Goal: Task Accomplishment & Management: Complete application form

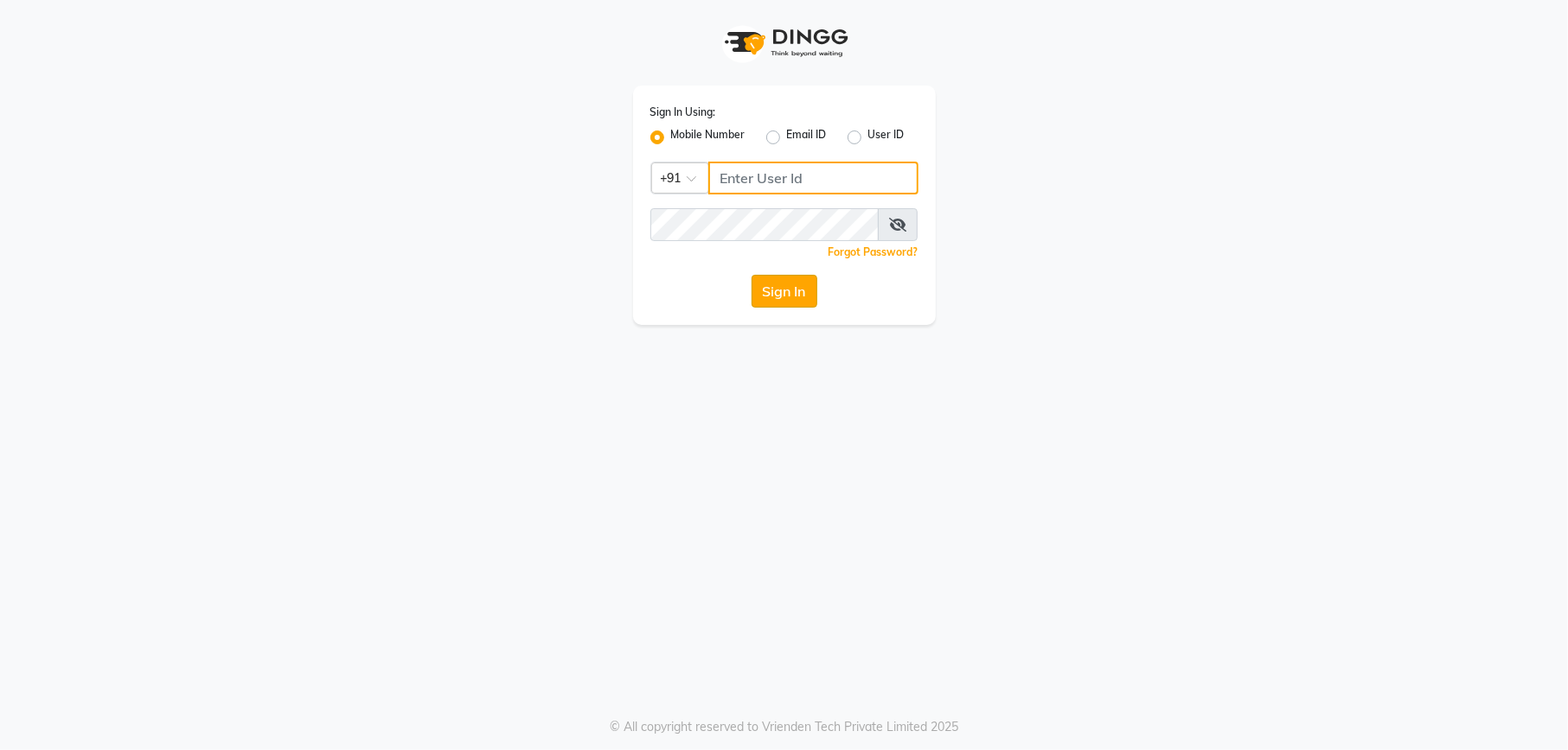
type input "1234567000"
click at [793, 292] on button "Sign In" at bounding box center [784, 292] width 65 height 33
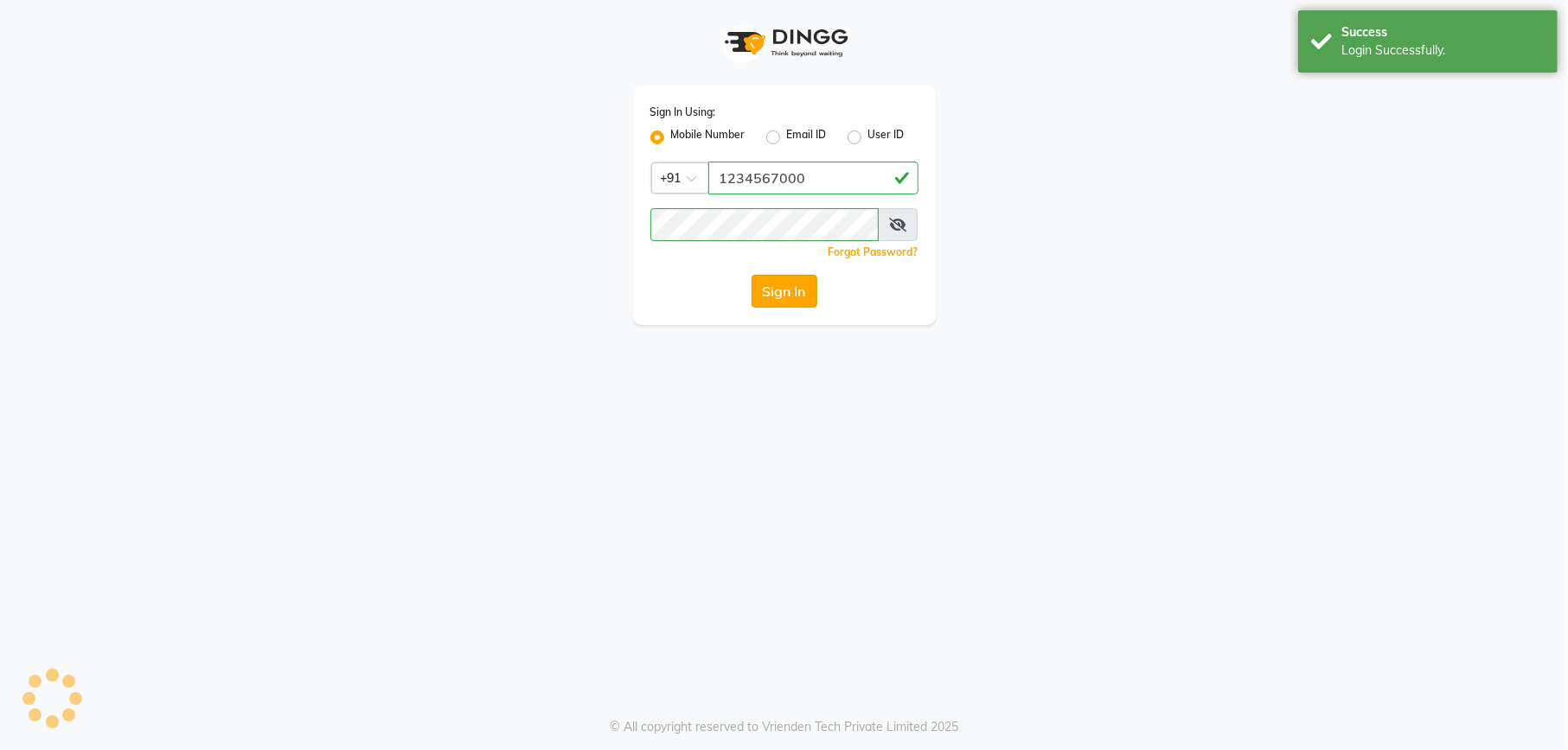
select select "service"
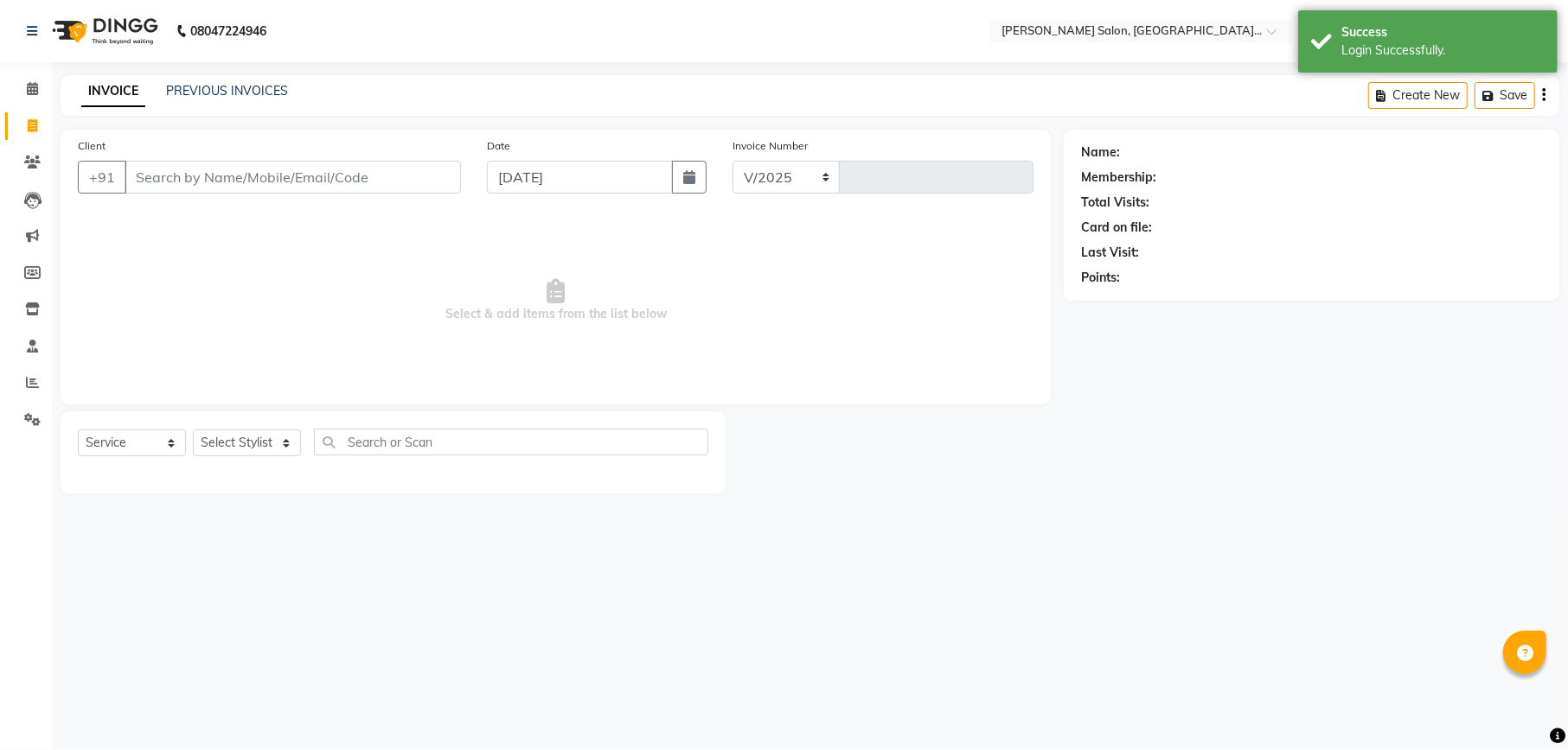
select select "6961"
type input "1995"
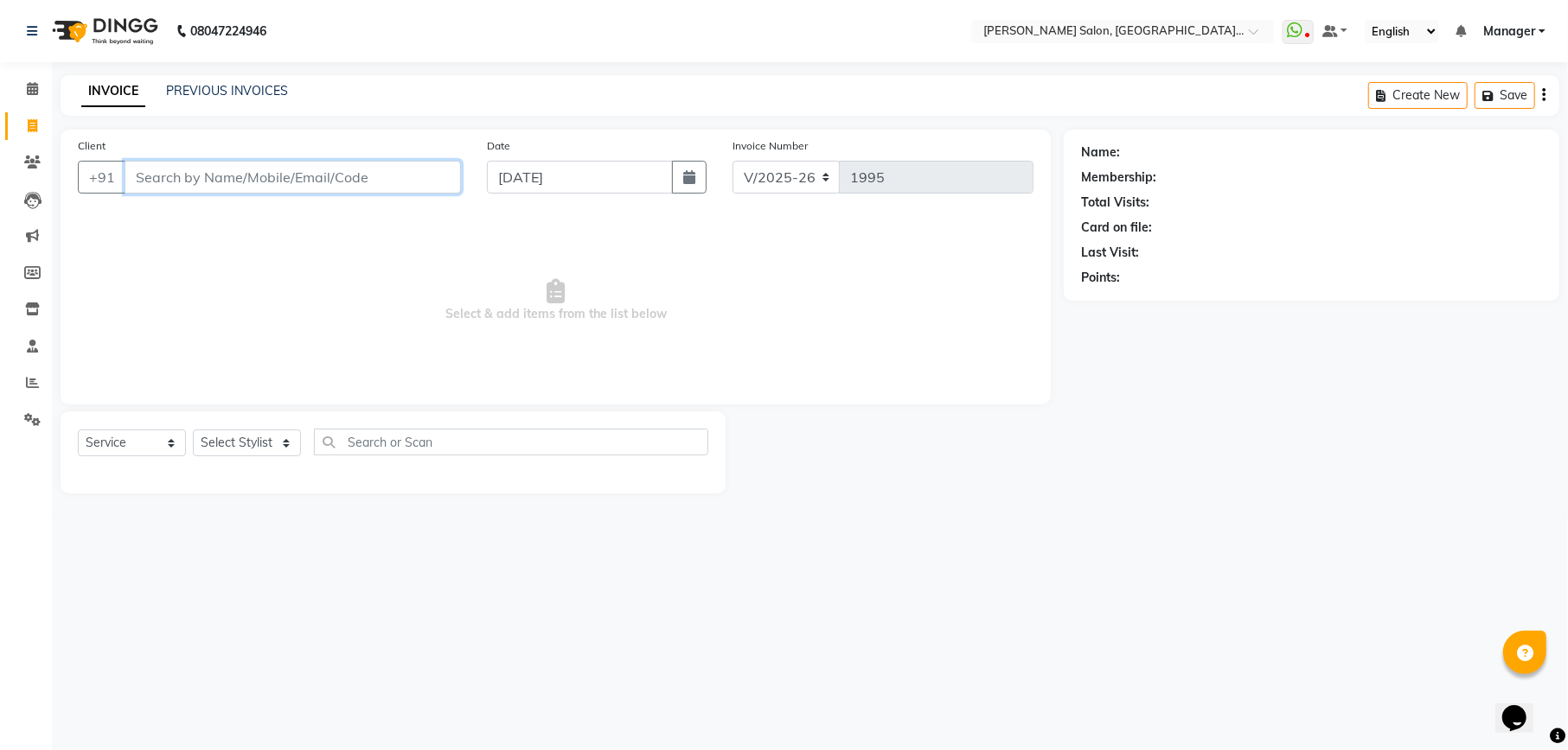
click at [239, 171] on input "Client" at bounding box center [292, 178] width 336 height 33
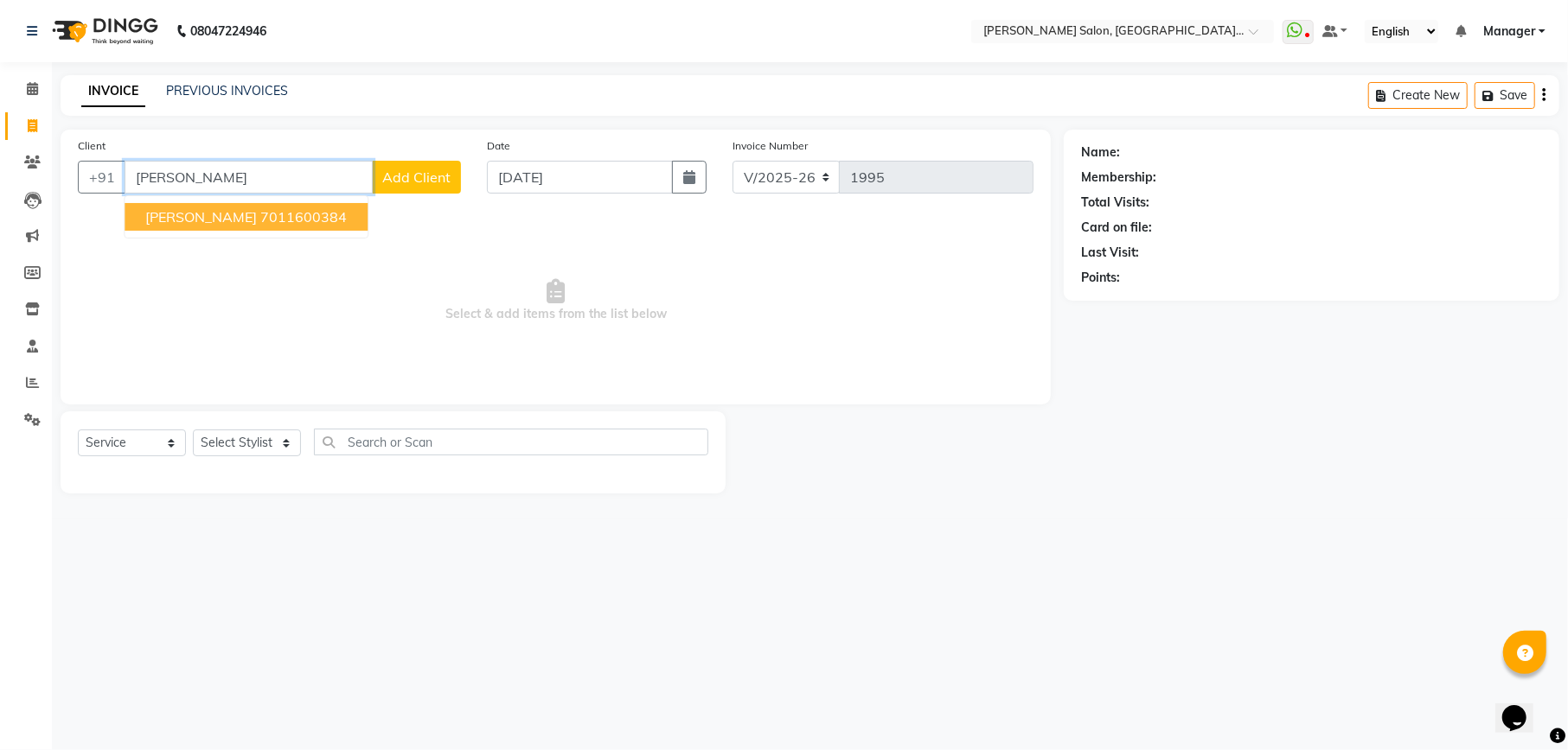
click at [270, 211] on ngb-highlight "7011600384" at bounding box center [304, 216] width 87 height 17
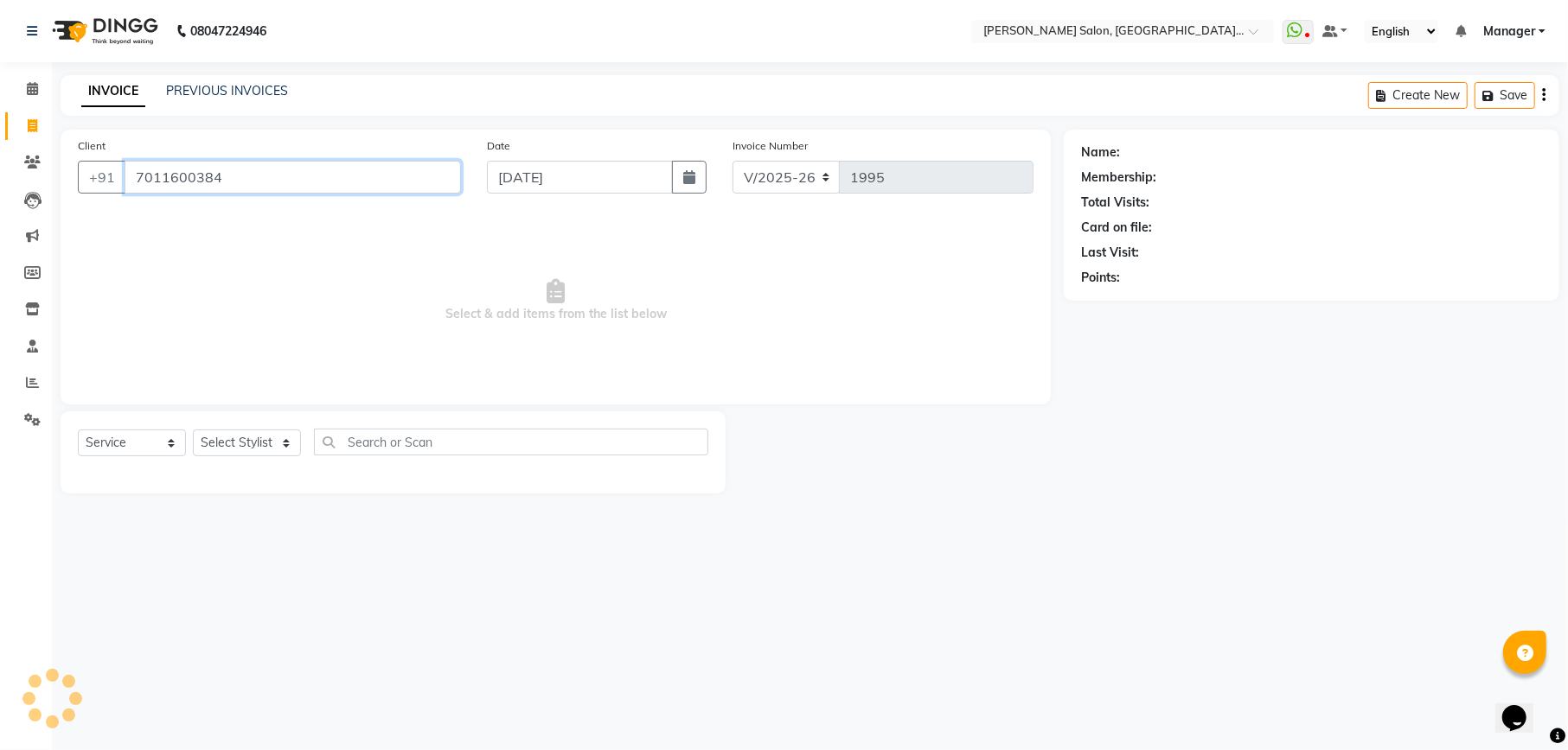
type input "7011600384"
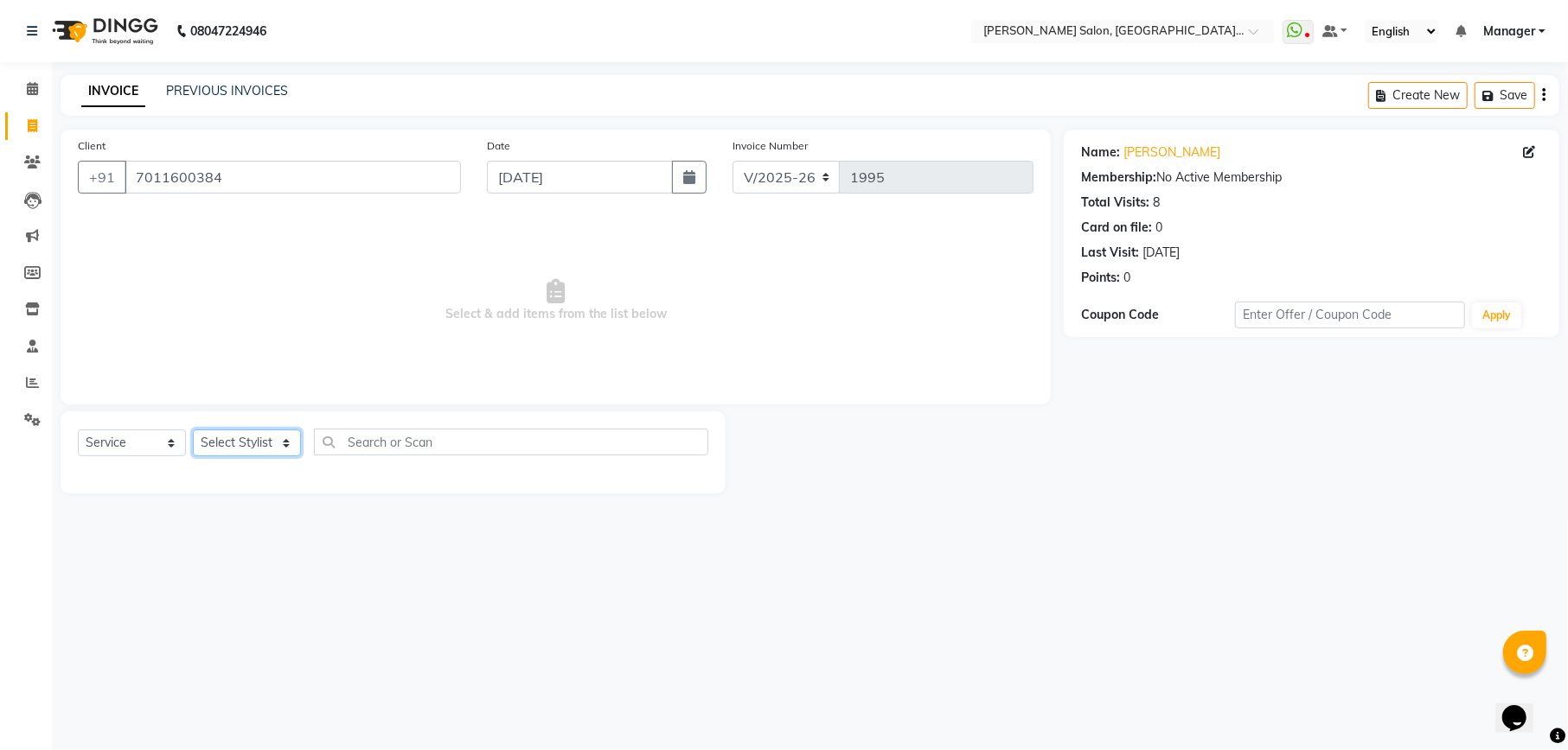
click at [235, 450] on select "Select Stylist Abhishek Ajay Akash Ashish Fayza Krishna Manager Manish NEGI Poo…" at bounding box center [246, 443] width 108 height 27
select select "57330"
click at [192, 430] on select "Select Stylist Abhishek Ajay Akash Ashish Fayza Krishna Manager Manish NEGI Poo…" at bounding box center [246, 443] width 108 height 27
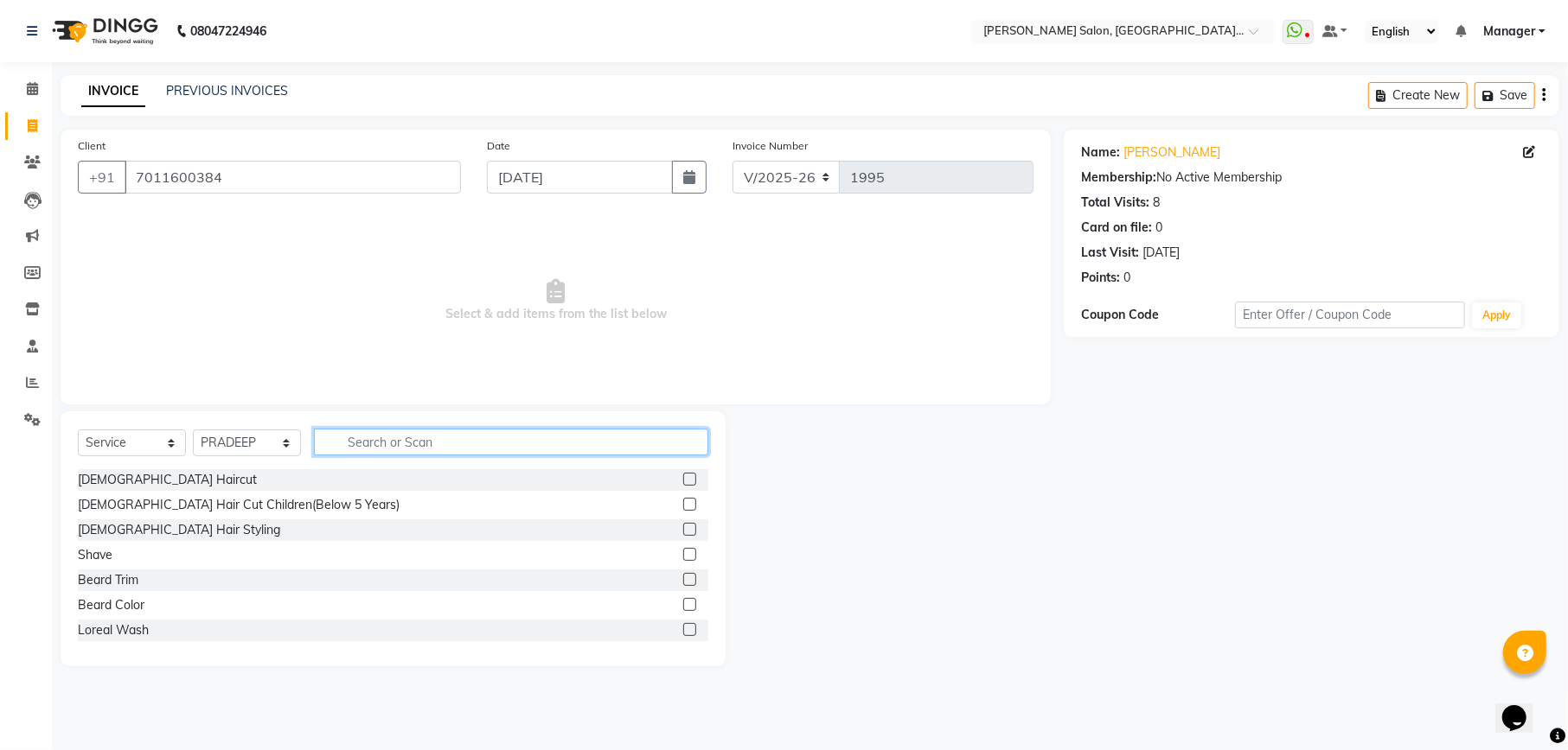
click at [458, 444] on input "text" at bounding box center [511, 442] width 394 height 27
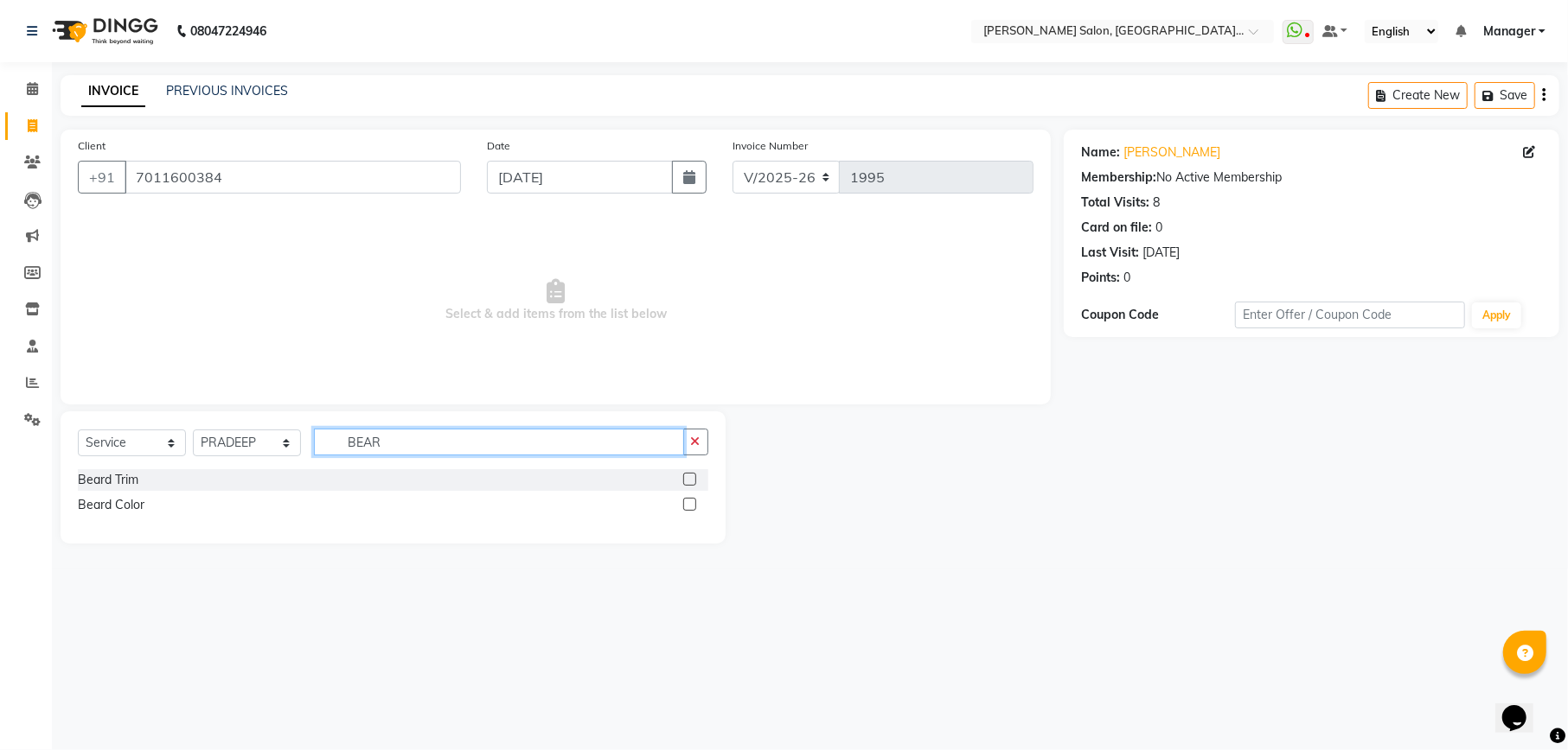
type input "BEAR"
click at [691, 480] on label at bounding box center [690, 479] width 13 height 13
click at [691, 480] on input "checkbox" at bounding box center [689, 480] width 11 height 11
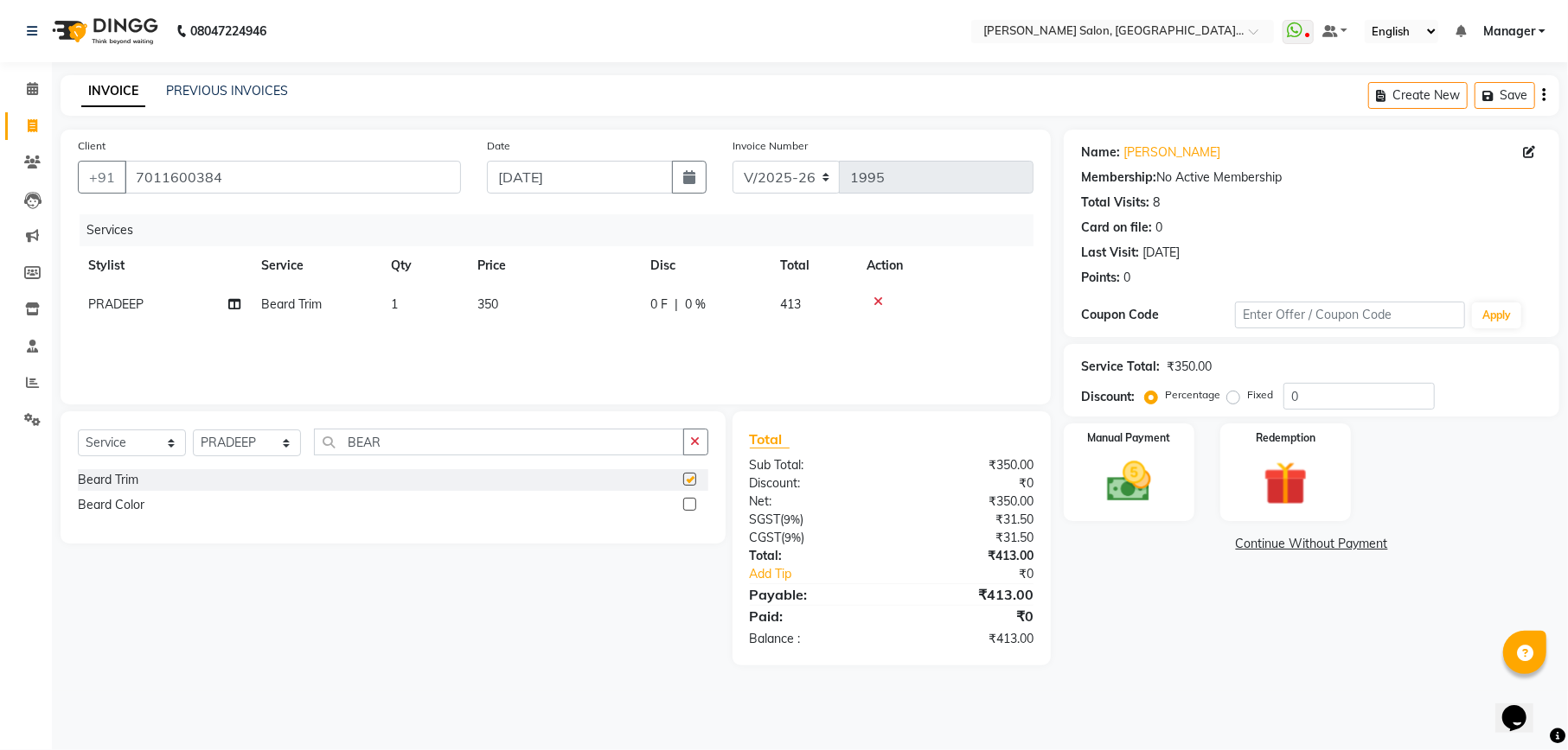
checkbox input "false"
click at [274, 433] on select "Select Stylist Abhishek Ajay Akash Ashish Fayza Krishna Manager Manish NEGI Poo…" at bounding box center [246, 443] width 108 height 27
select select "77144"
click at [192, 430] on select "Select Stylist Abhishek Ajay Akash Ashish Fayza Krishna Manager Manish NEGI Poo…" at bounding box center [246, 443] width 108 height 27
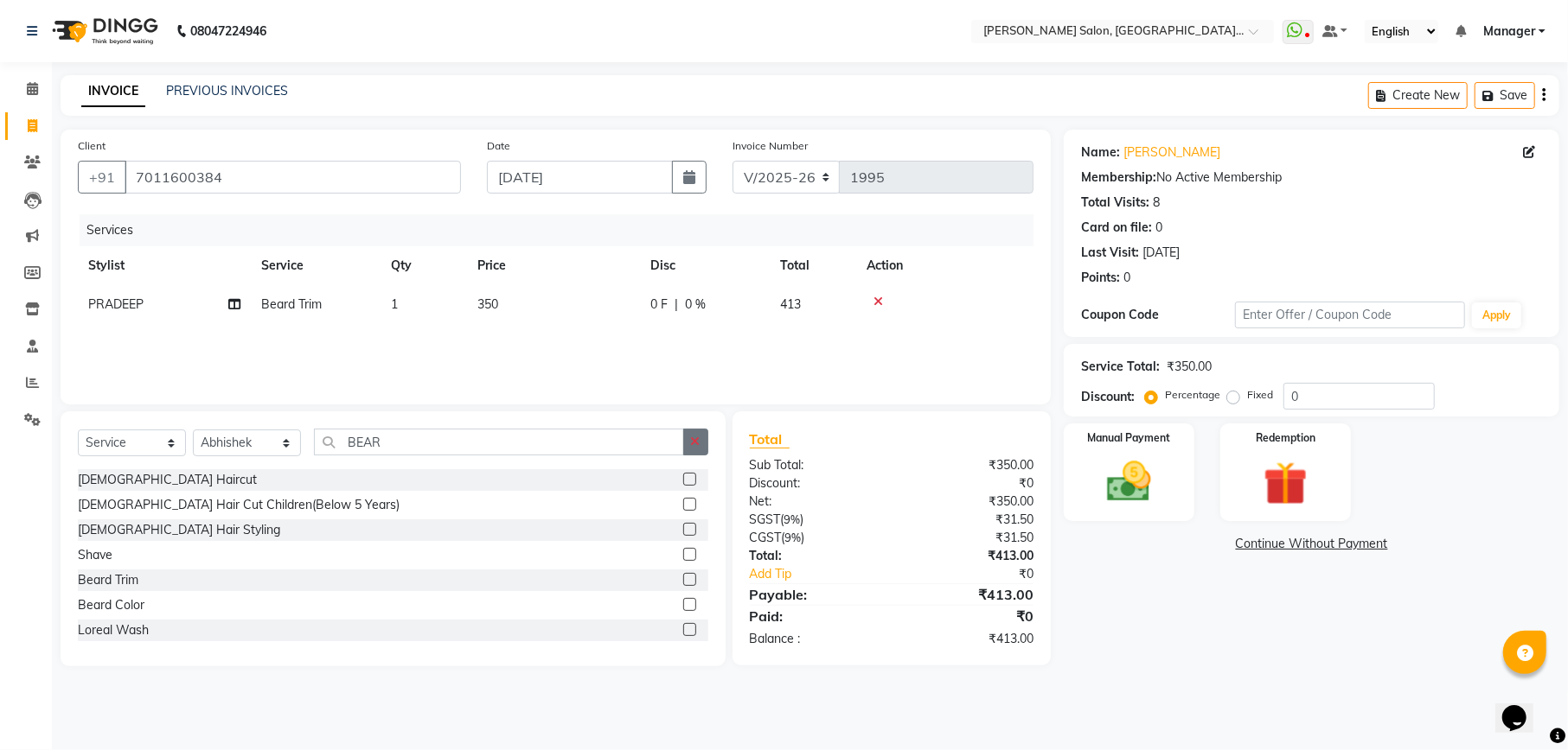
click at [685, 436] on button "button" at bounding box center [695, 442] width 25 height 27
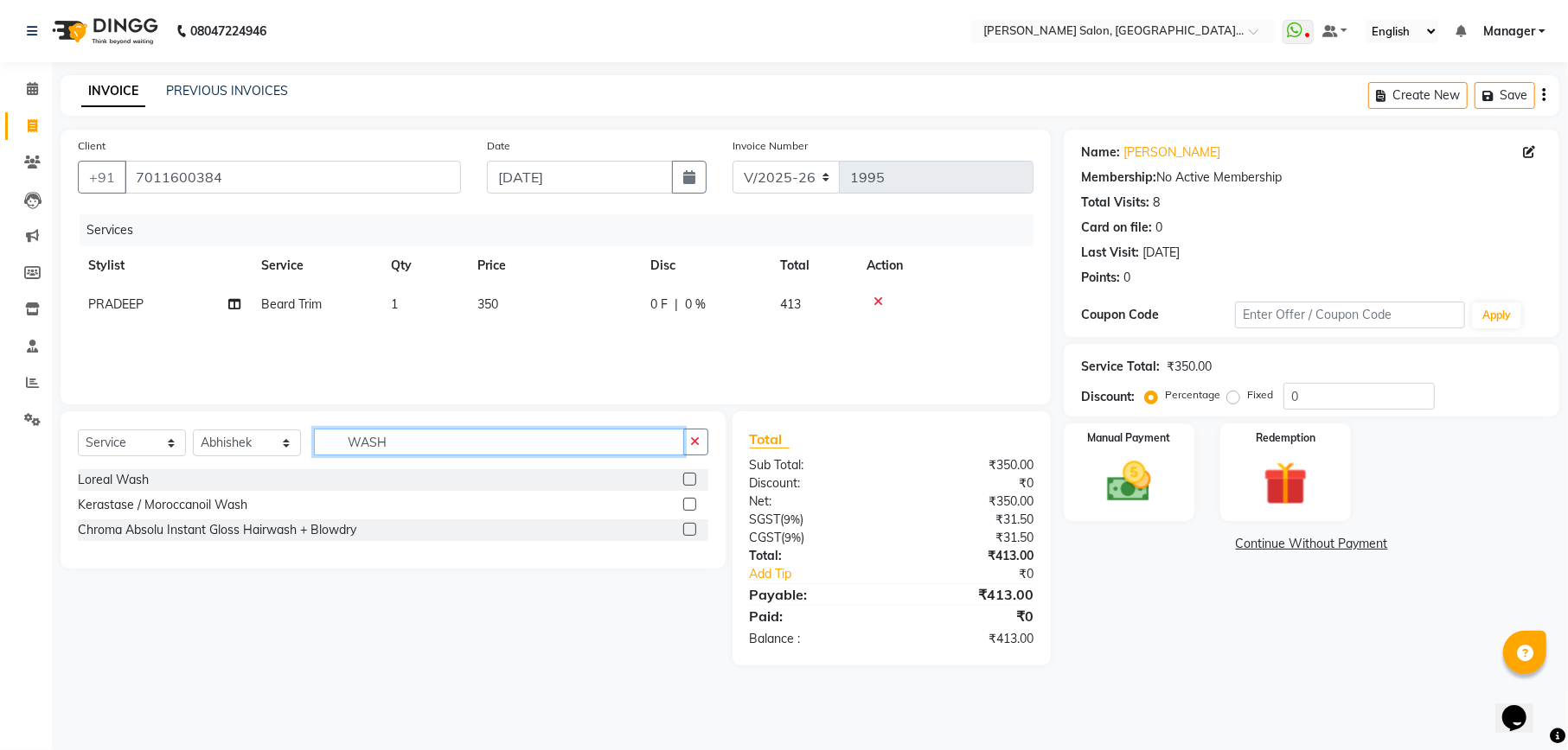
type input "WASH"
click at [689, 478] on label at bounding box center [690, 479] width 13 height 13
click at [689, 478] on input "checkbox" at bounding box center [689, 480] width 11 height 11
checkbox input "true"
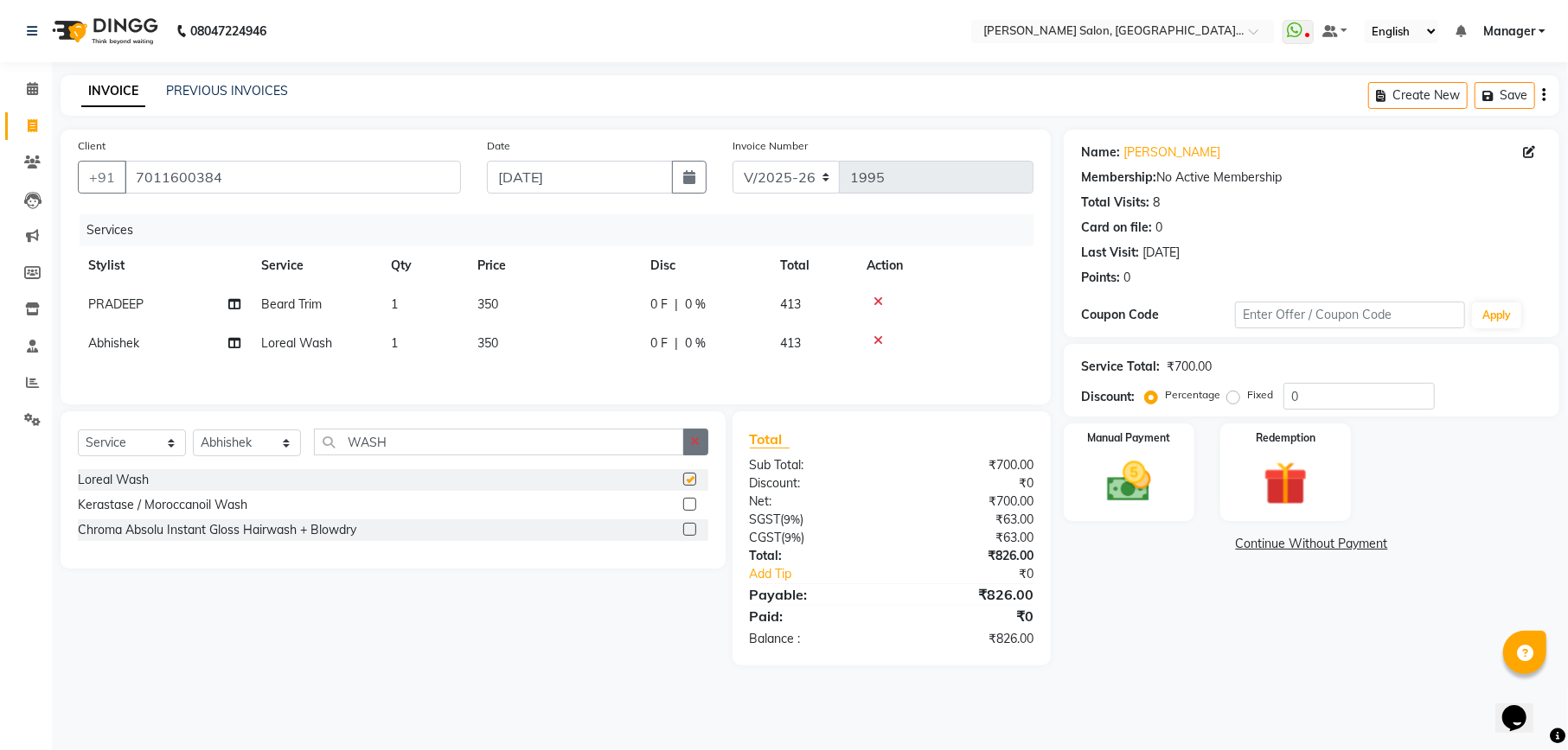
click at [693, 447] on icon "button" at bounding box center [695, 441] width 9 height 12
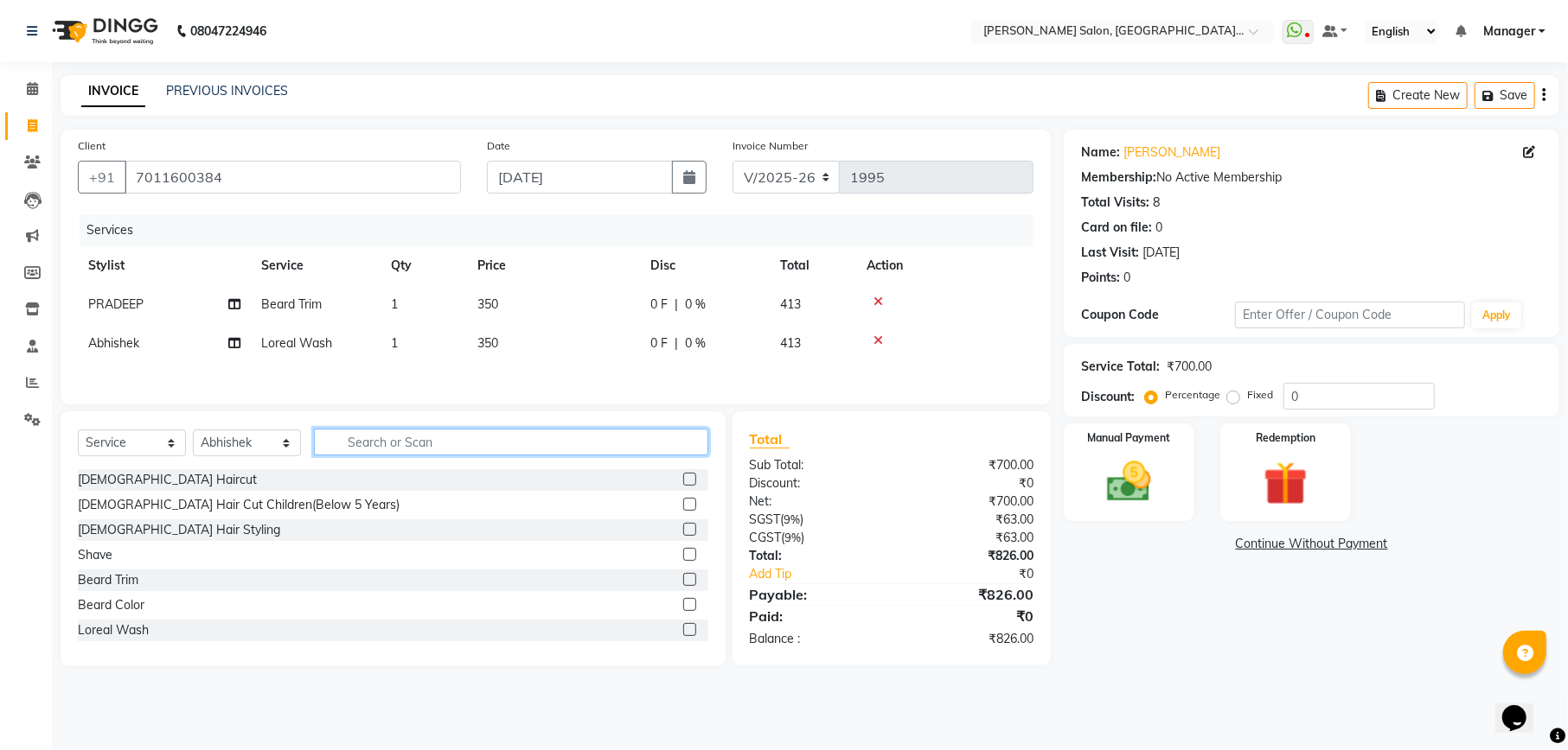
checkbox input "false"
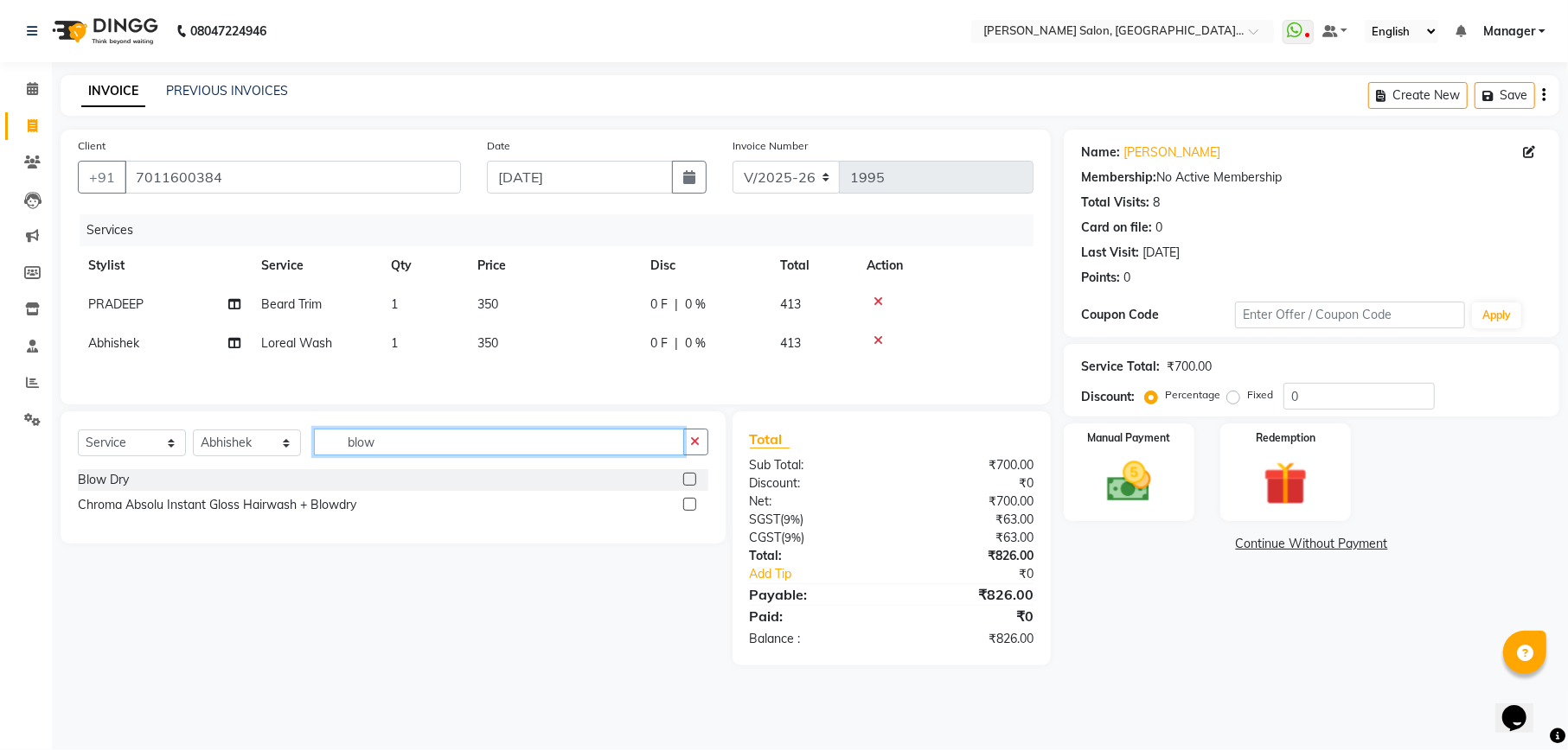
type input "blow"
click at [690, 486] on label at bounding box center [690, 479] width 13 height 13
click at [690, 486] on input "checkbox" at bounding box center [689, 480] width 11 height 11
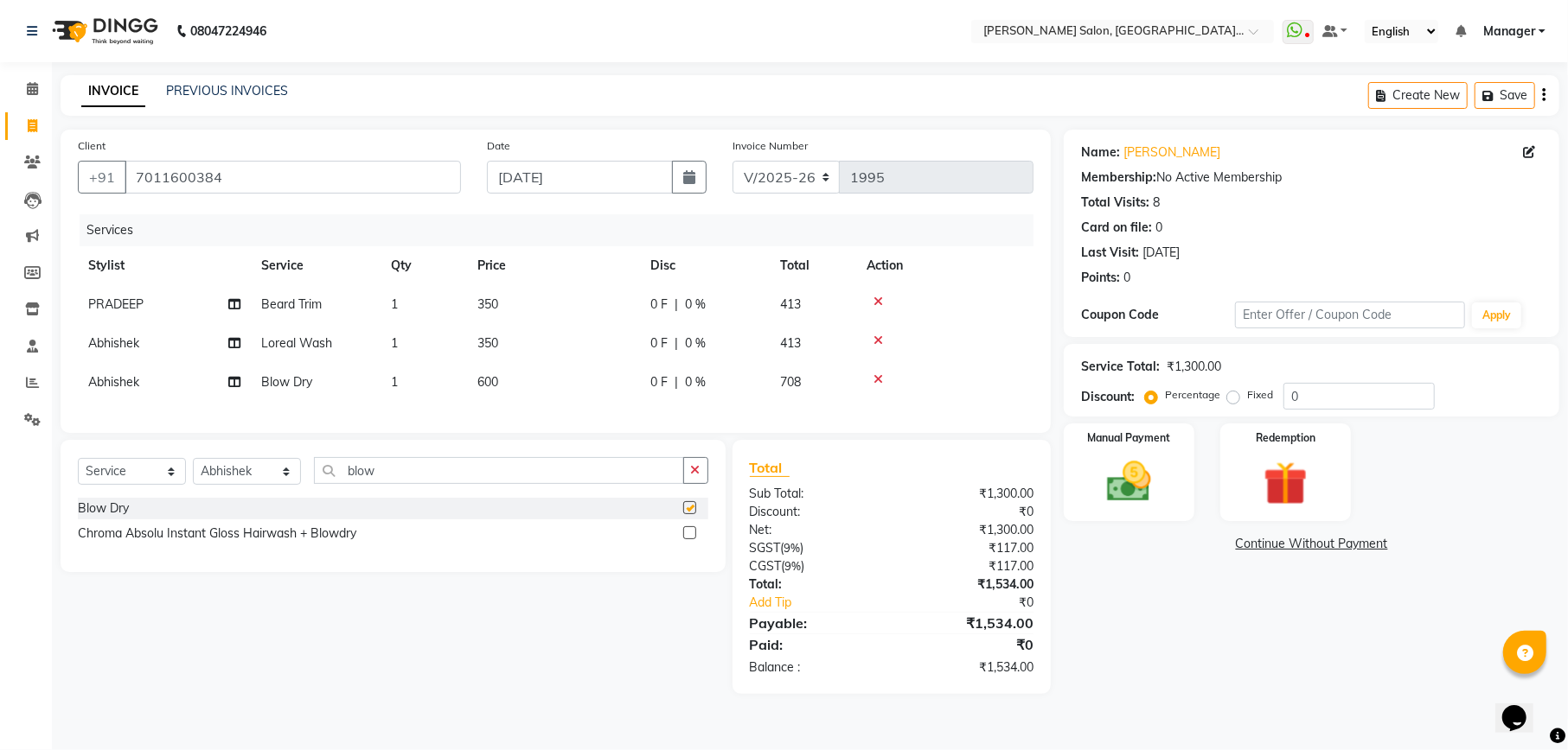
checkbox input "false"
click at [1377, 396] on input "0" at bounding box center [1359, 396] width 151 height 27
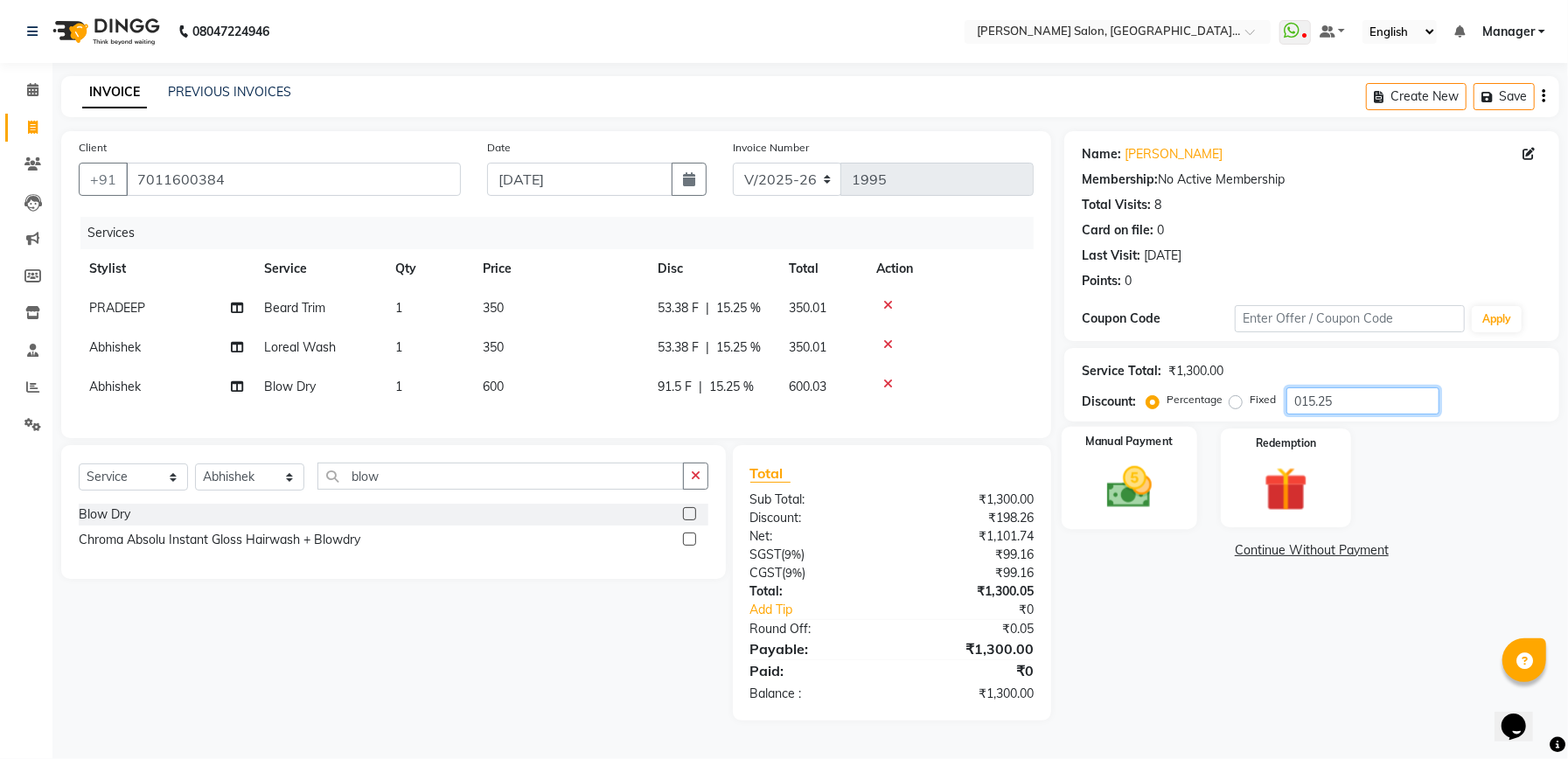
type input "015.25"
click at [1169, 508] on div "Manual Payment" at bounding box center [1129, 478] width 136 height 102
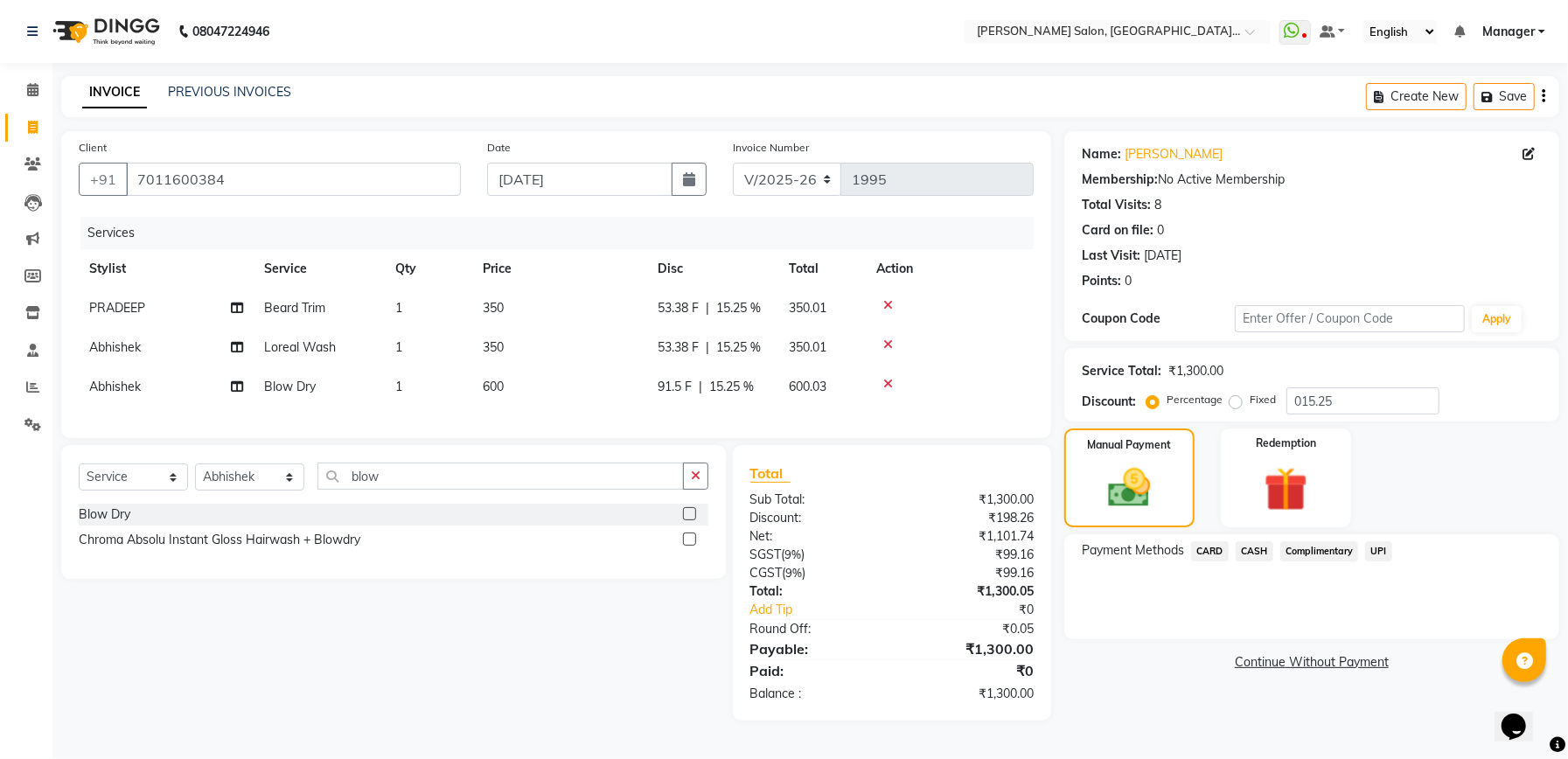
click at [1259, 554] on span "CASH" at bounding box center [1254, 551] width 37 height 20
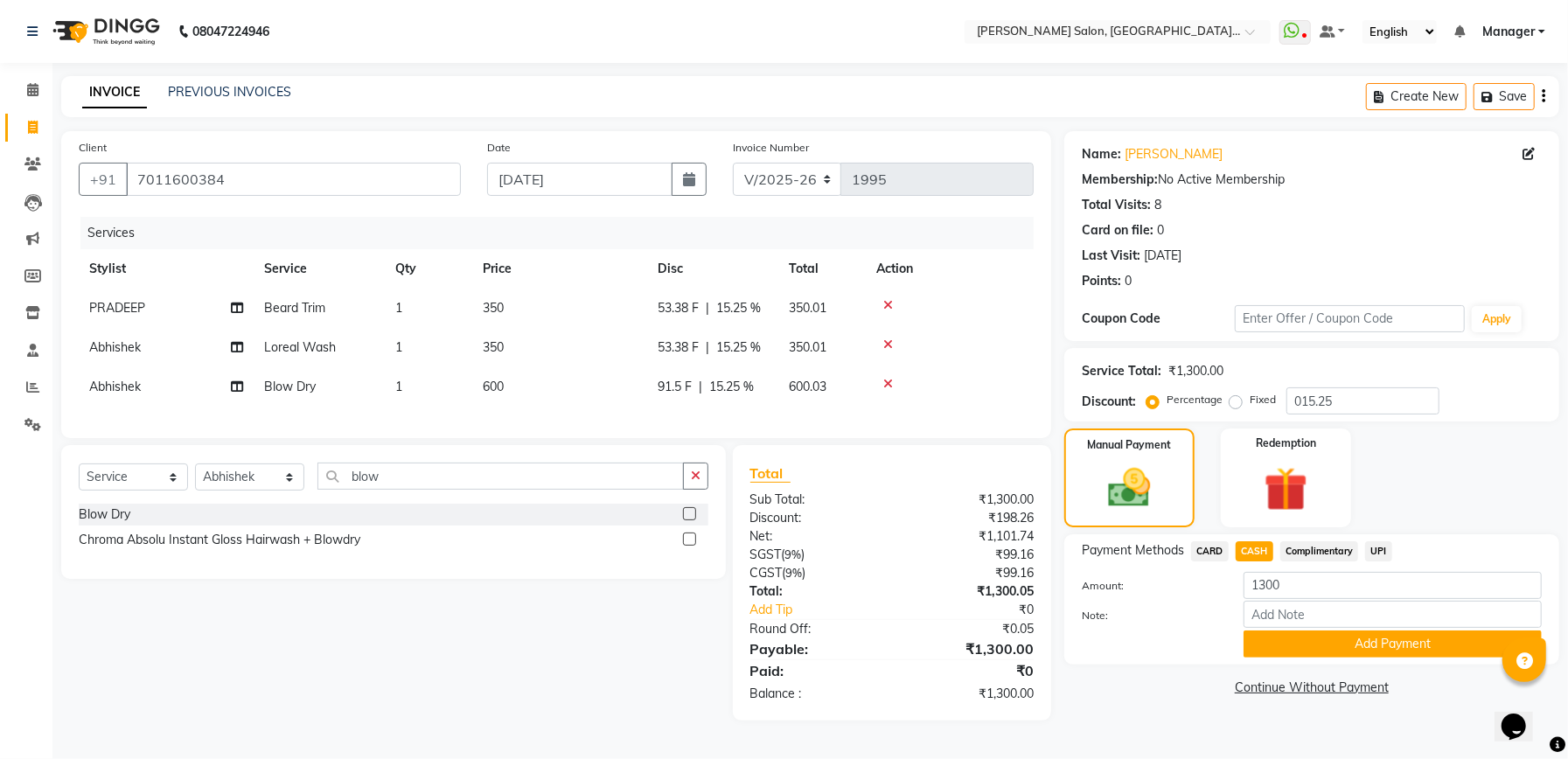
click at [1285, 630] on button "Add Payment" at bounding box center [1392, 644] width 298 height 27
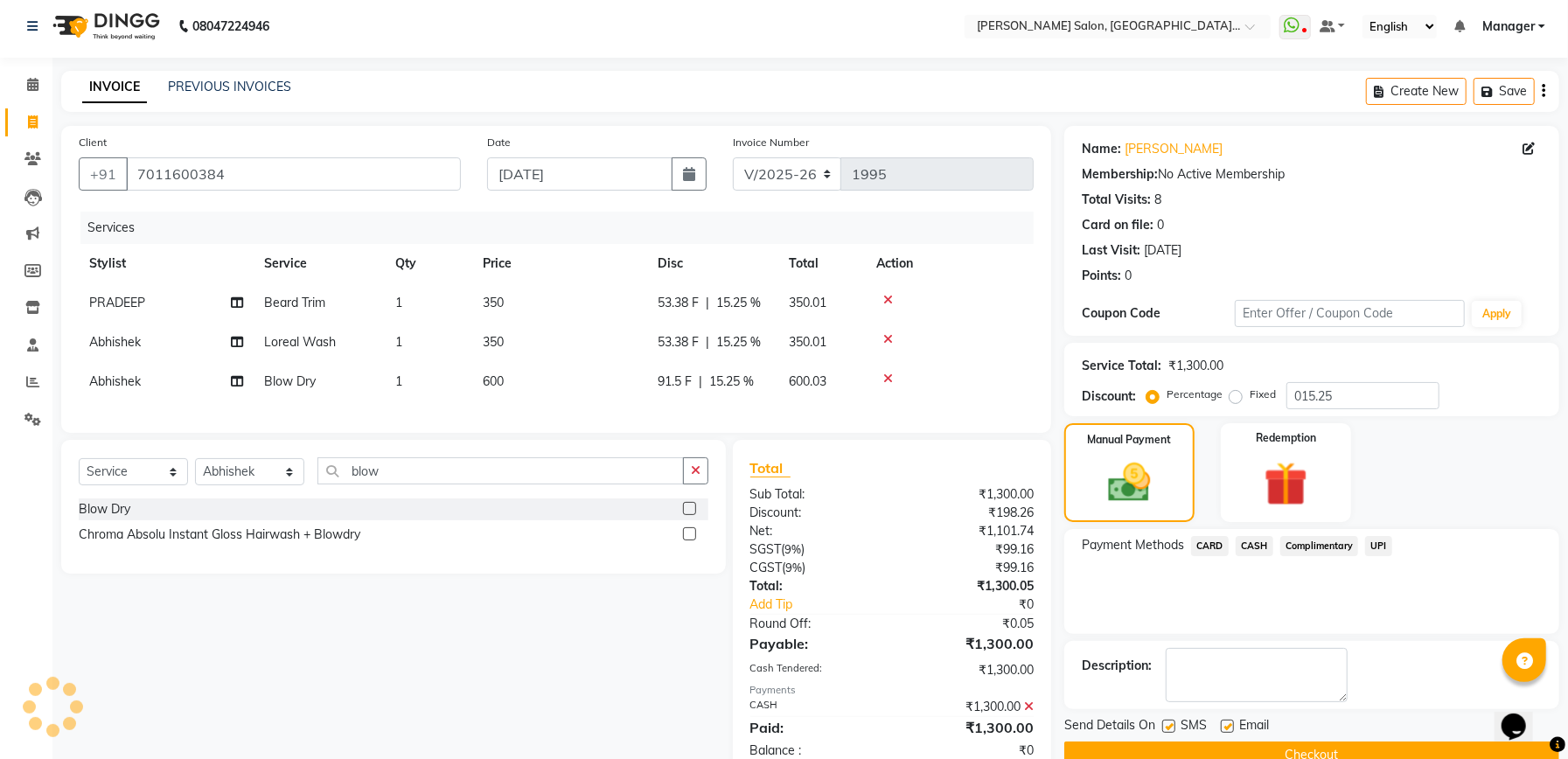
scroll to position [67, 0]
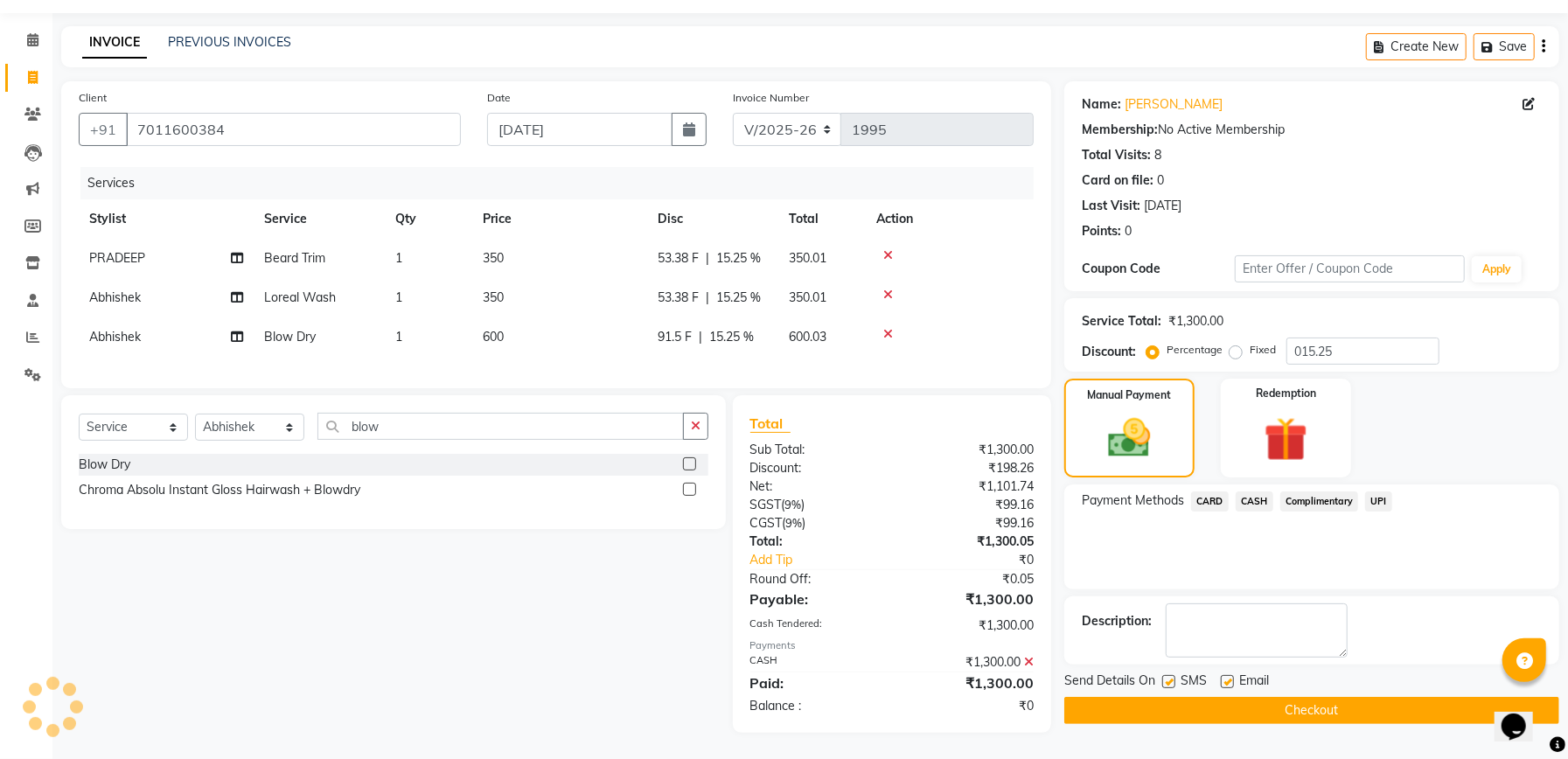
click at [1267, 697] on button "Checkout" at bounding box center [1312, 710] width 495 height 27
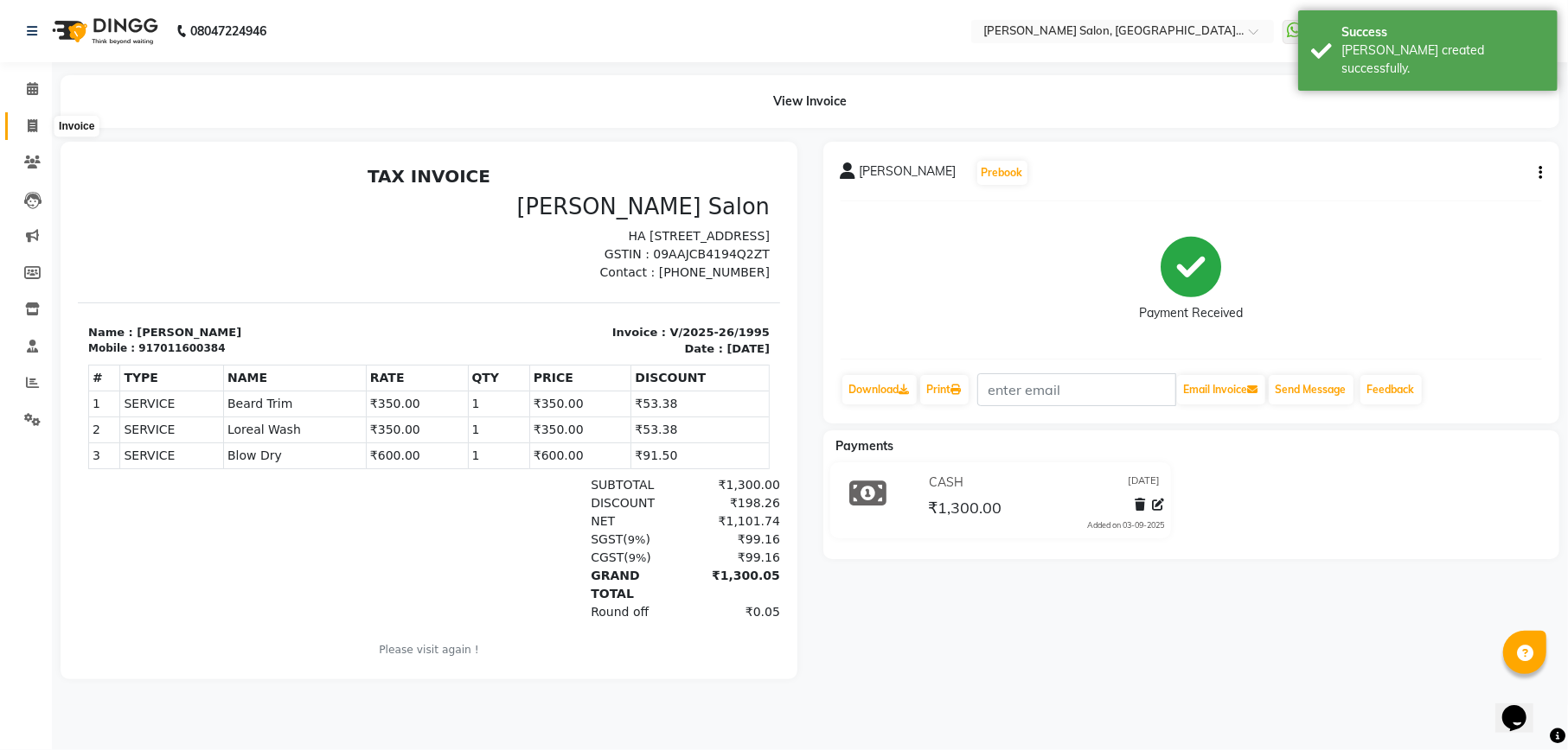
click at [35, 121] on icon at bounding box center [32, 126] width 9 height 13
select select "service"
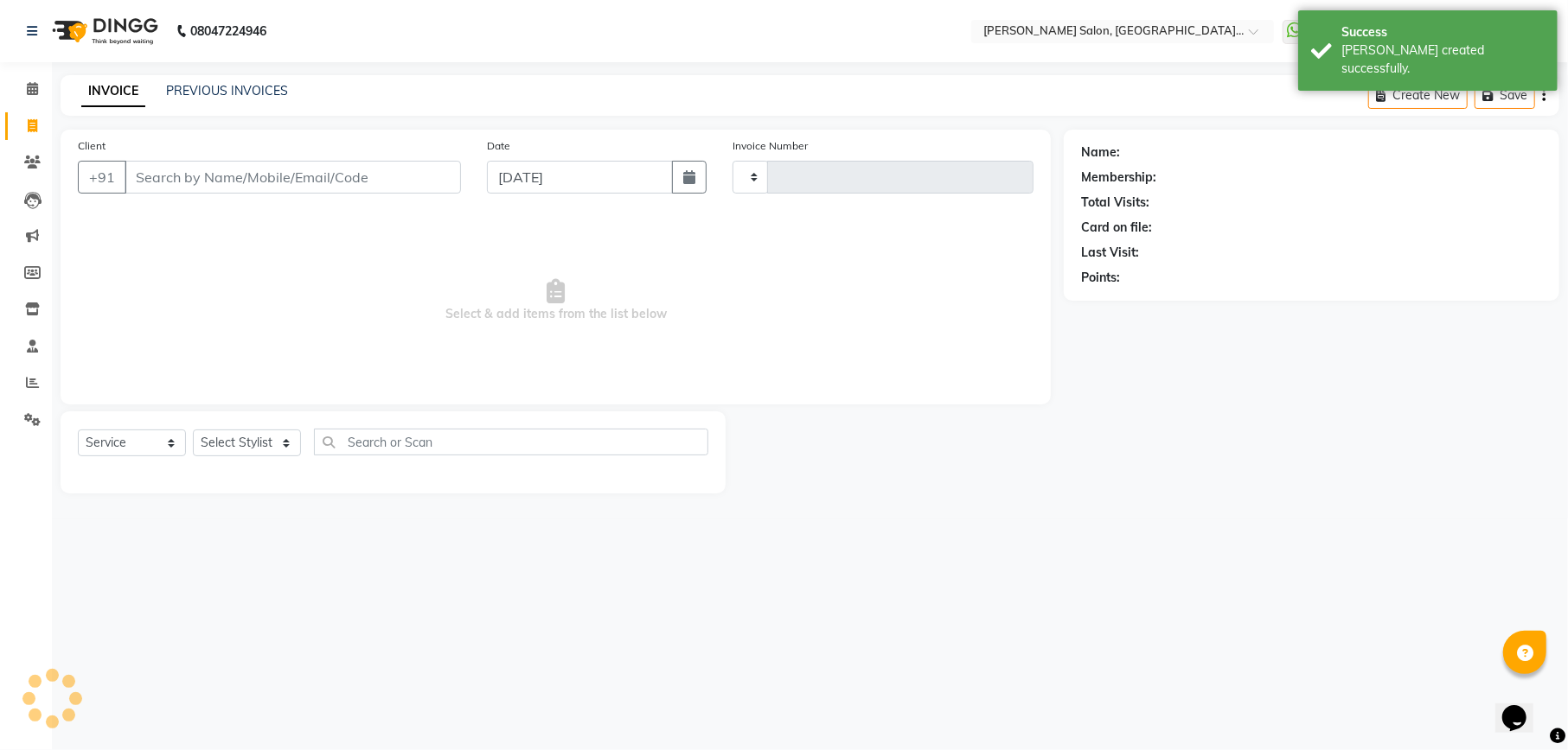
type input "1996"
select select "6961"
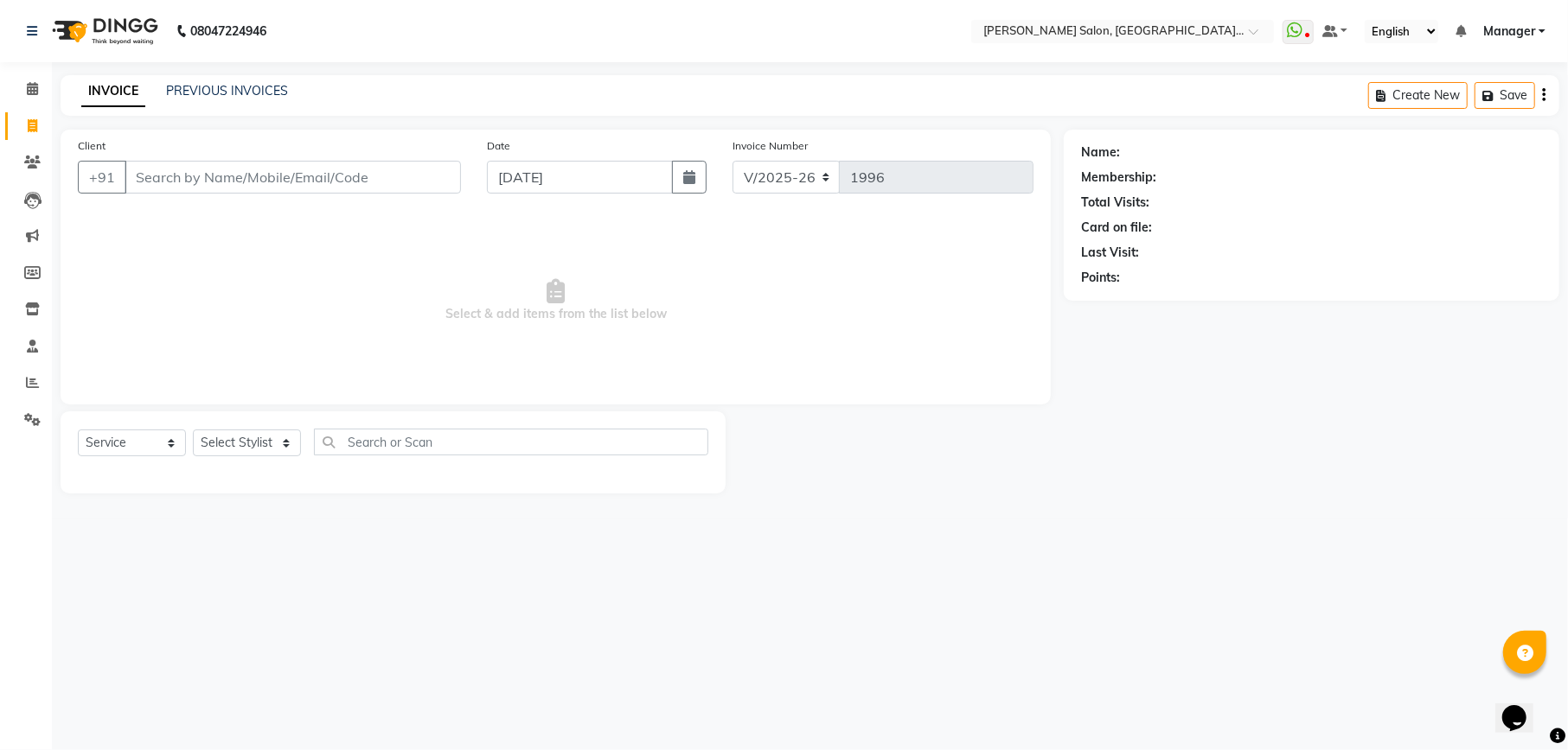
click at [244, 80] on div "INVOICE PREVIOUS INVOICES Create New Save" at bounding box center [809, 96] width 1498 height 40
click at [250, 85] on link "PREVIOUS INVOICES" at bounding box center [226, 90] width 122 height 16
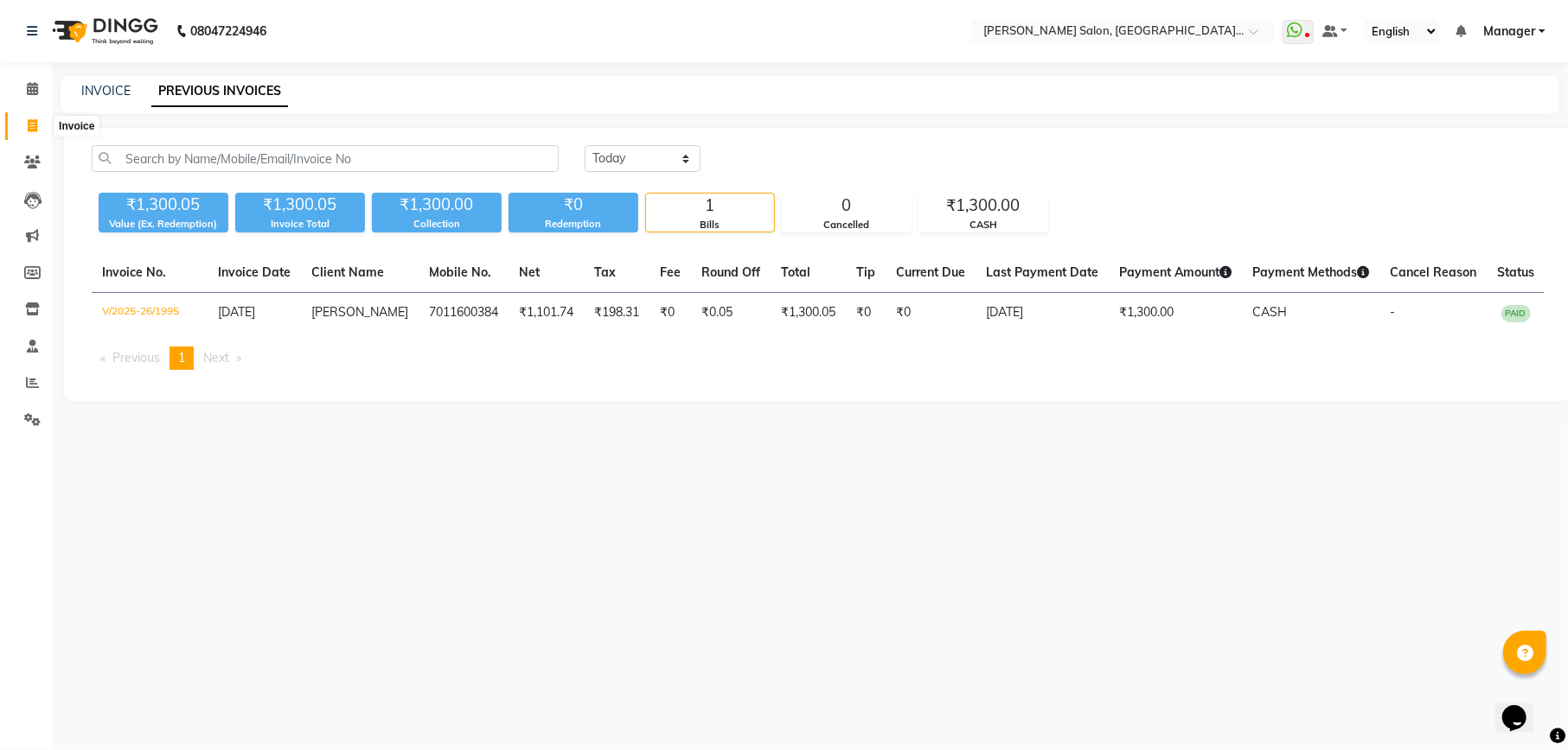
click at [36, 117] on span at bounding box center [32, 127] width 30 height 20
select select "service"
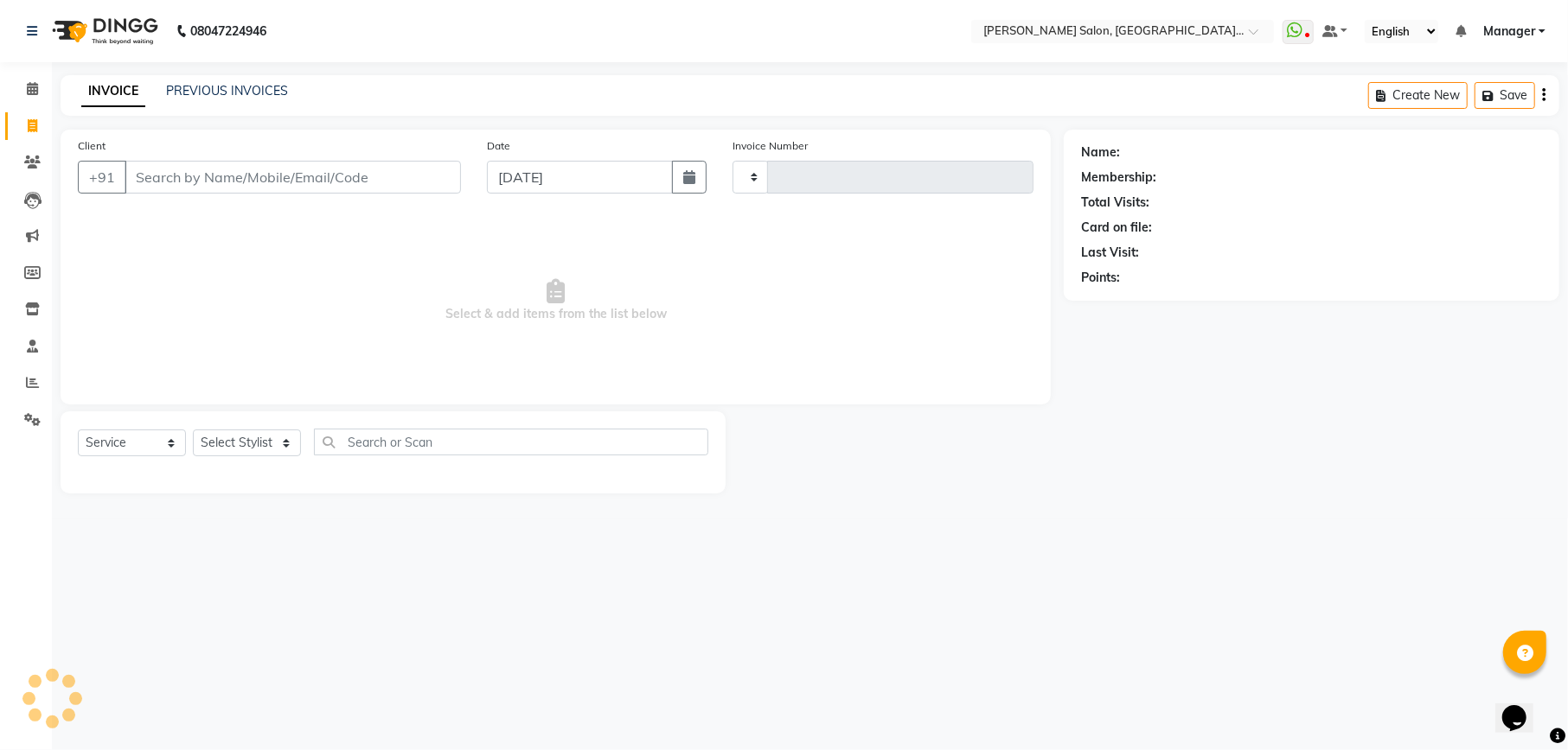
type input "1996"
select select "6961"
click at [226, 436] on select "Select Stylist" at bounding box center [246, 443] width 108 height 27
select select "90621"
click at [192, 430] on select "Select Stylist Abhishek Ajay Akash Ashish Fayza Krishna Manager Manish NEGI Poo…" at bounding box center [246, 443] width 108 height 27
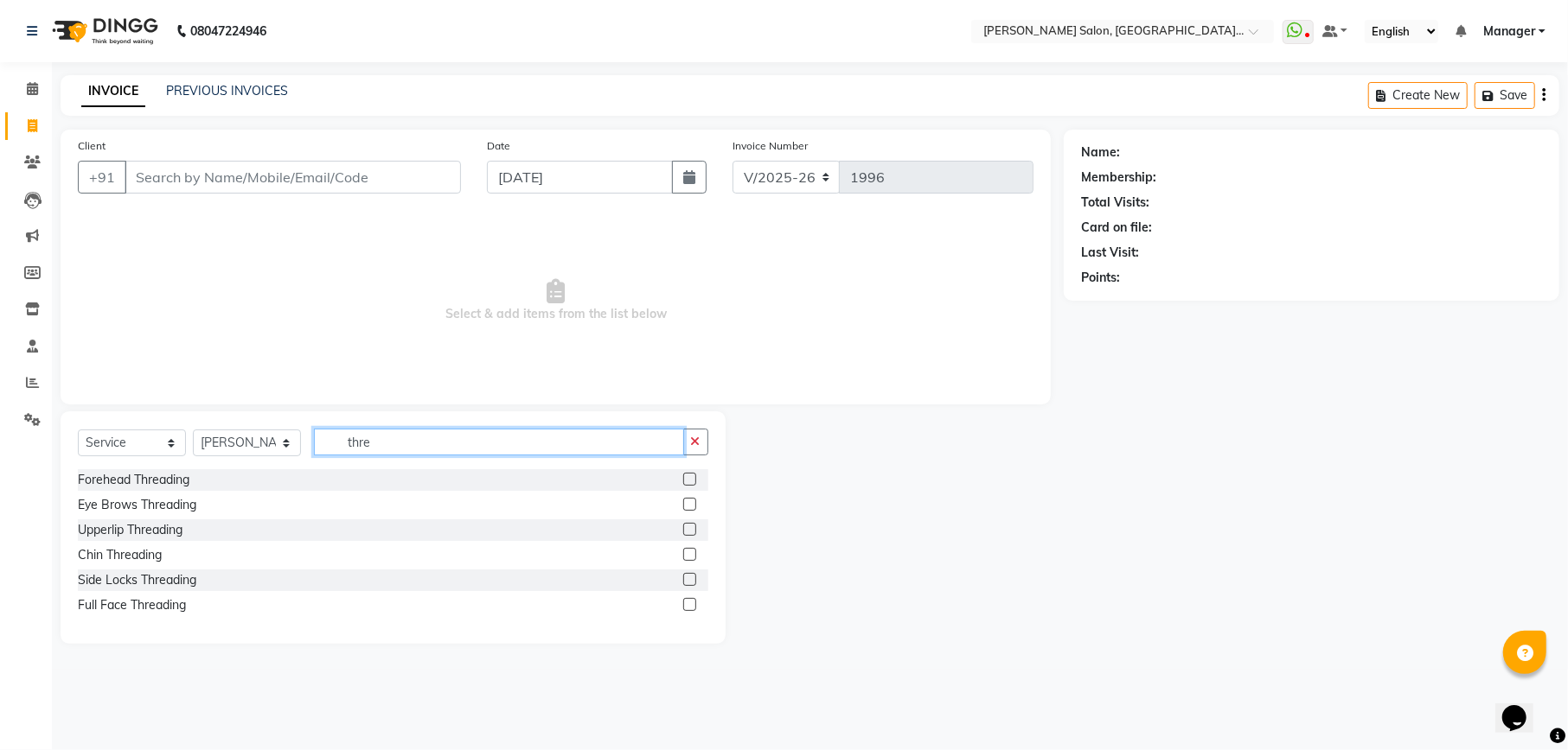
type input "thre"
click at [692, 504] on label at bounding box center [690, 504] width 13 height 13
click at [692, 504] on input "checkbox" at bounding box center [689, 505] width 11 height 11
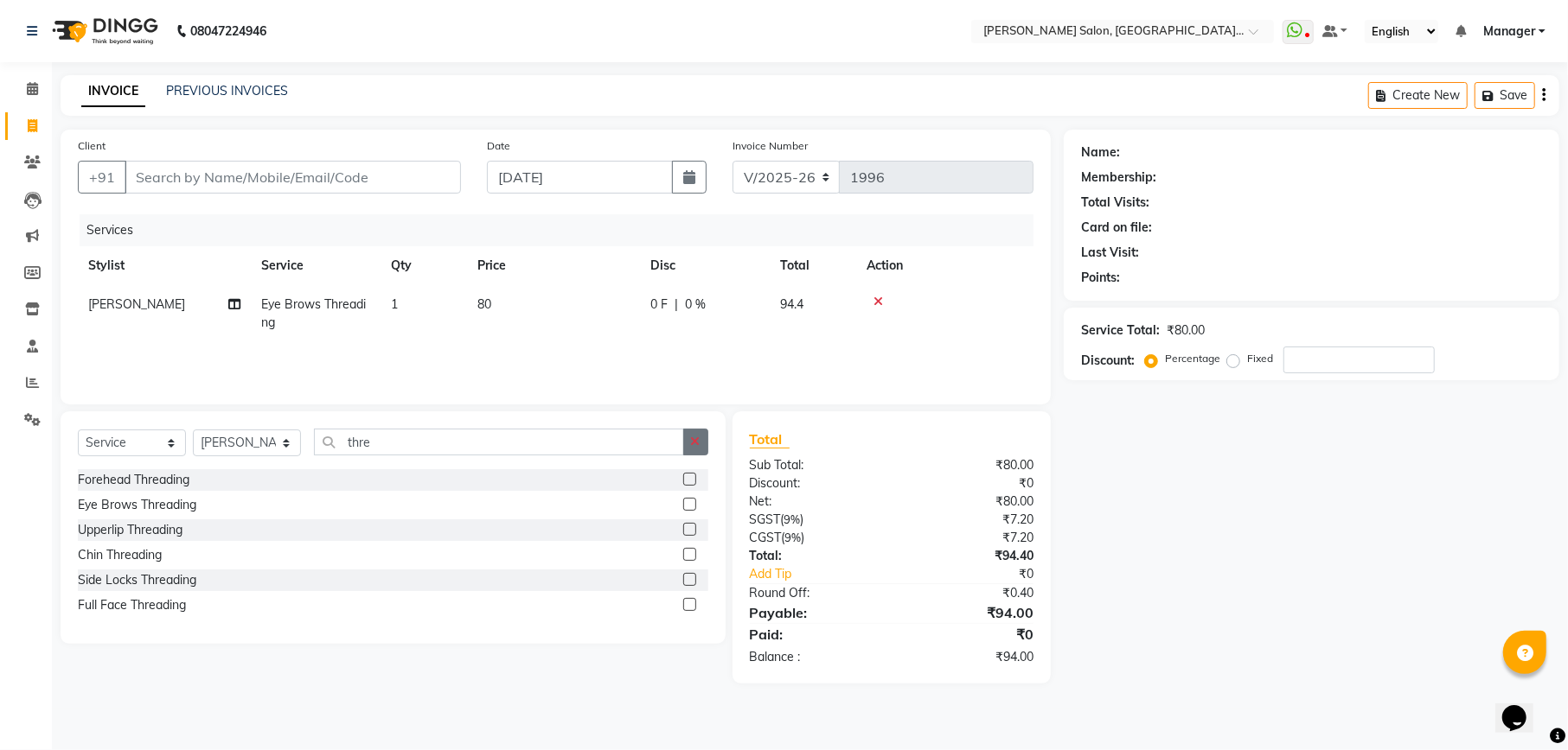
checkbox input "false"
click at [696, 440] on icon "button" at bounding box center [695, 441] width 9 height 12
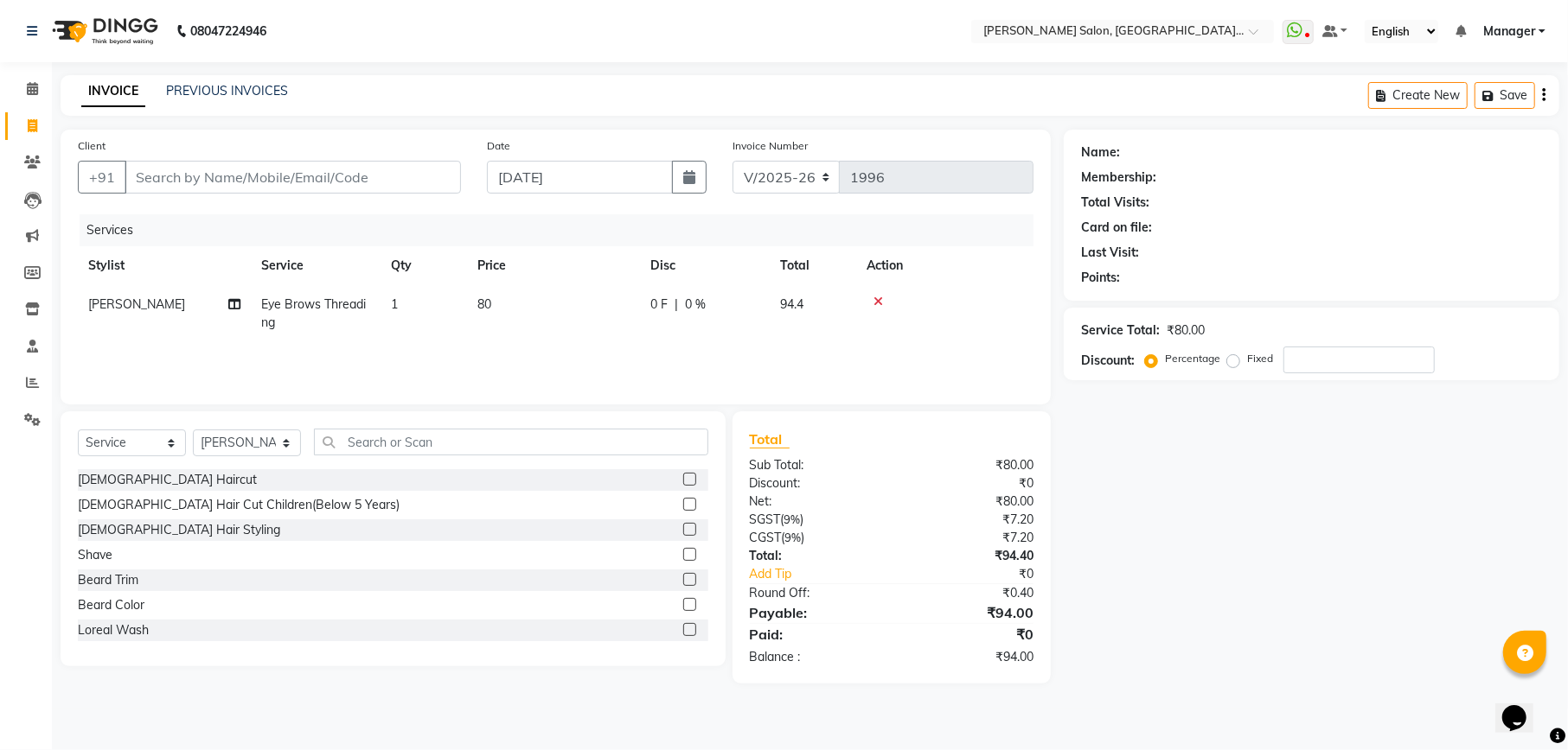
click at [468, 426] on div "Select Service Product Membership Package Voucher Prepaid Gift Card Select Styl…" at bounding box center [393, 538] width 665 height 255
click at [412, 444] on input "text" at bounding box center [511, 442] width 394 height 27
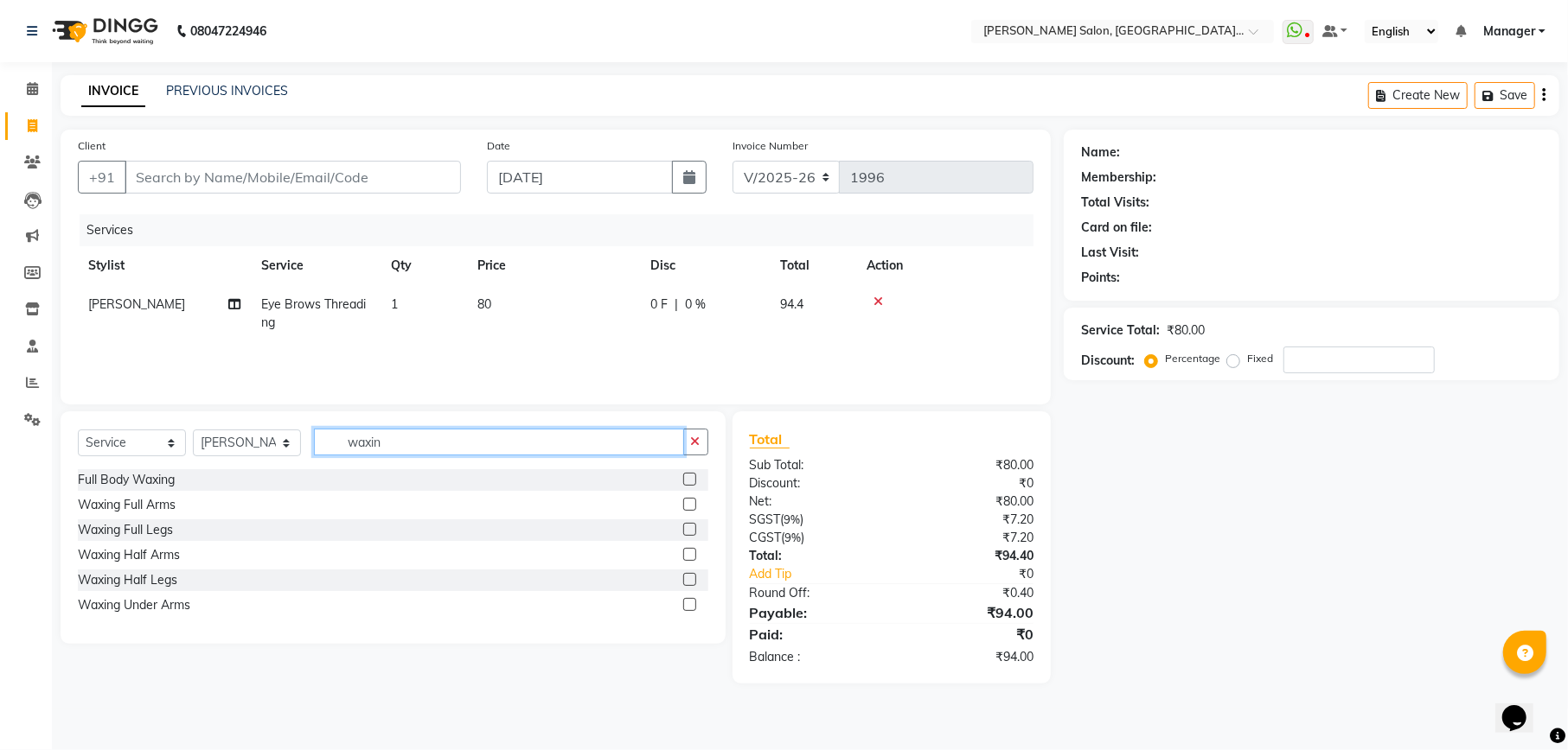
type input "waxin"
click at [686, 502] on label at bounding box center [690, 504] width 13 height 13
click at [686, 502] on input "checkbox" at bounding box center [689, 505] width 11 height 11
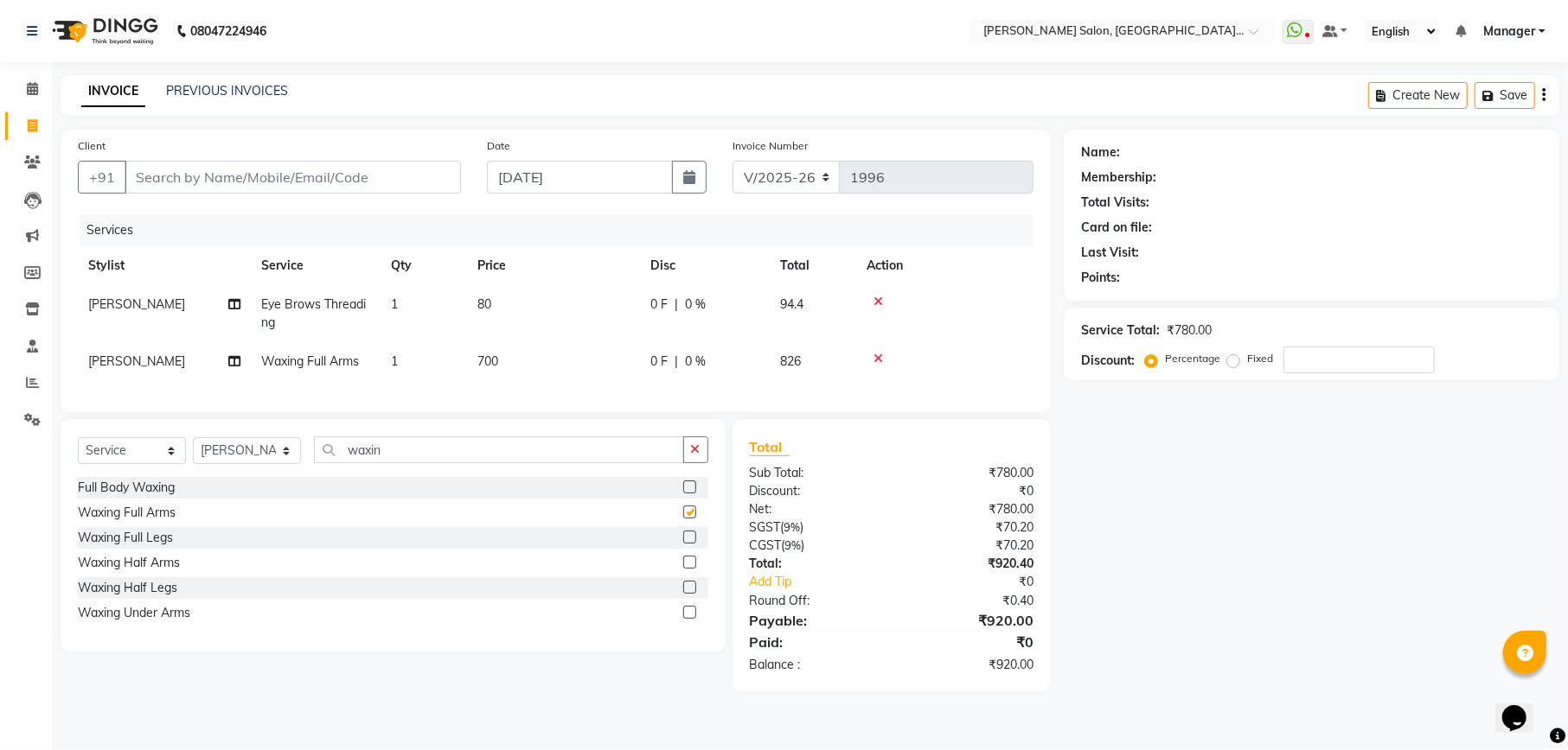
checkbox input "false"
click at [686, 544] on label at bounding box center [690, 537] width 13 height 13
click at [686, 544] on input "checkbox" at bounding box center [689, 537] width 11 height 11
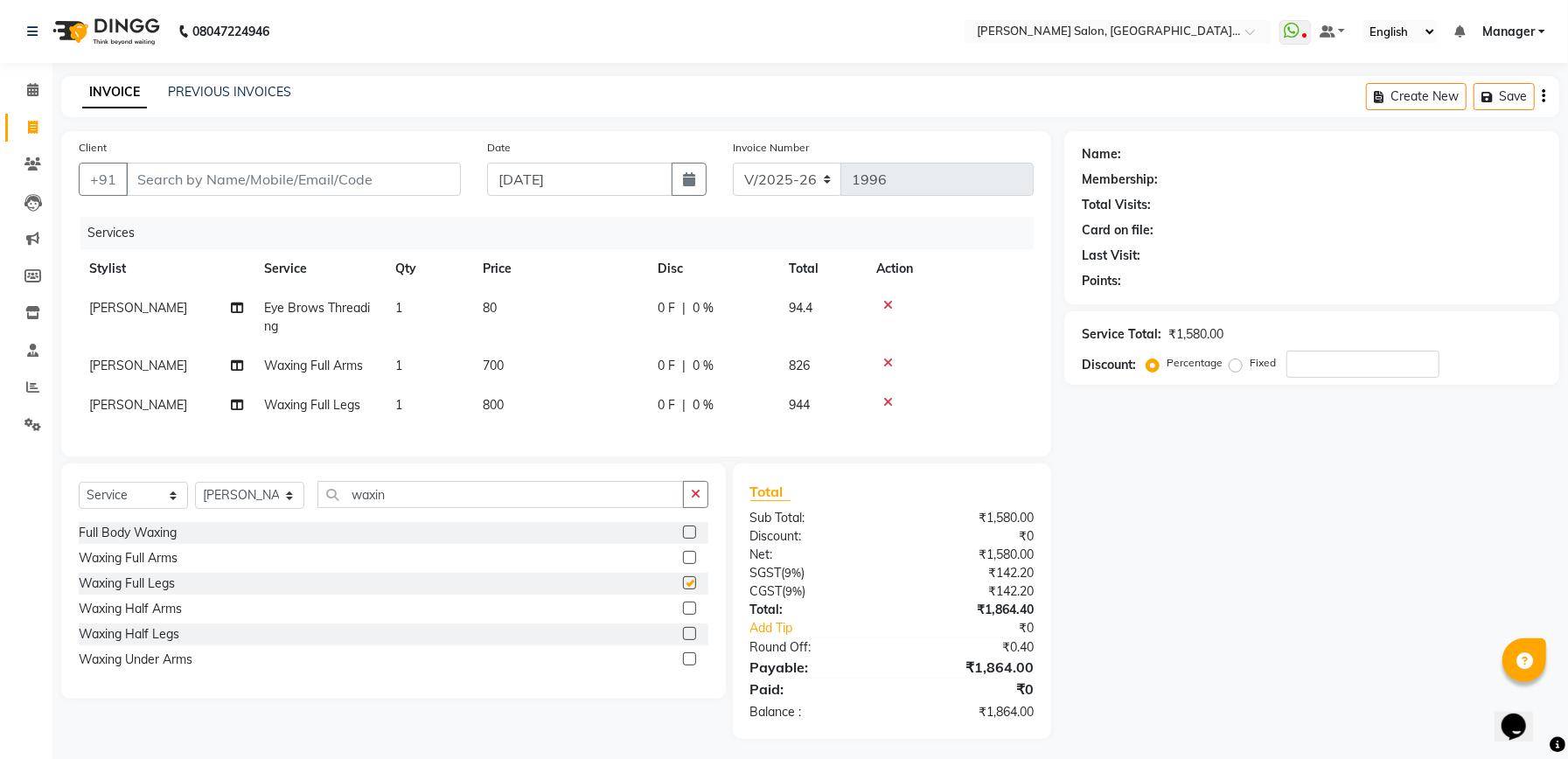
checkbox input "false"
click at [700, 508] on button "button" at bounding box center [695, 494] width 25 height 27
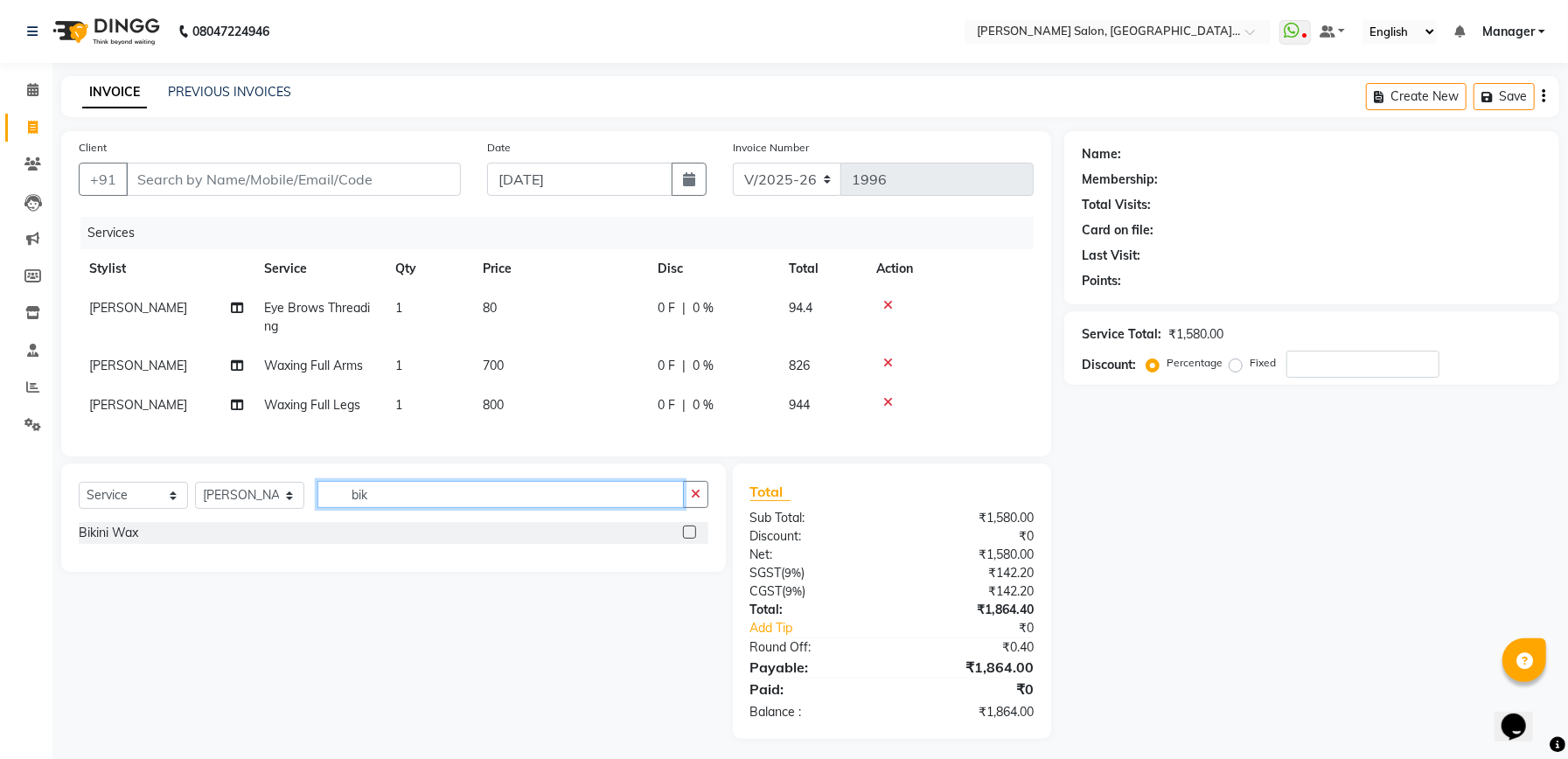
type input "bik"
click at [689, 538] on label at bounding box center [689, 532] width 13 height 13
click at [689, 538] on input "checkbox" at bounding box center [688, 533] width 11 height 11
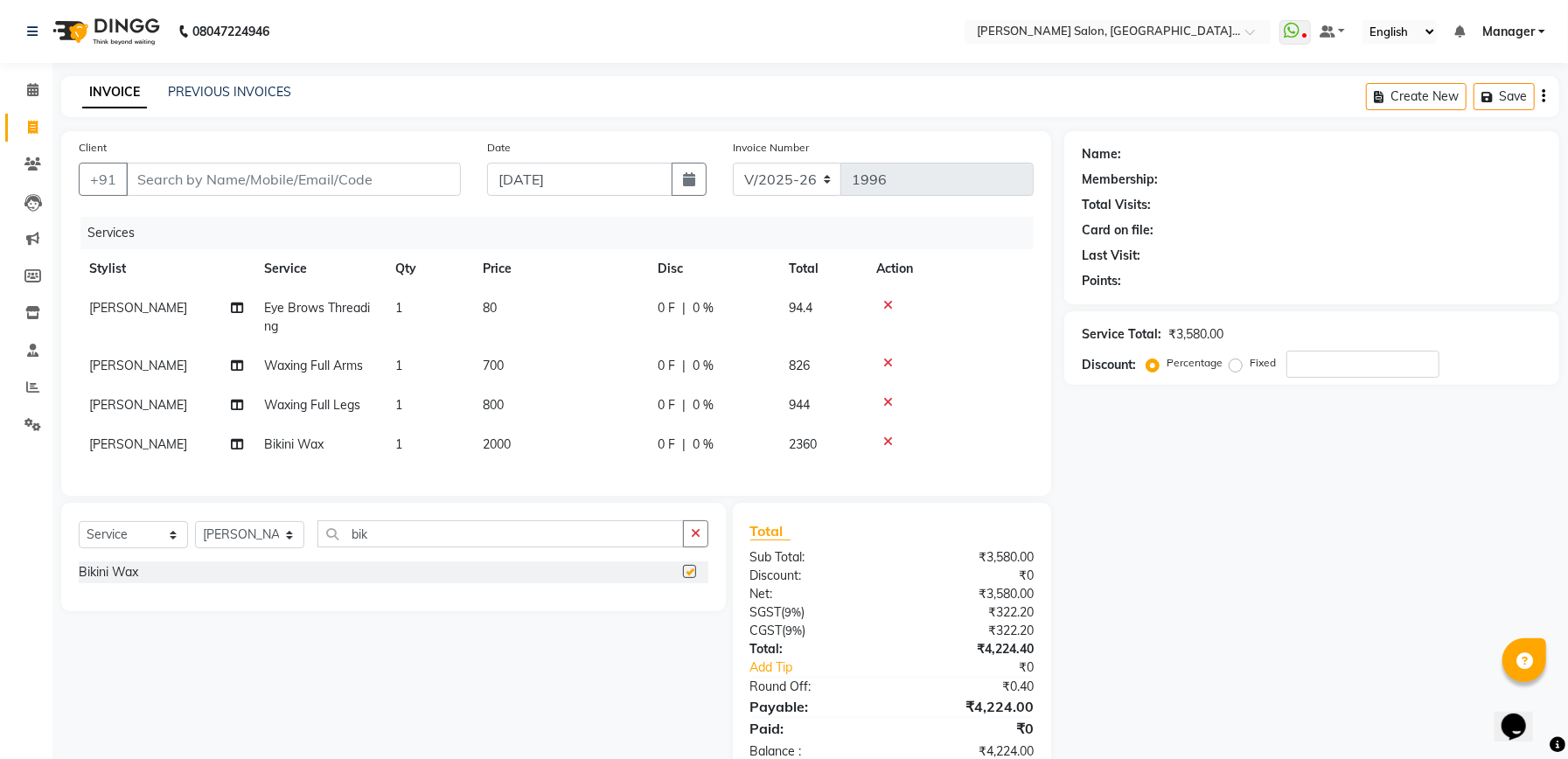
checkbox input "false"
click at [537, 459] on td "2000" at bounding box center [560, 444] width 175 height 39
select select "90621"
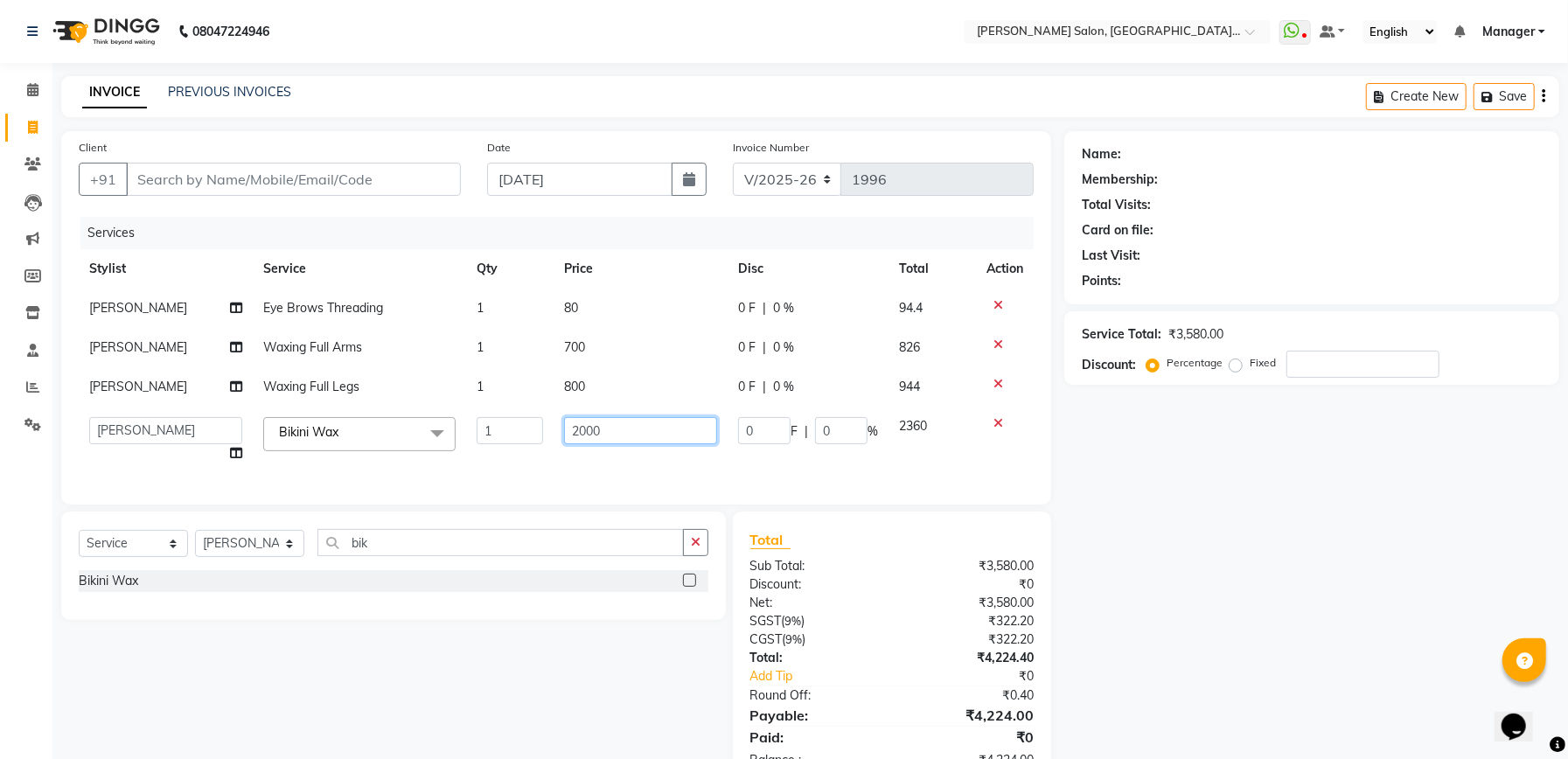
click at [575, 424] on input "2000" at bounding box center [641, 430] width 153 height 27
type input "1500"
click at [1152, 449] on div "Name: Membership: Total Visits: Card on file: Last Visit: Points: Service Total…" at bounding box center [1318, 459] width 508 height 656
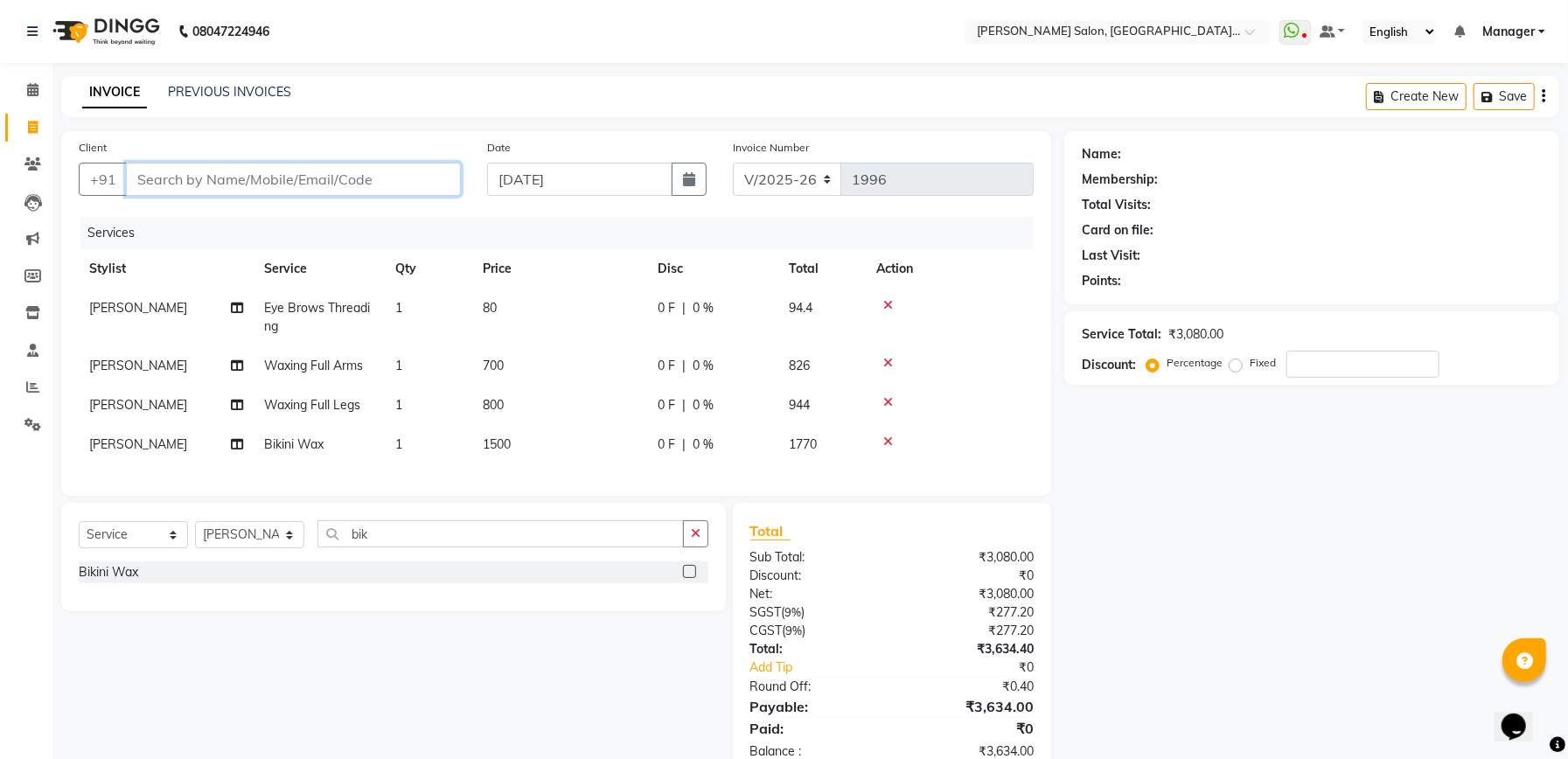
click at [406, 163] on input "Client" at bounding box center [293, 180] width 335 height 34
click at [371, 180] on input "Client" at bounding box center [293, 180] width 335 height 34
type input "9"
type input "0"
type input "9999447117"
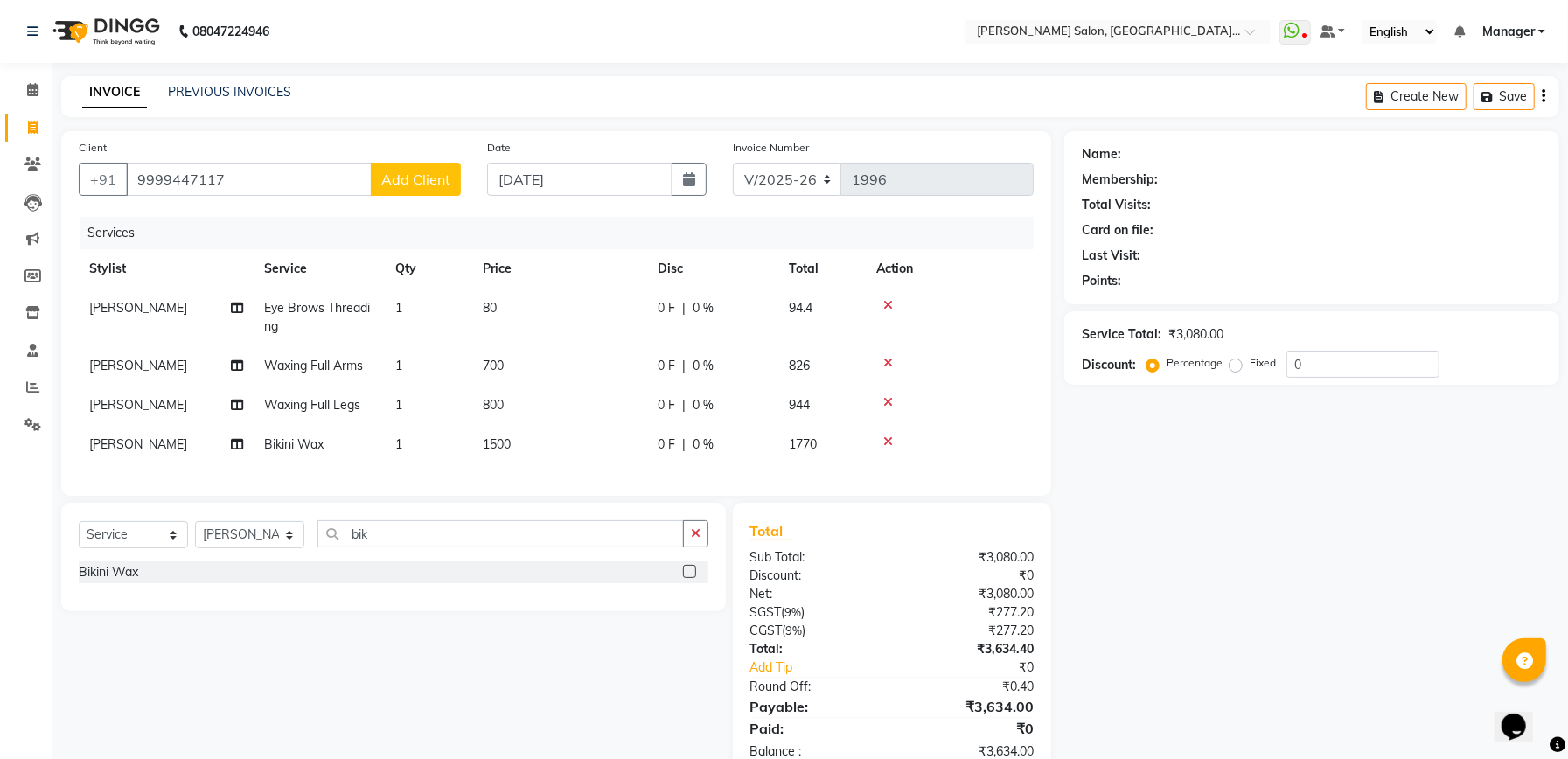
click at [424, 177] on span "Add Client" at bounding box center [415, 179] width 69 height 18
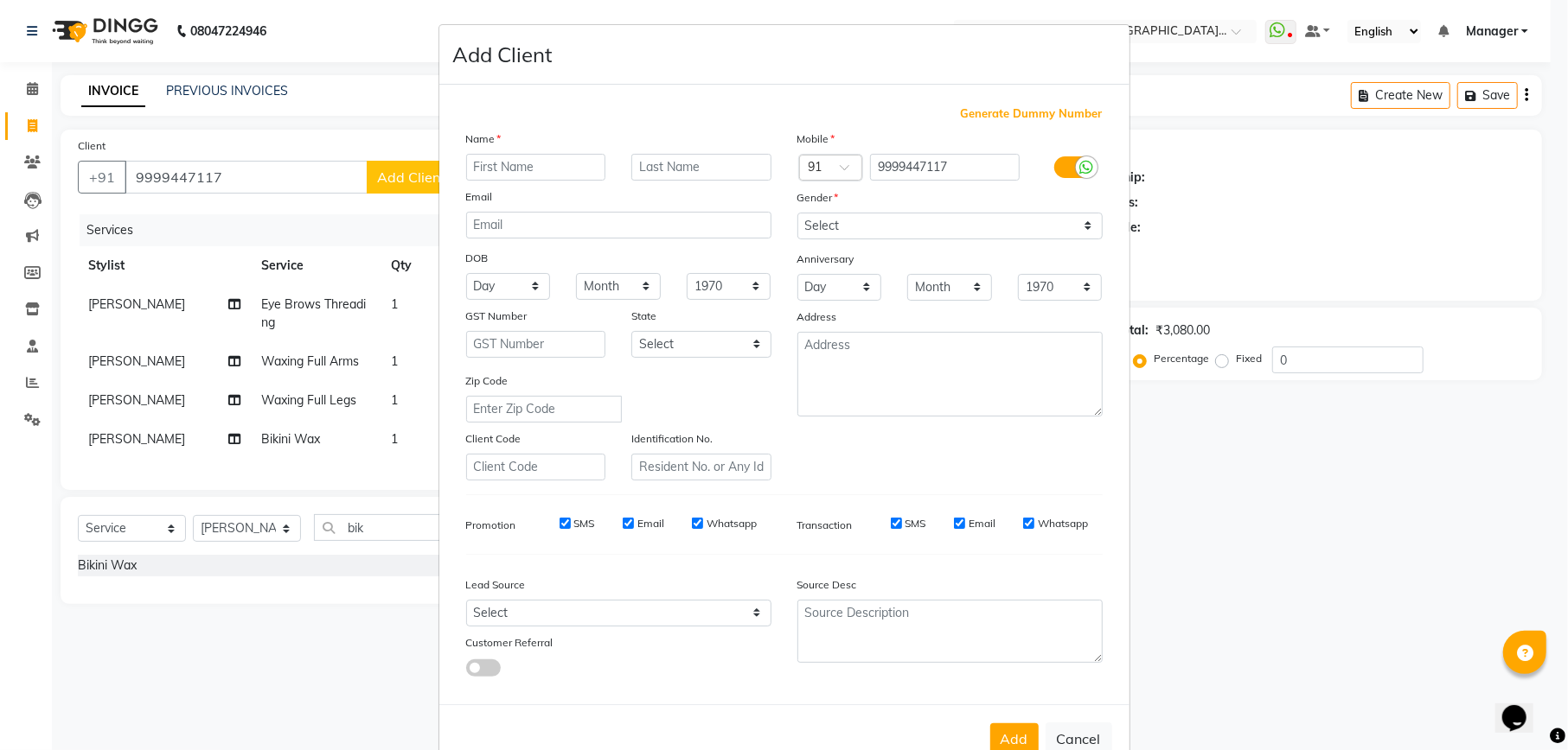
click at [512, 164] on input "text" at bounding box center [536, 167] width 140 height 27
type input "[PERSON_NAME]"
click at [924, 232] on select "Select Male Female Other Prefer Not To Say" at bounding box center [949, 225] width 305 height 27
select select "female"
click at [797, 213] on select "Select Male Female Other Prefer Not To Say" at bounding box center [949, 225] width 305 height 27
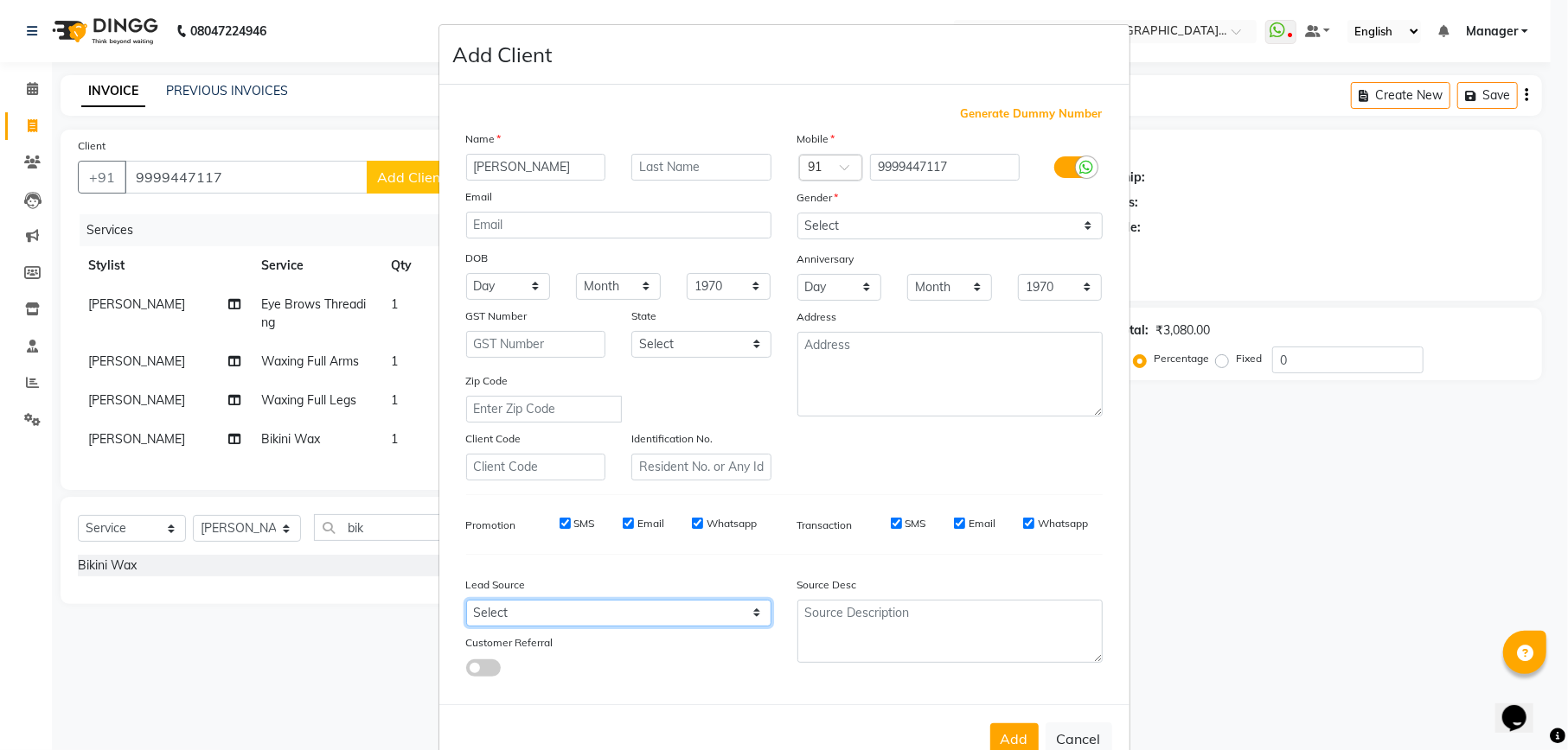
click at [564, 602] on select "Select Walk-in Referral Internet Friend Word of Mouth Advertisement Facebook Ju…" at bounding box center [618, 613] width 305 height 27
select select "48483"
click at [466, 600] on select "Select Walk-in Referral Internet Friend Word of Mouth Advertisement Facebook Ju…" at bounding box center [618, 613] width 305 height 27
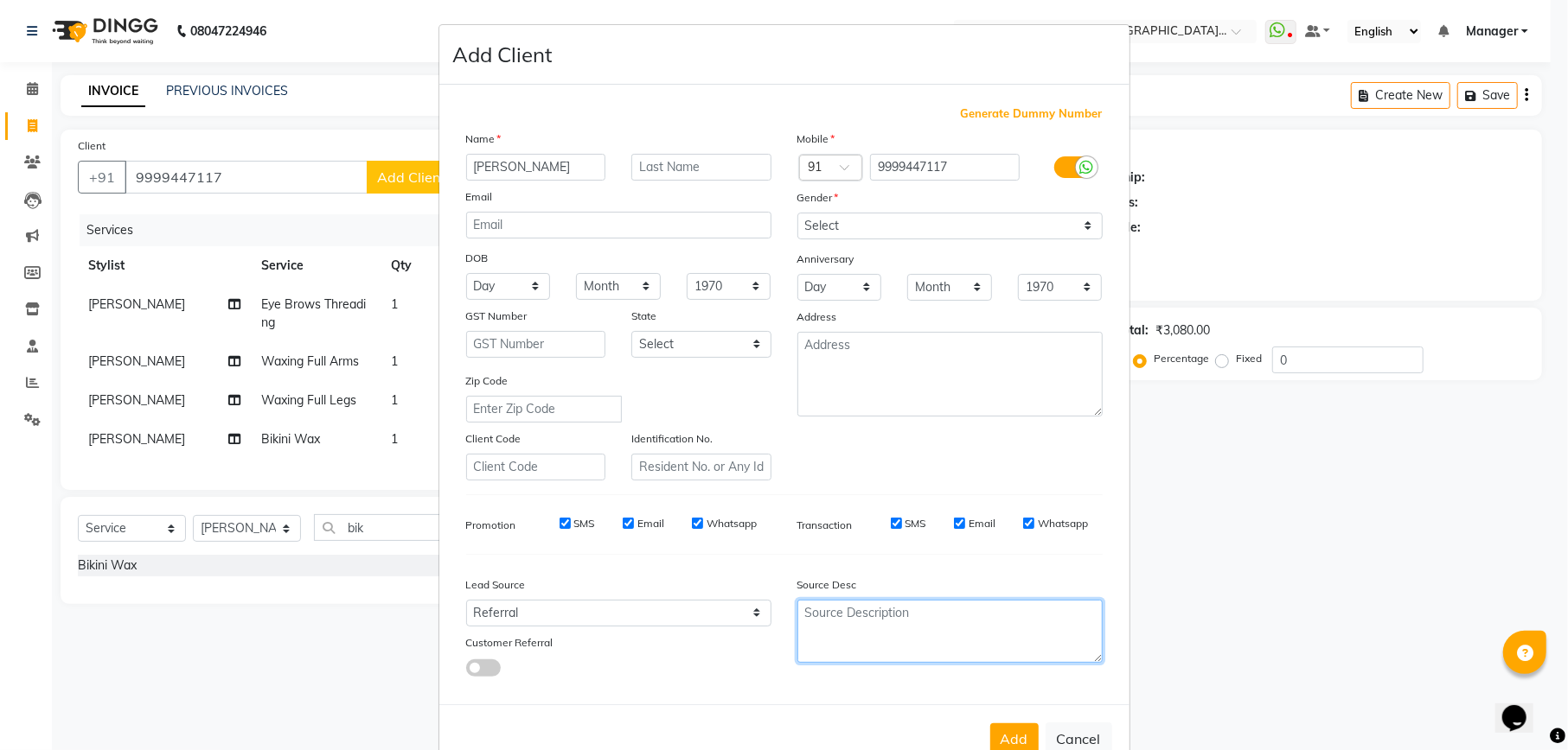
click at [986, 630] on textarea at bounding box center [949, 631] width 305 height 63
type textarea "Sonam"
click at [1000, 730] on button "Add" at bounding box center [1014, 739] width 49 height 31
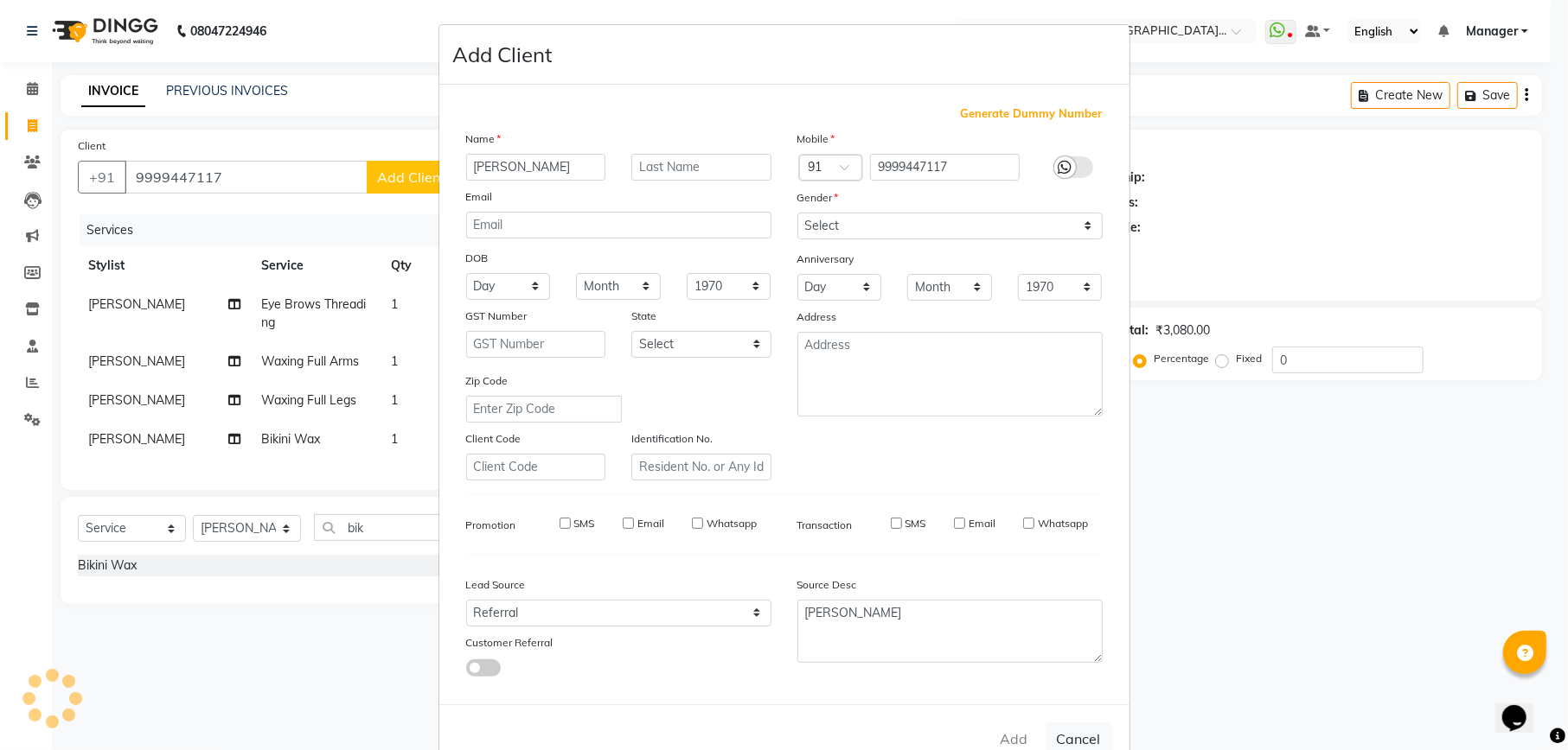
select select
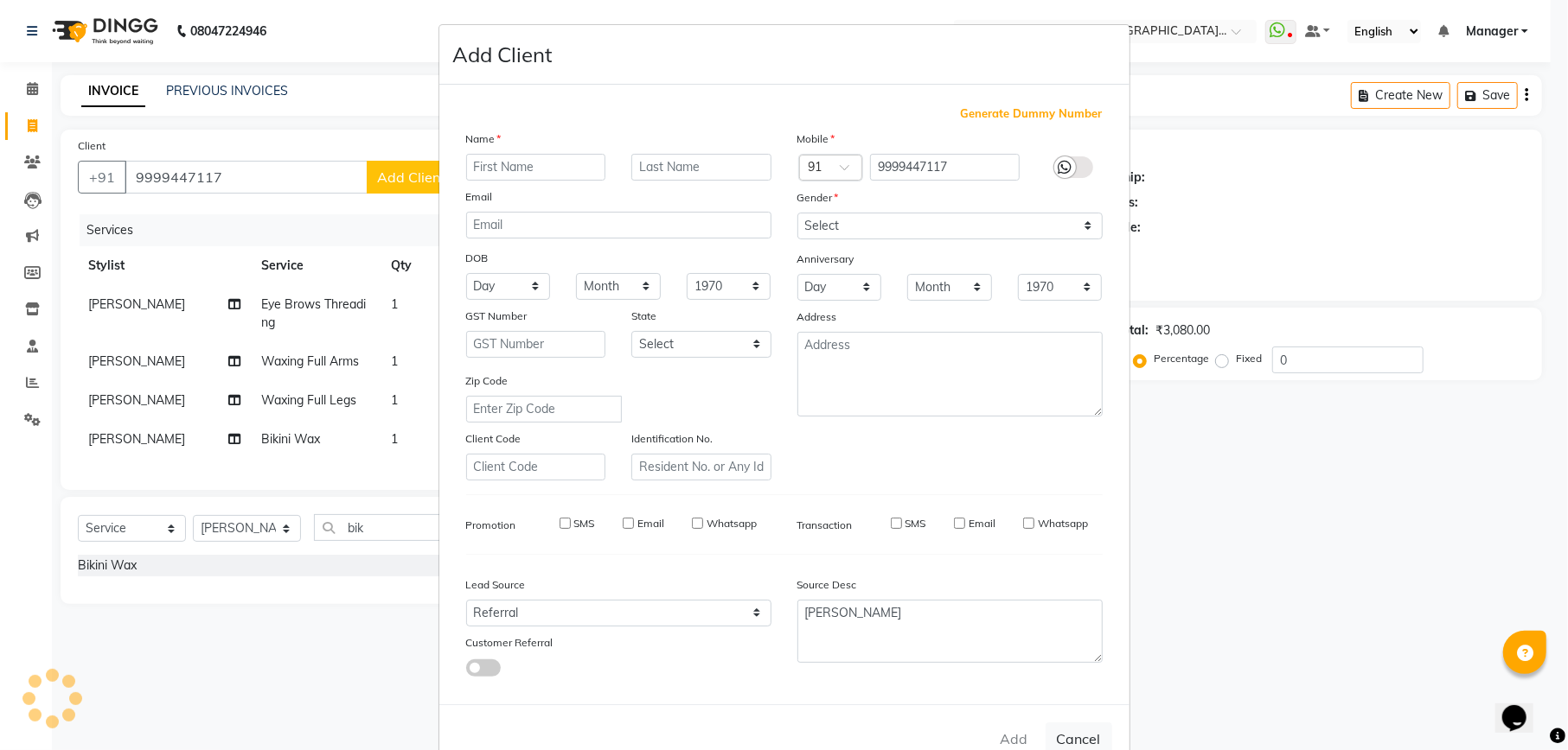
select select
checkbox input "false"
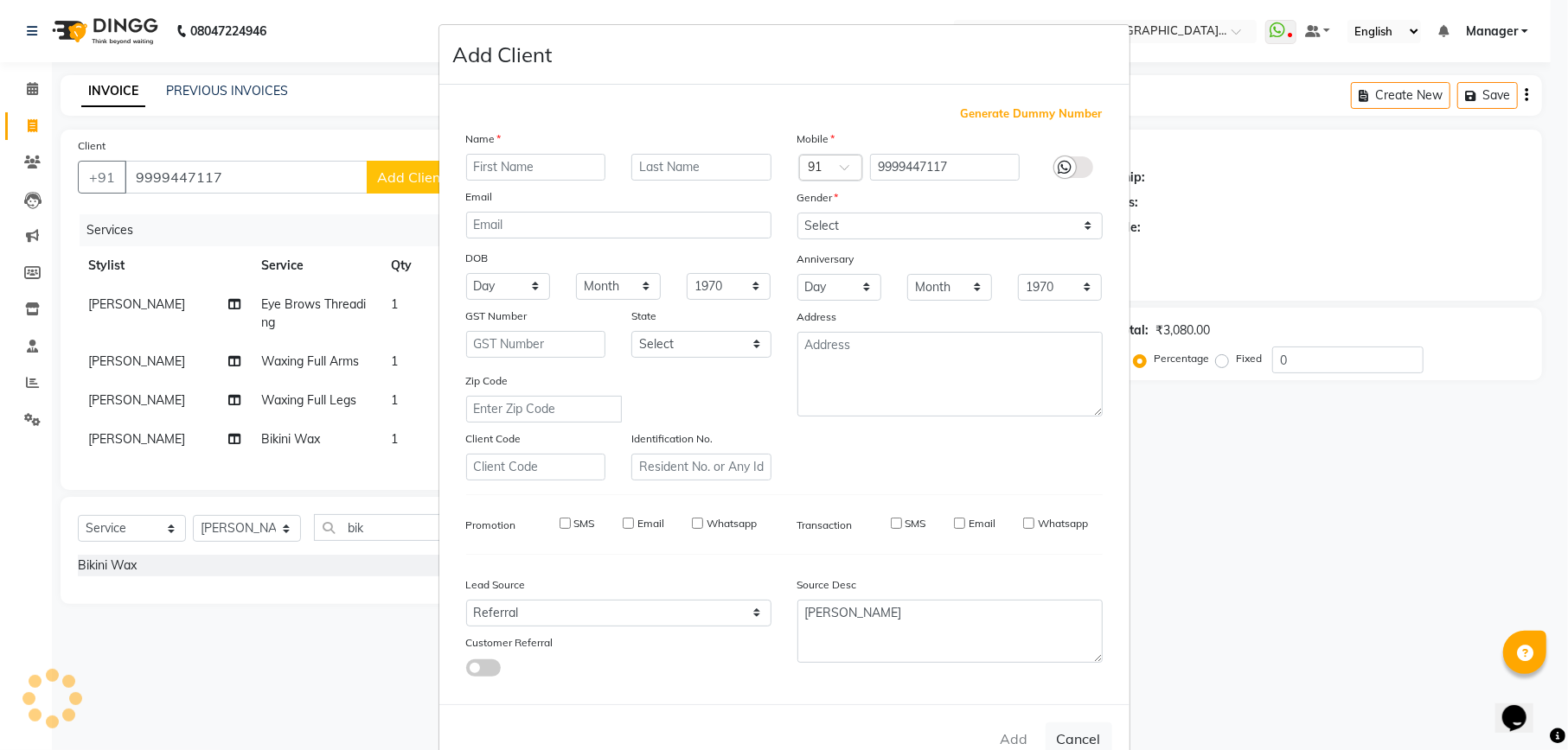
checkbox input "false"
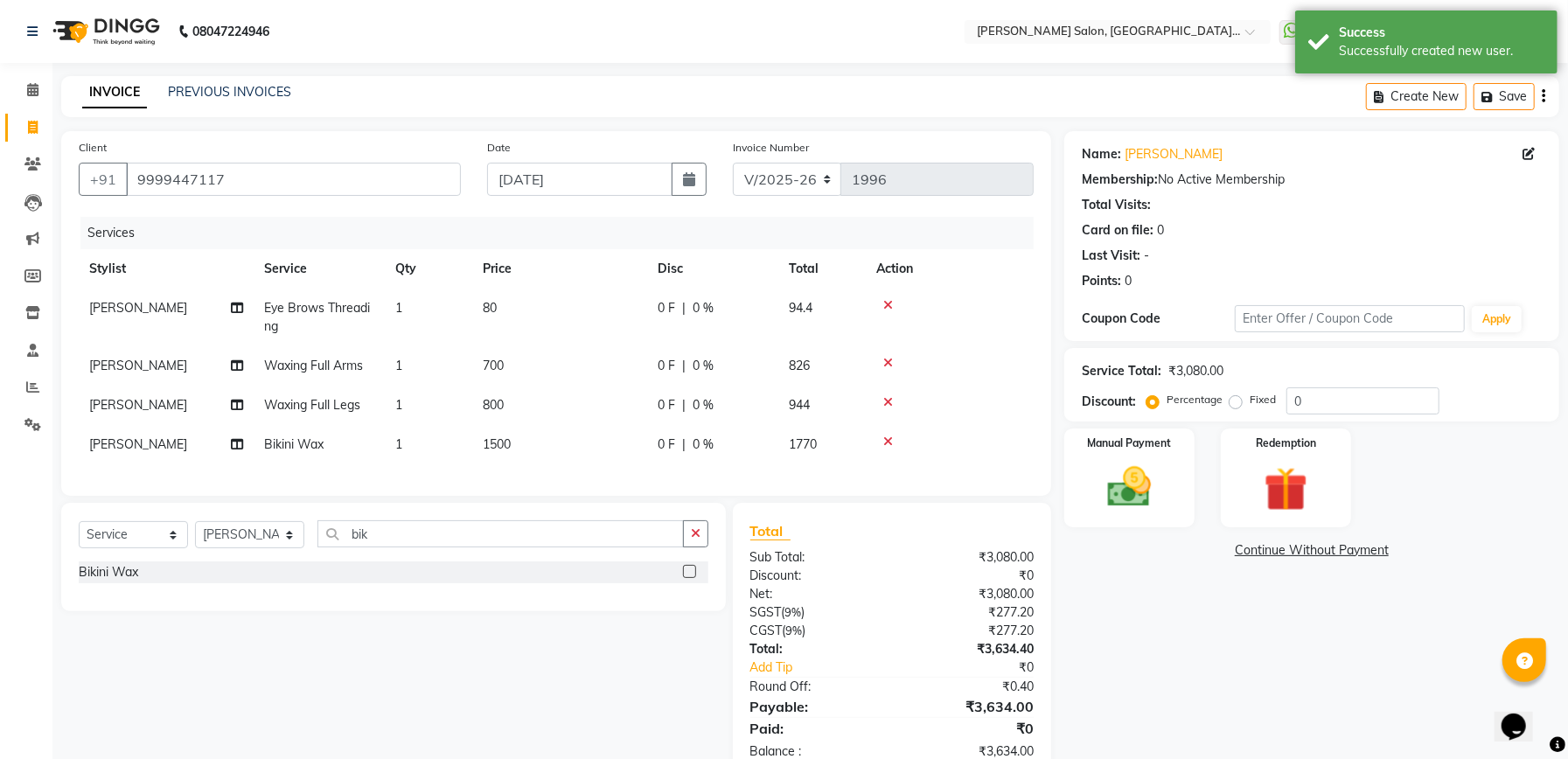
scroll to position [64, 0]
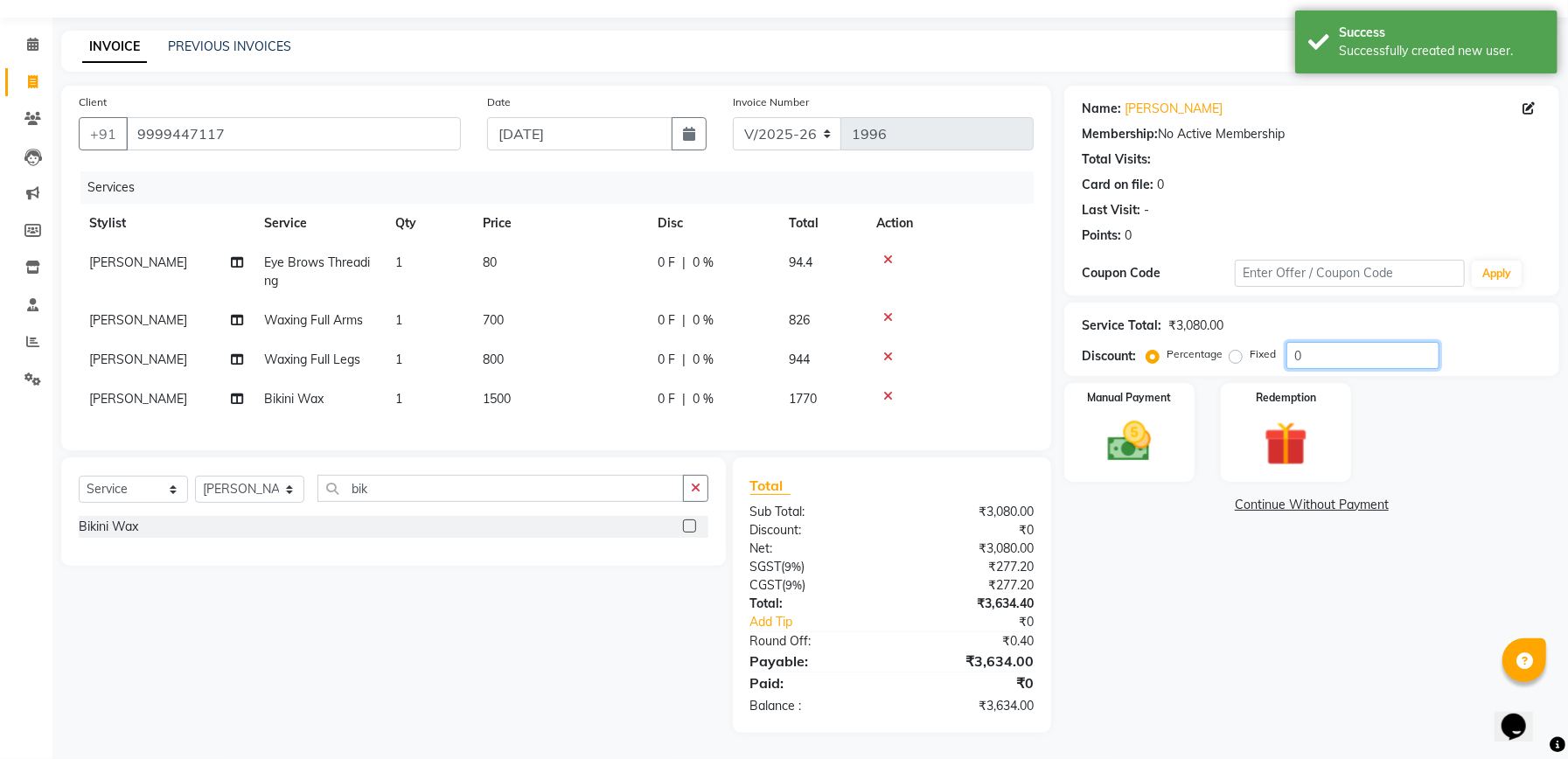
click at [1350, 342] on input "0" at bounding box center [1362, 355] width 153 height 27
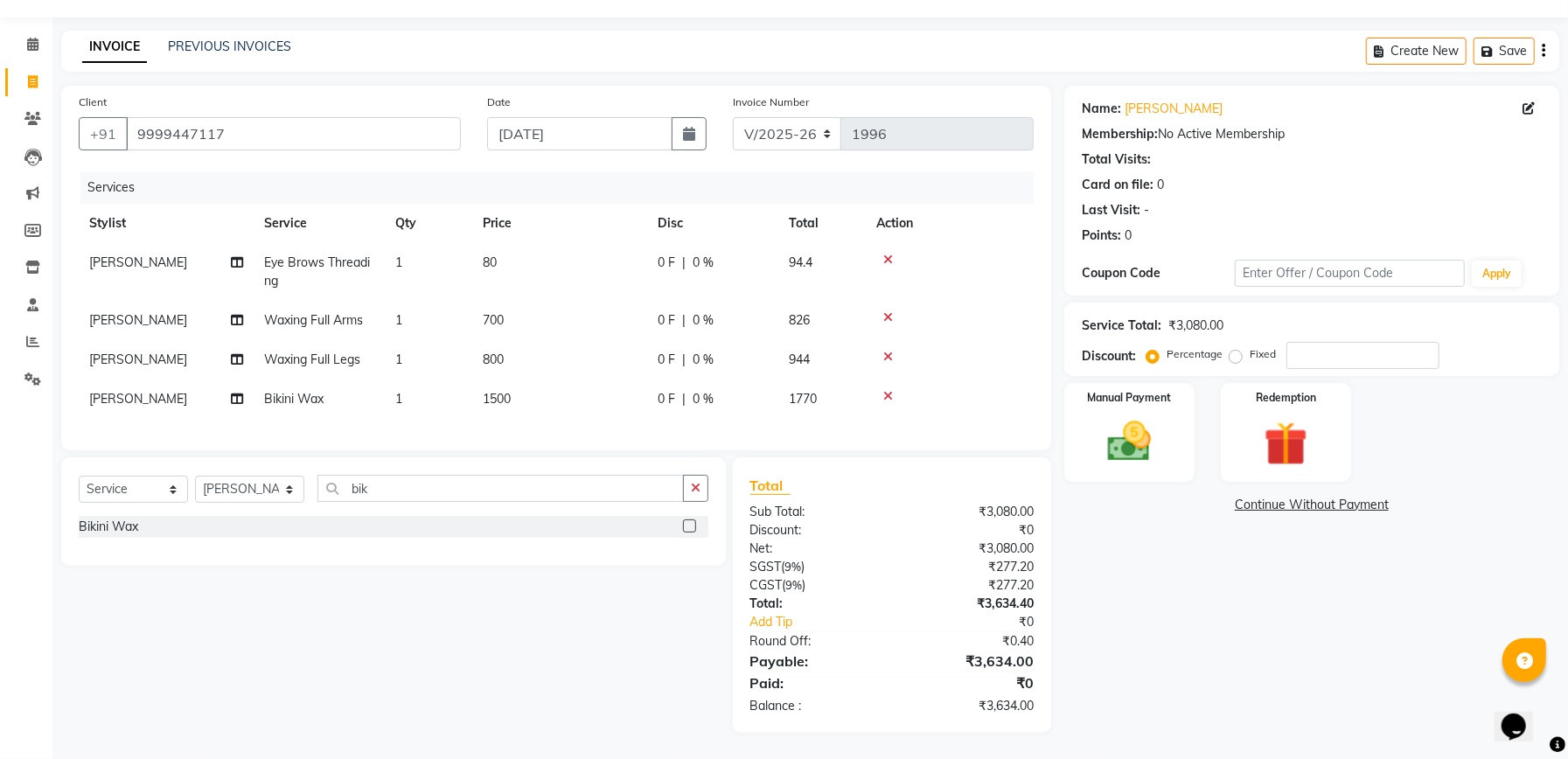
click at [1250, 346] on label "Fixed" at bounding box center [1263, 354] width 26 height 16
click at [1233, 348] on input "Fixed" at bounding box center [1238, 354] width 12 height 12
radio input "true"
click at [1366, 342] on input "number" at bounding box center [1362, 355] width 153 height 27
type input "34"
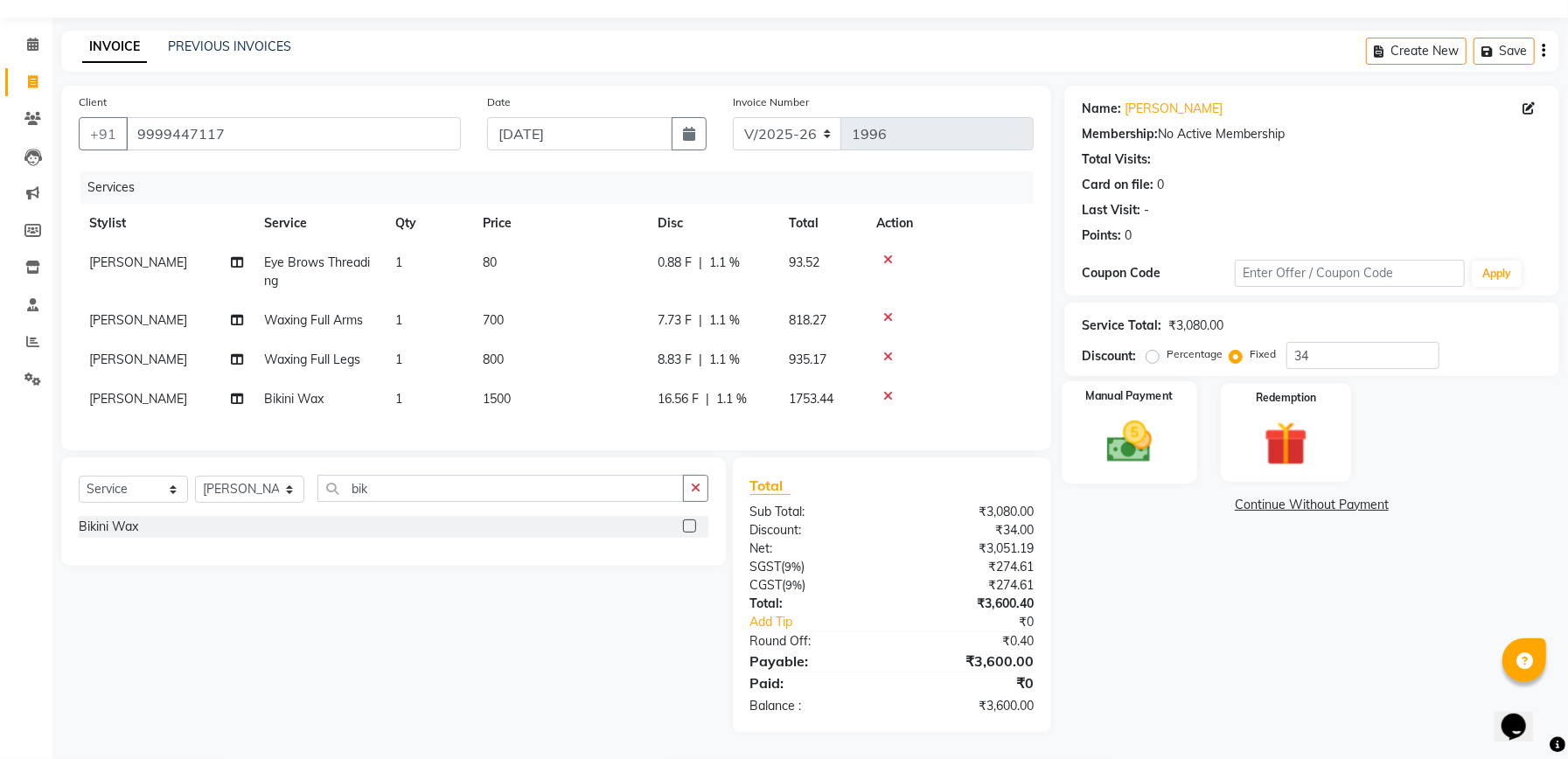
click at [1148, 424] on img at bounding box center [1129, 441] width 74 height 52
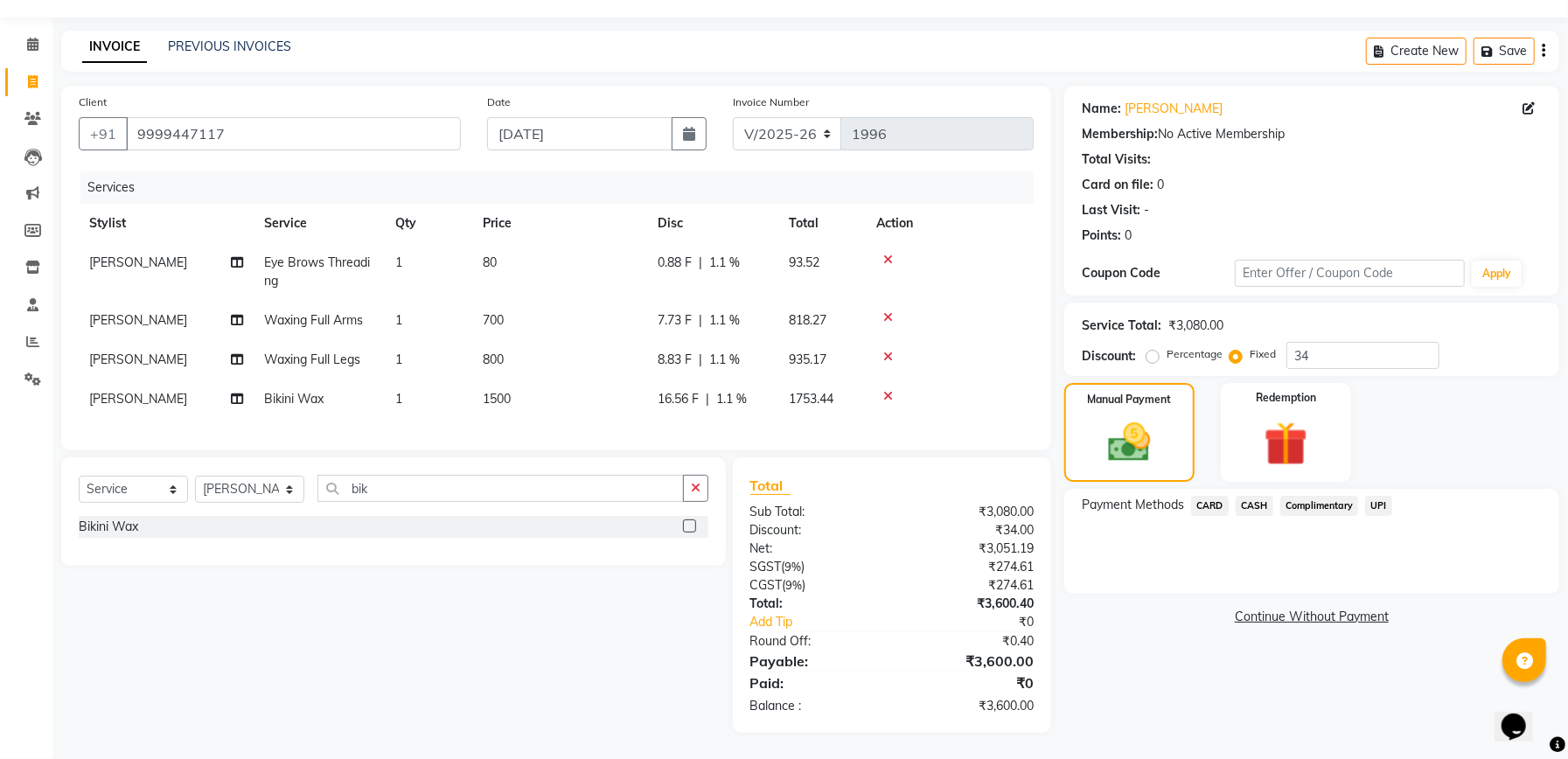
click at [1267, 495] on span "CASH" at bounding box center [1254, 506] width 37 height 20
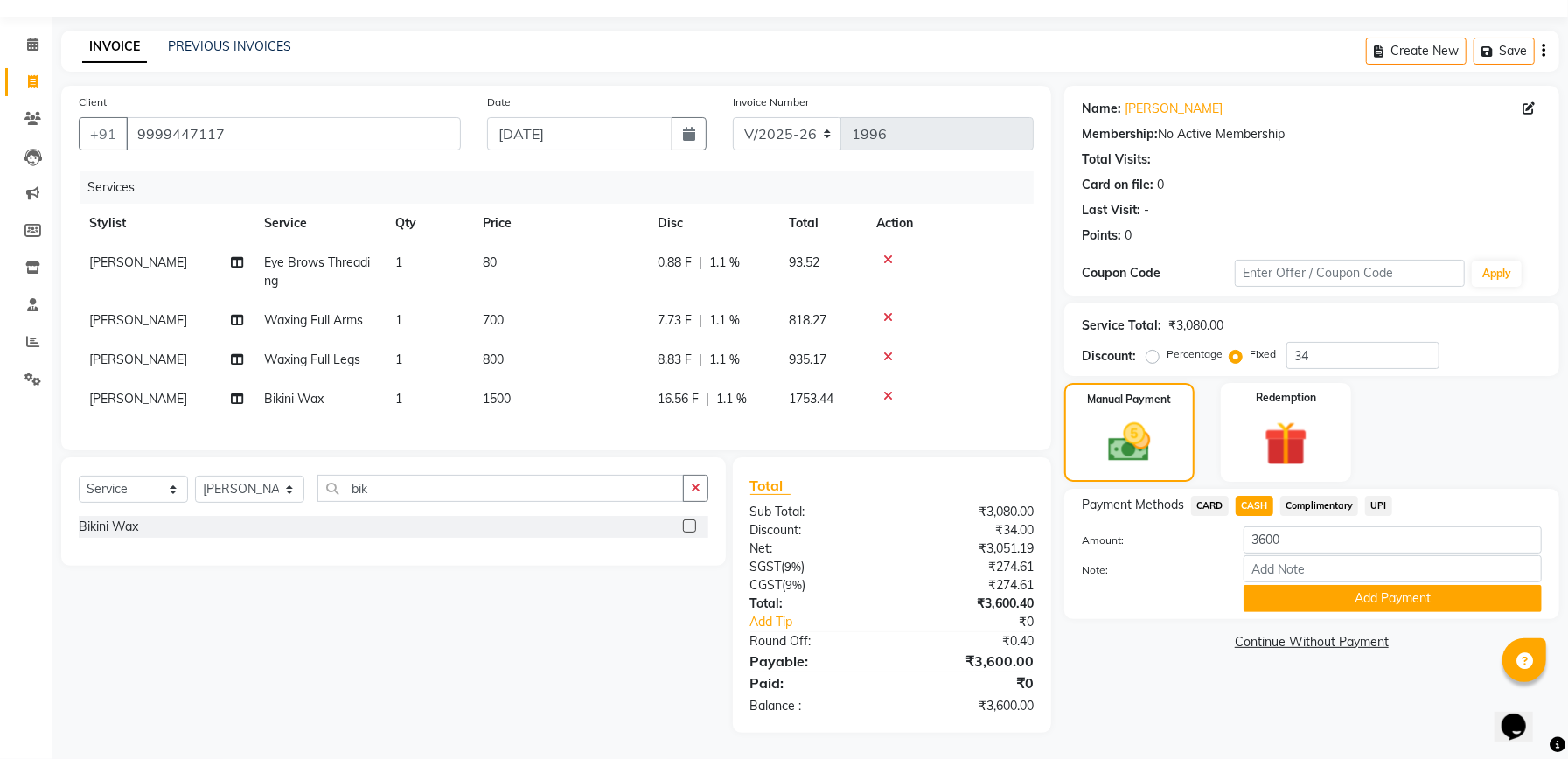
click at [1352, 585] on button "Add Payment" at bounding box center [1392, 598] width 298 height 27
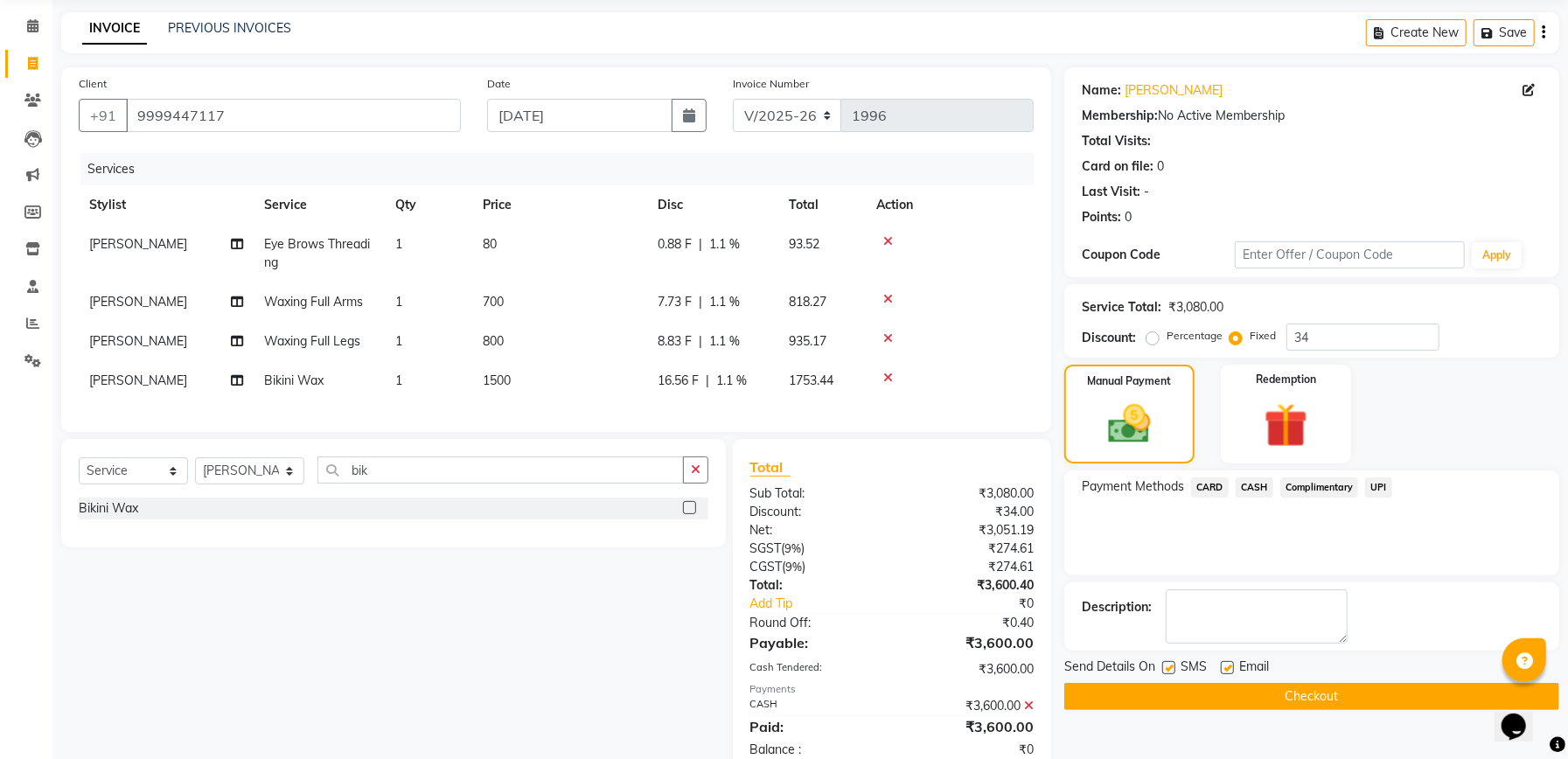
scroll to position [126, 0]
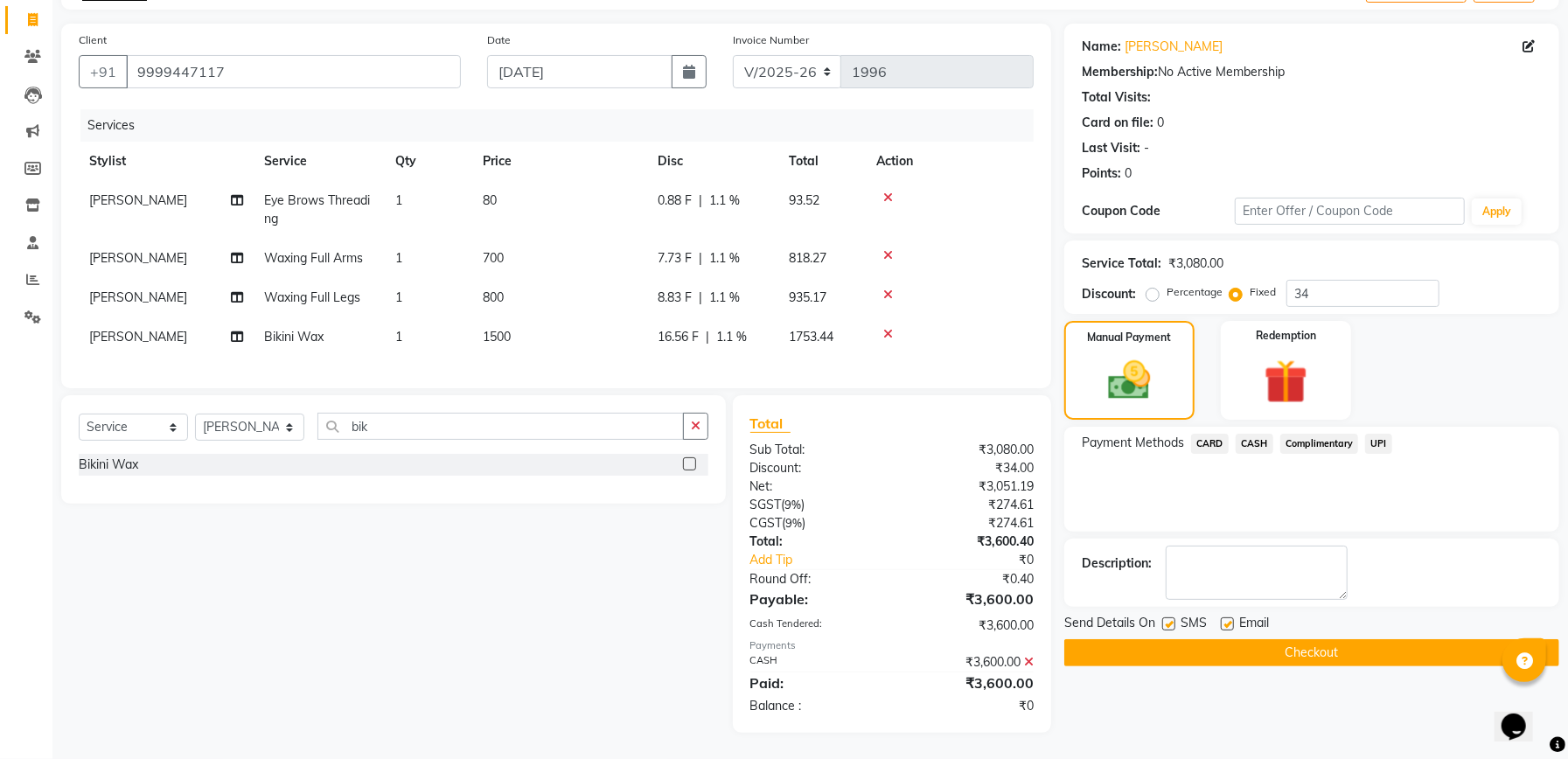
click at [1348, 640] on button "Checkout" at bounding box center [1312, 652] width 495 height 27
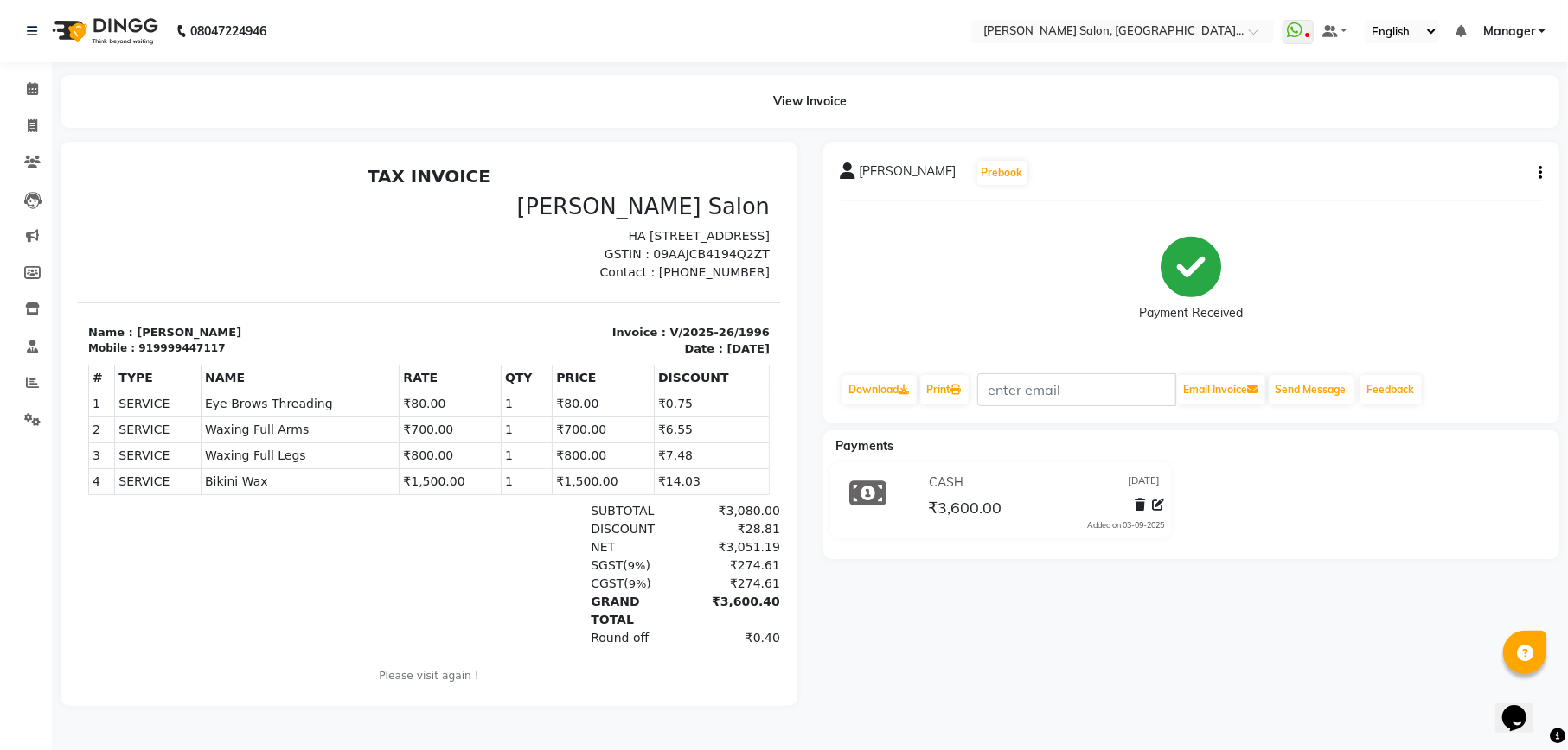
click at [1539, 173] on icon "button" at bounding box center [1540, 173] width 4 height 1
click at [1469, 159] on div "Split Service Amount" at bounding box center [1453, 150] width 119 height 21
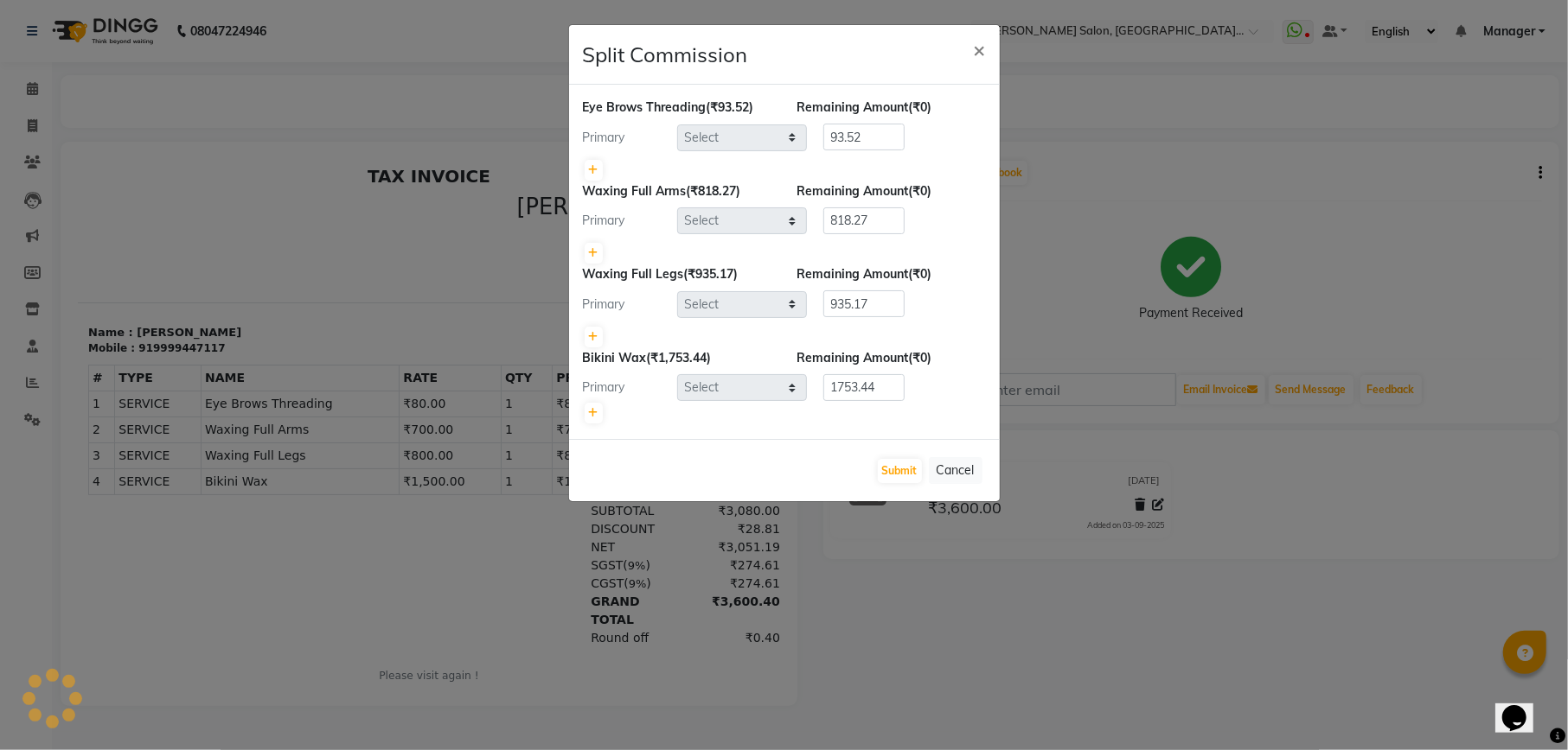
select select "90621"
click at [967, 460] on button "Cancel" at bounding box center [956, 470] width 53 height 27
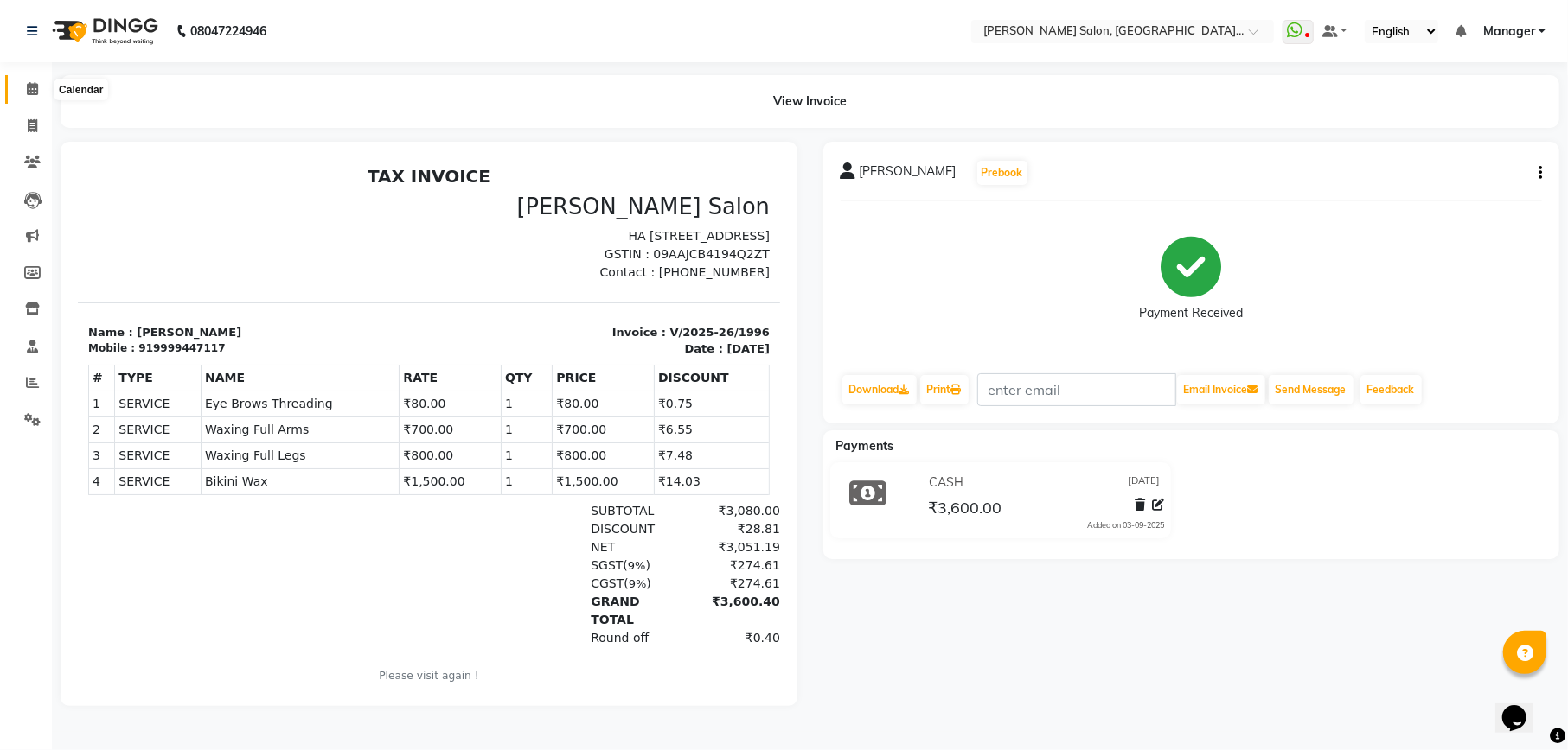
click at [36, 85] on icon at bounding box center [32, 88] width 11 height 13
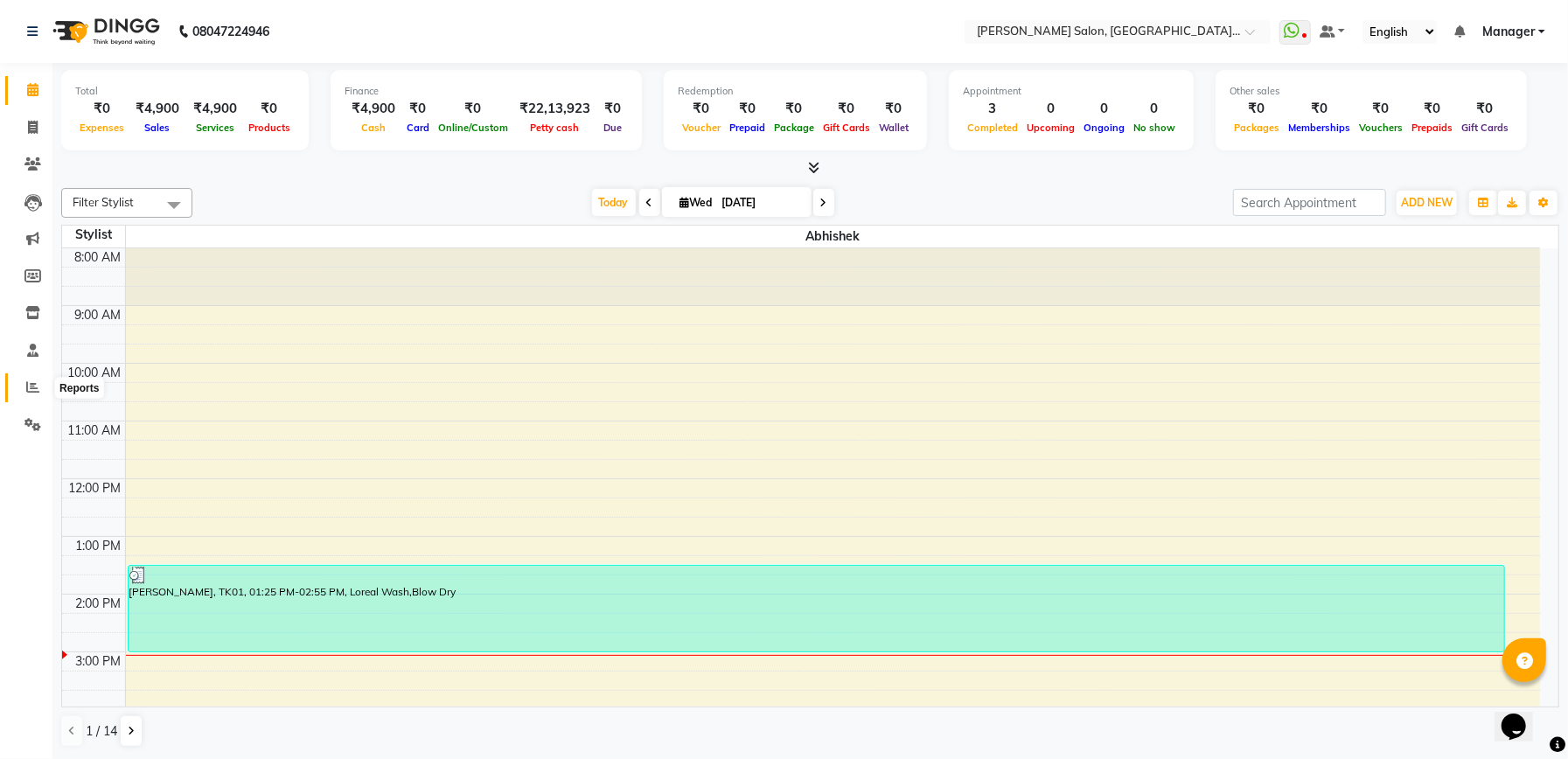
click at [20, 380] on span at bounding box center [33, 388] width 31 height 20
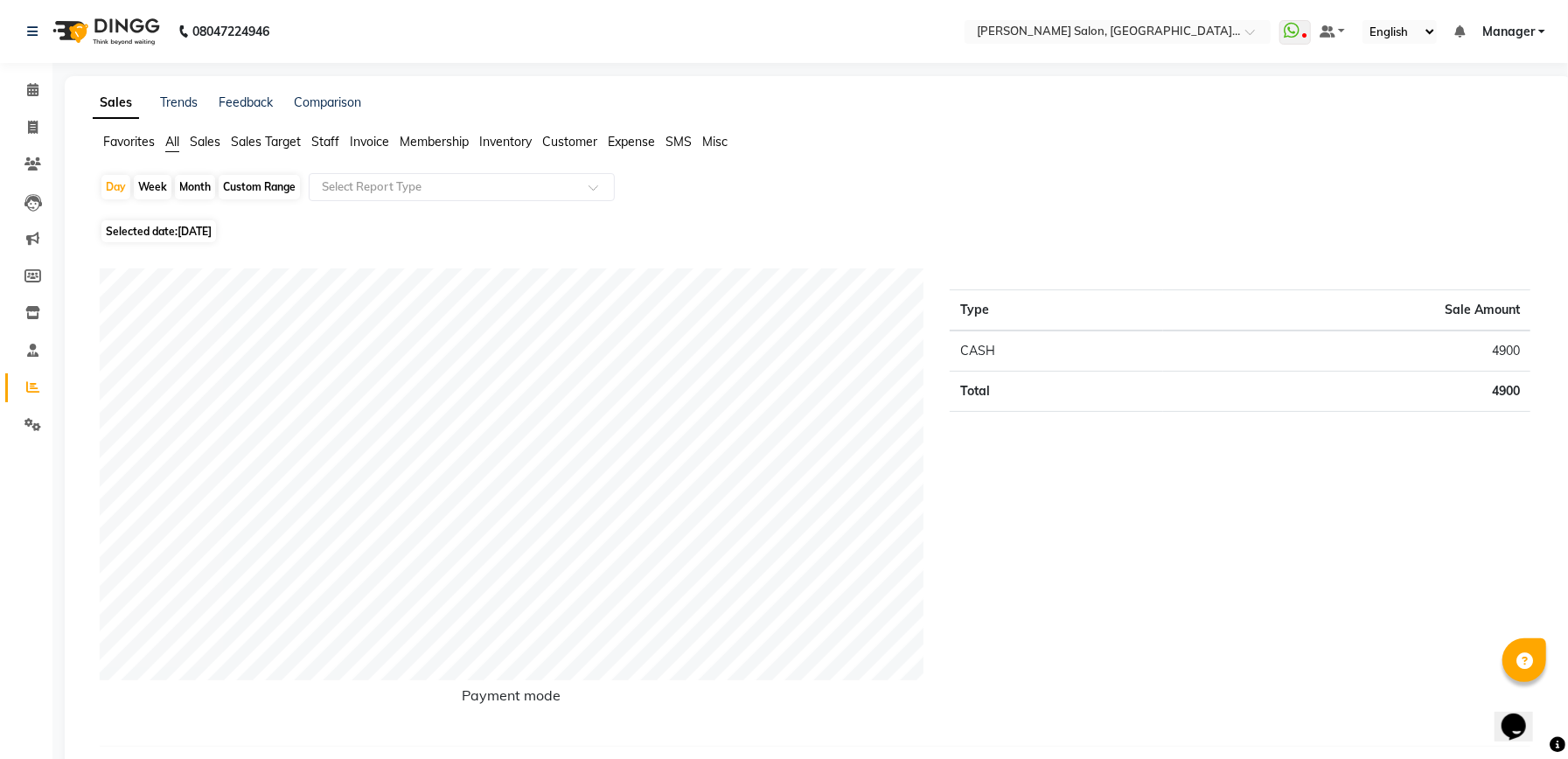
click at [275, 193] on div "Custom Range" at bounding box center [259, 187] width 81 height 24
select select "9"
select select "2025"
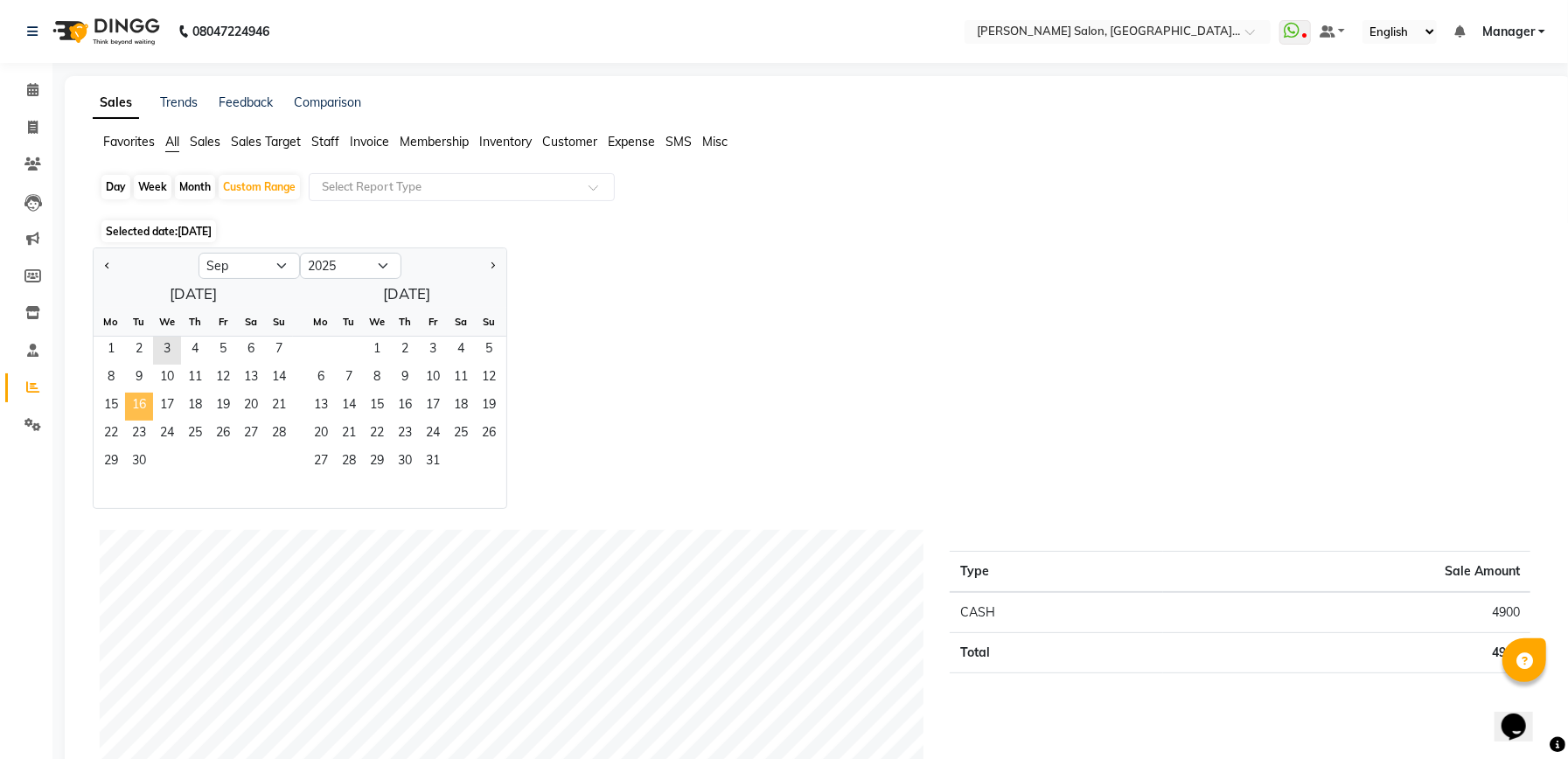
click at [142, 400] on span "16" at bounding box center [139, 407] width 28 height 28
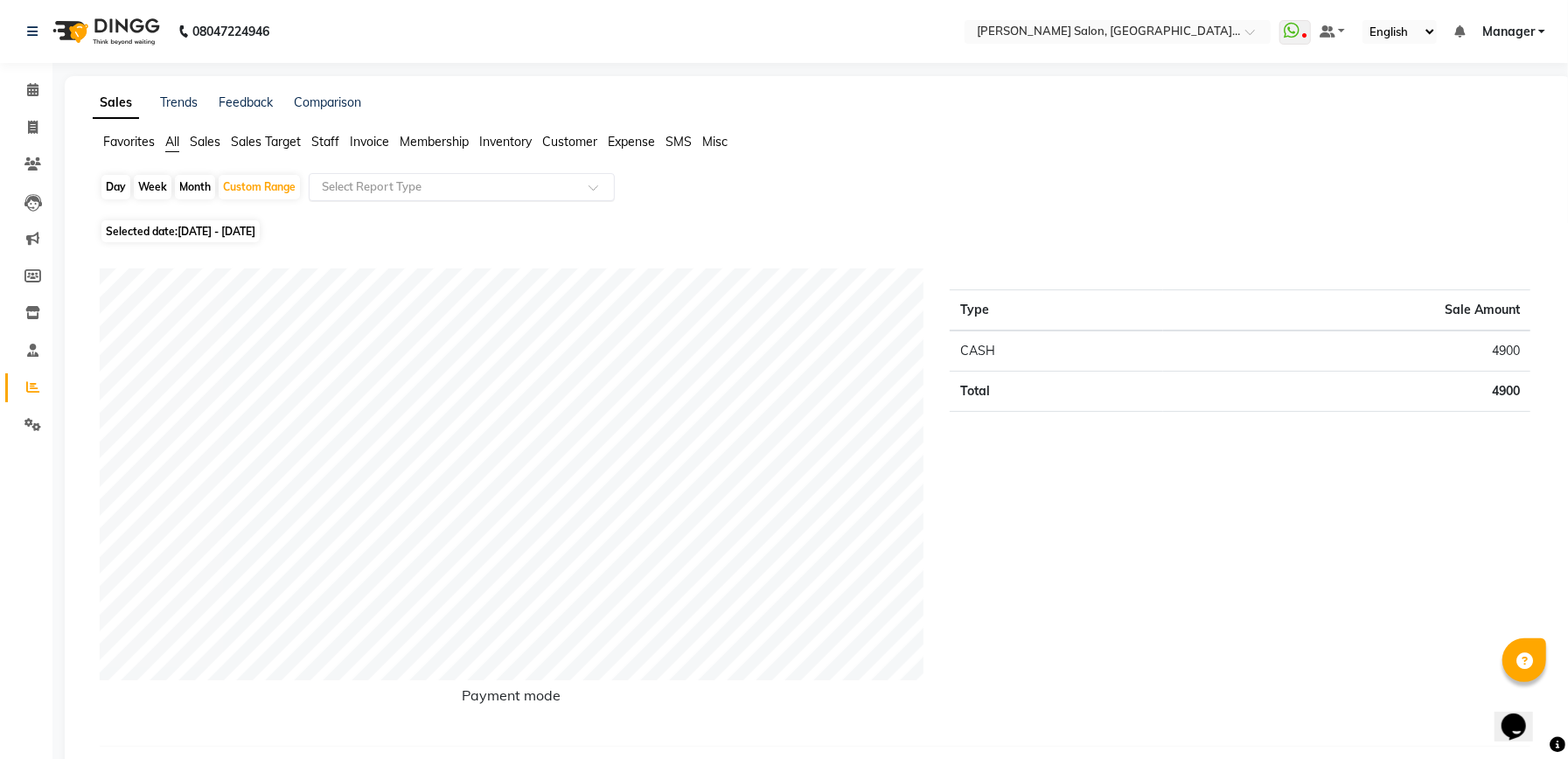
click at [480, 190] on input "text" at bounding box center [444, 187] width 251 height 18
click at [325, 142] on span "Staff" at bounding box center [325, 142] width 28 height 16
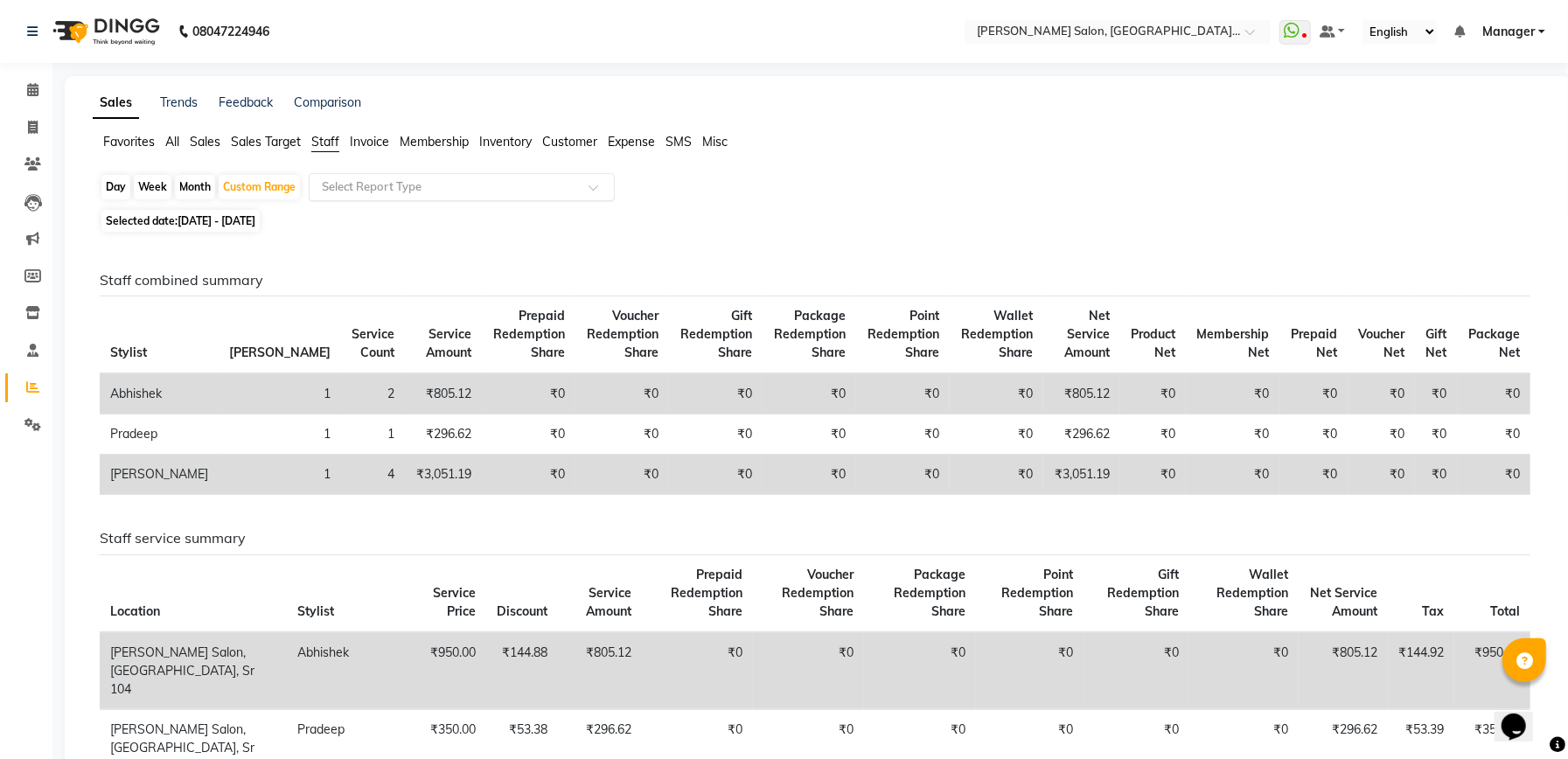
click at [453, 183] on input "text" at bounding box center [444, 187] width 251 height 18
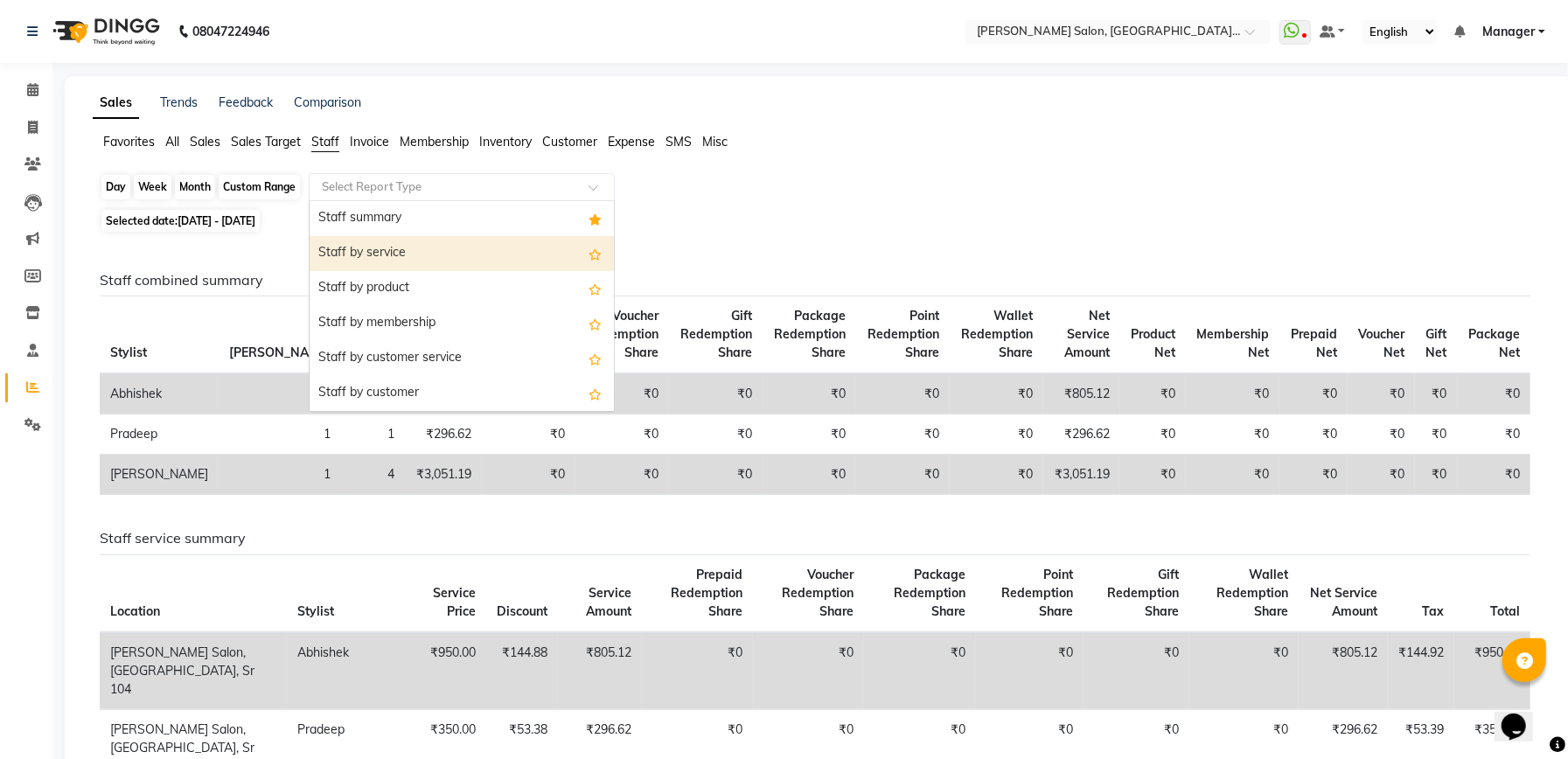
click at [261, 183] on div "Custom Range" at bounding box center [259, 187] width 81 height 24
select select "9"
select select "2025"
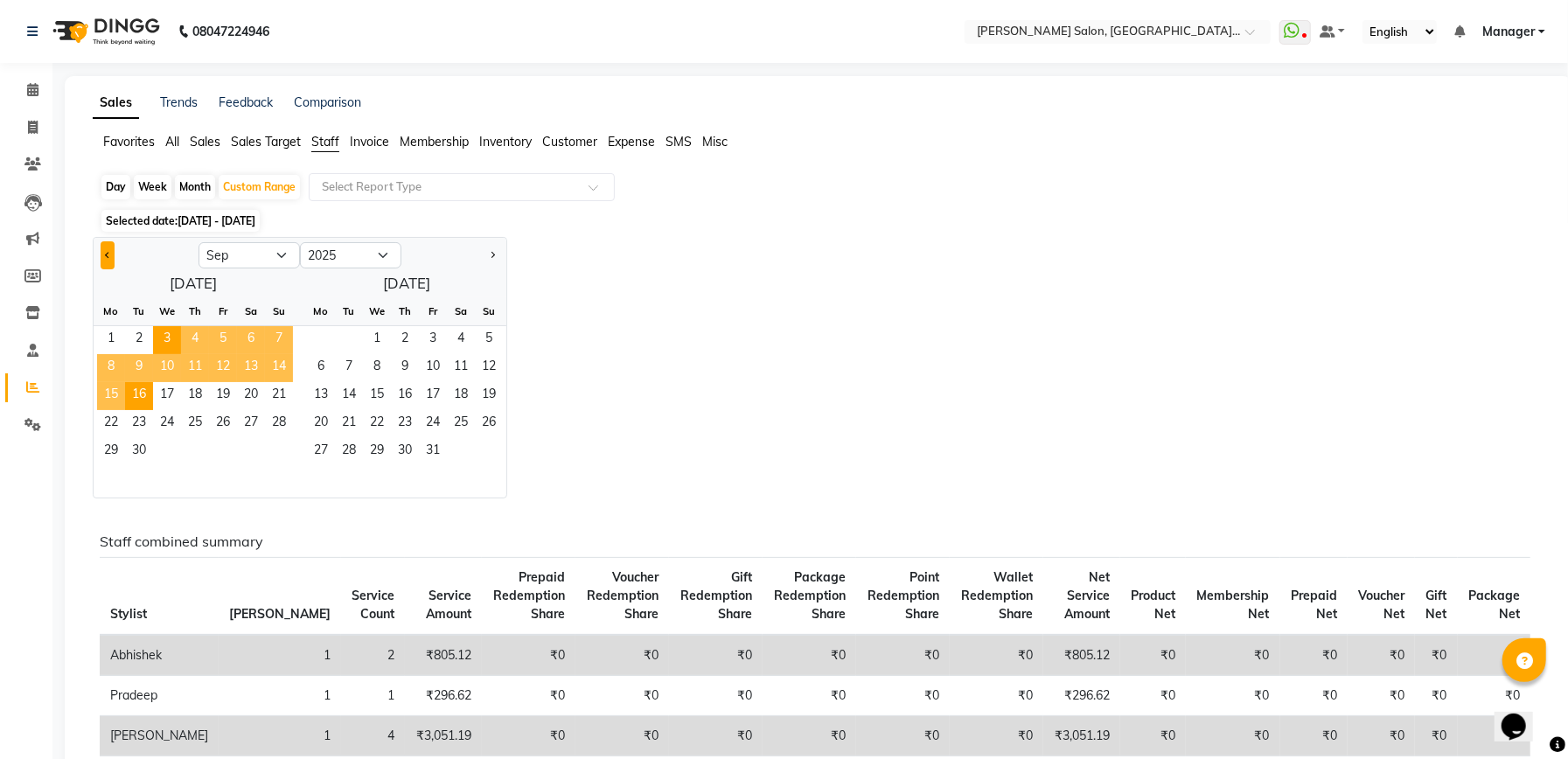
click at [109, 250] on button "Previous month" at bounding box center [107, 255] width 14 height 28
select select "8"
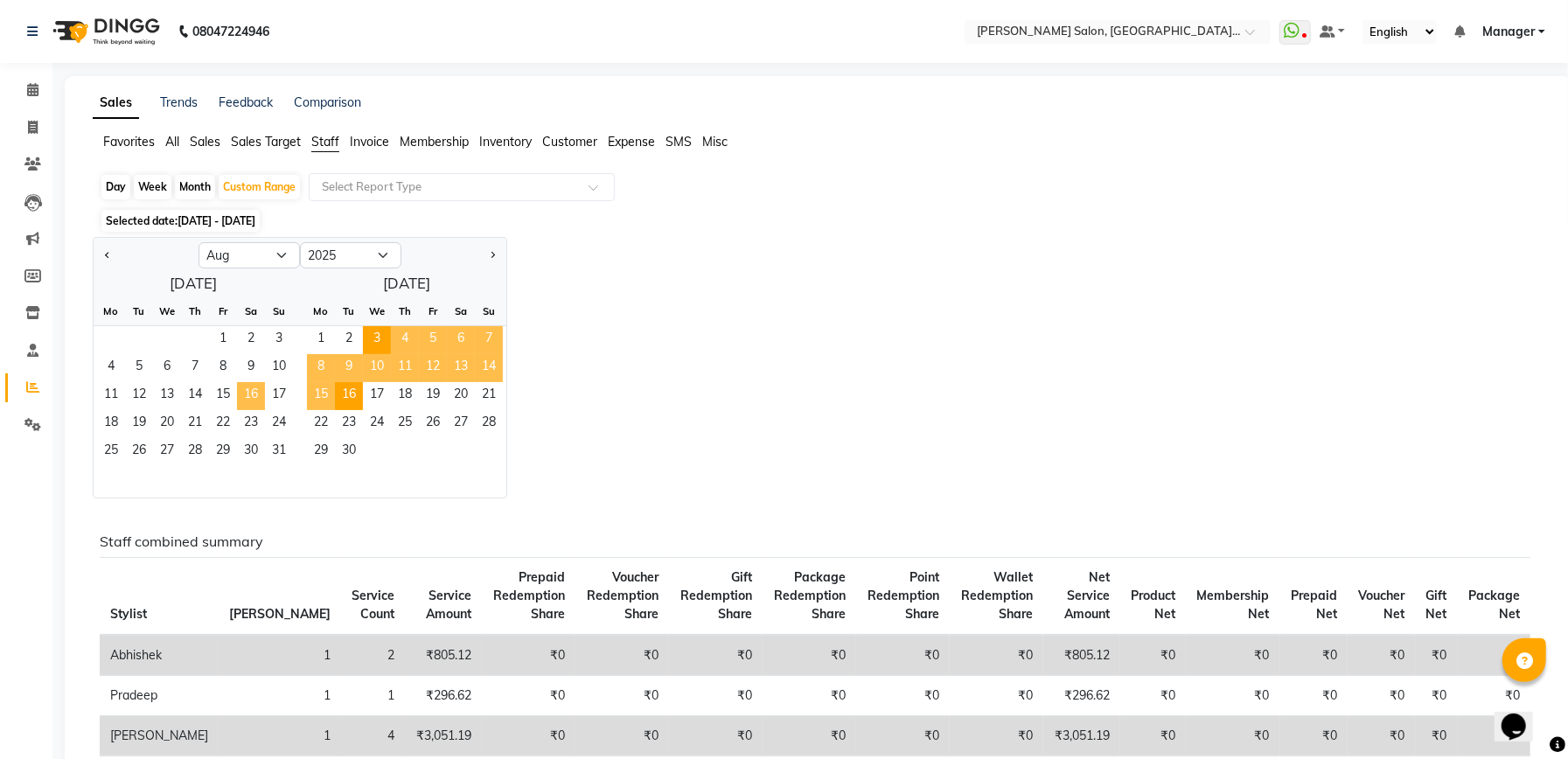
click at [239, 396] on span "16" at bounding box center [250, 396] width 28 height 28
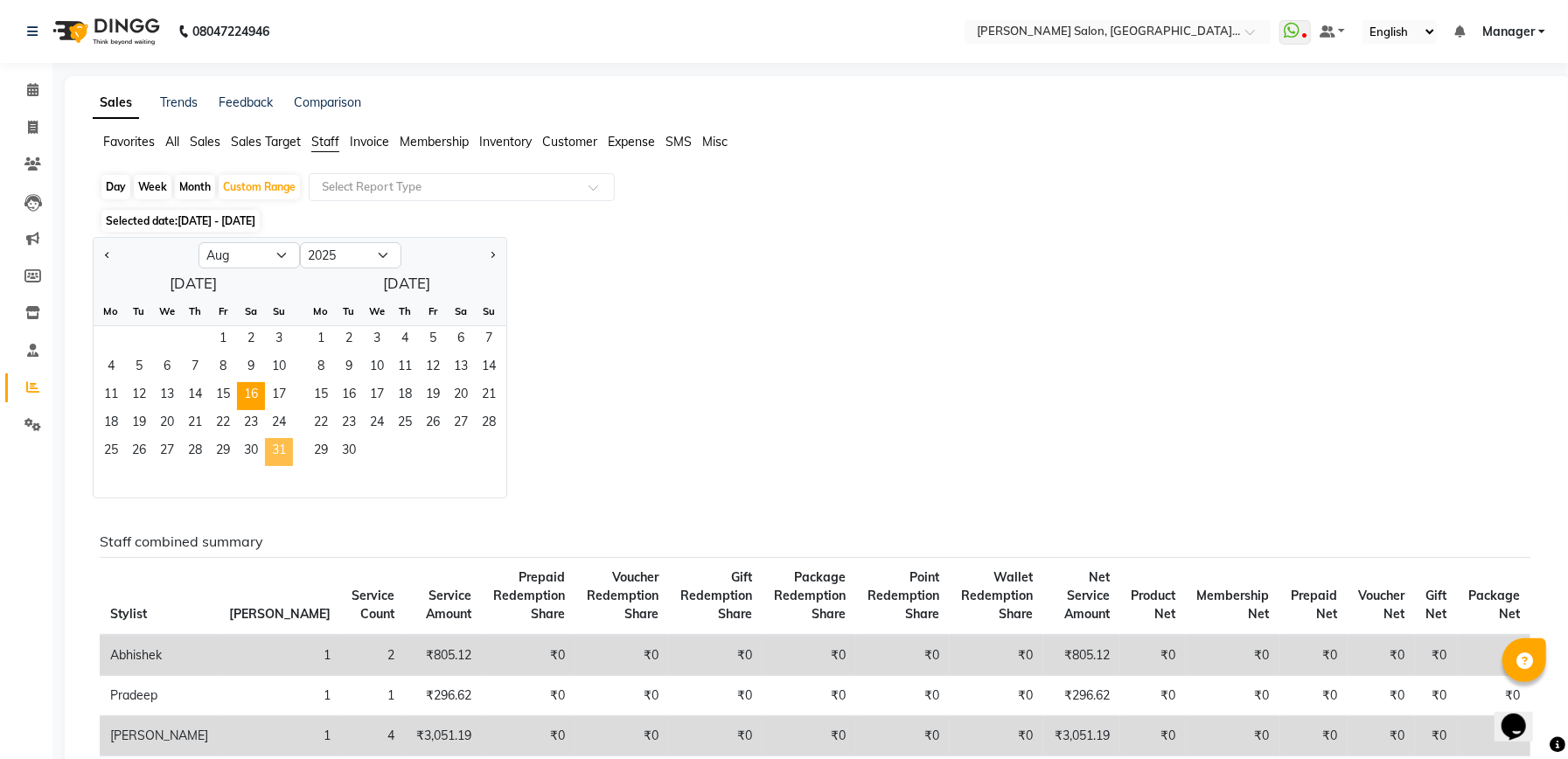
click at [283, 452] on span "31" at bounding box center [279, 452] width 28 height 28
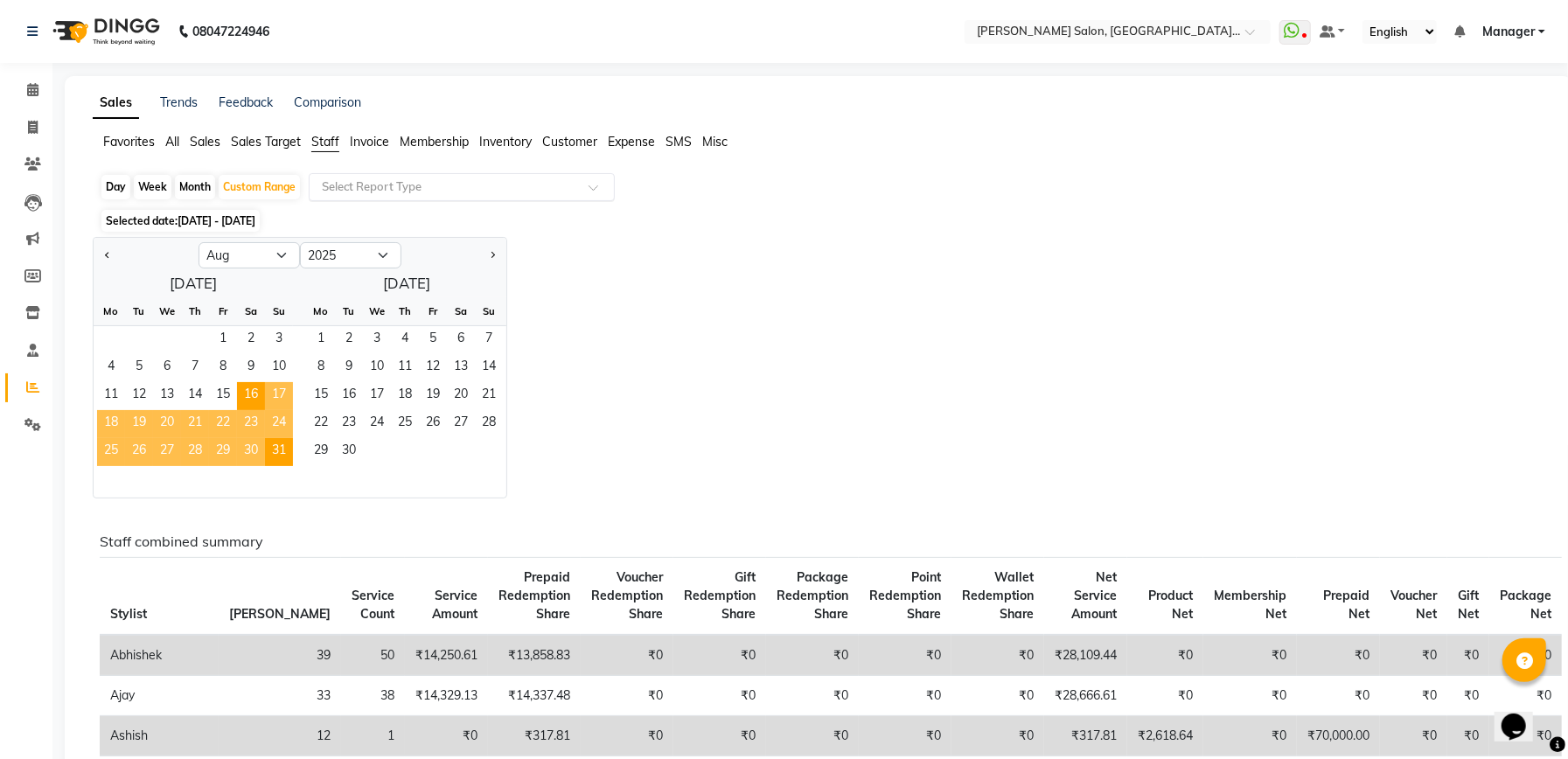
click at [586, 179] on div at bounding box center [461, 187] width 304 height 18
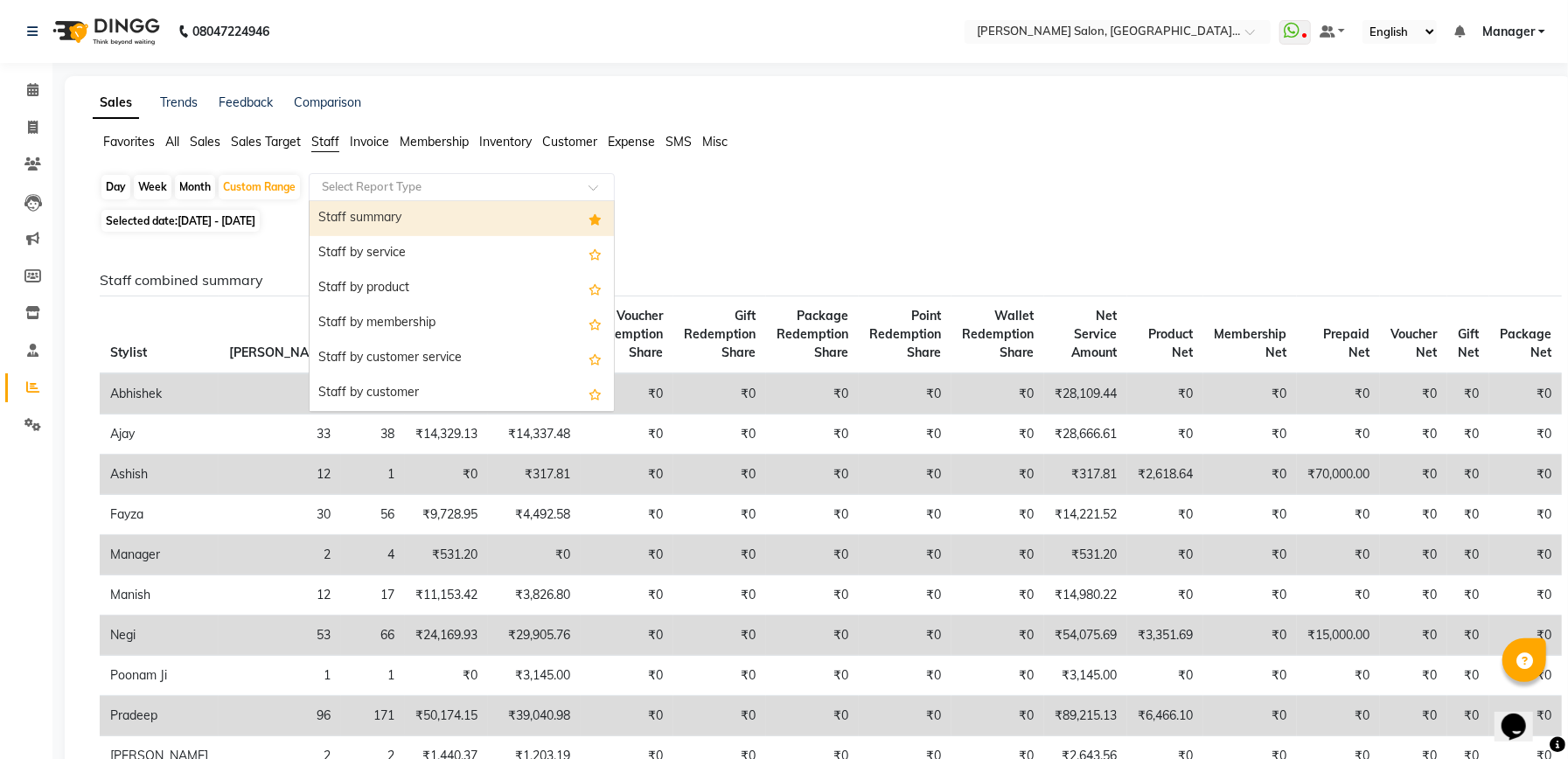
click at [564, 145] on span "Customer" at bounding box center [569, 142] width 55 height 16
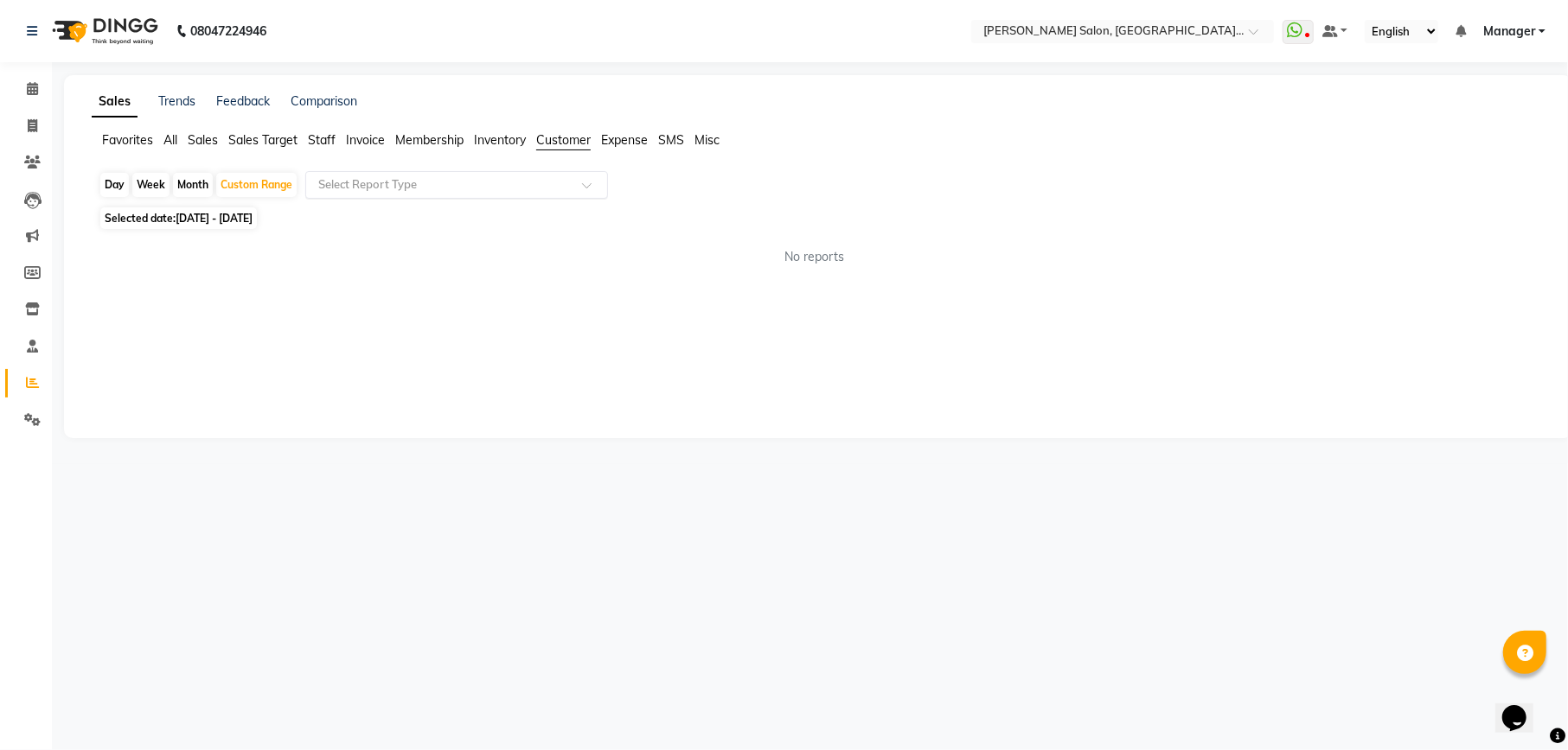
click at [551, 171] on div "Select Report Type" at bounding box center [456, 185] width 303 height 28
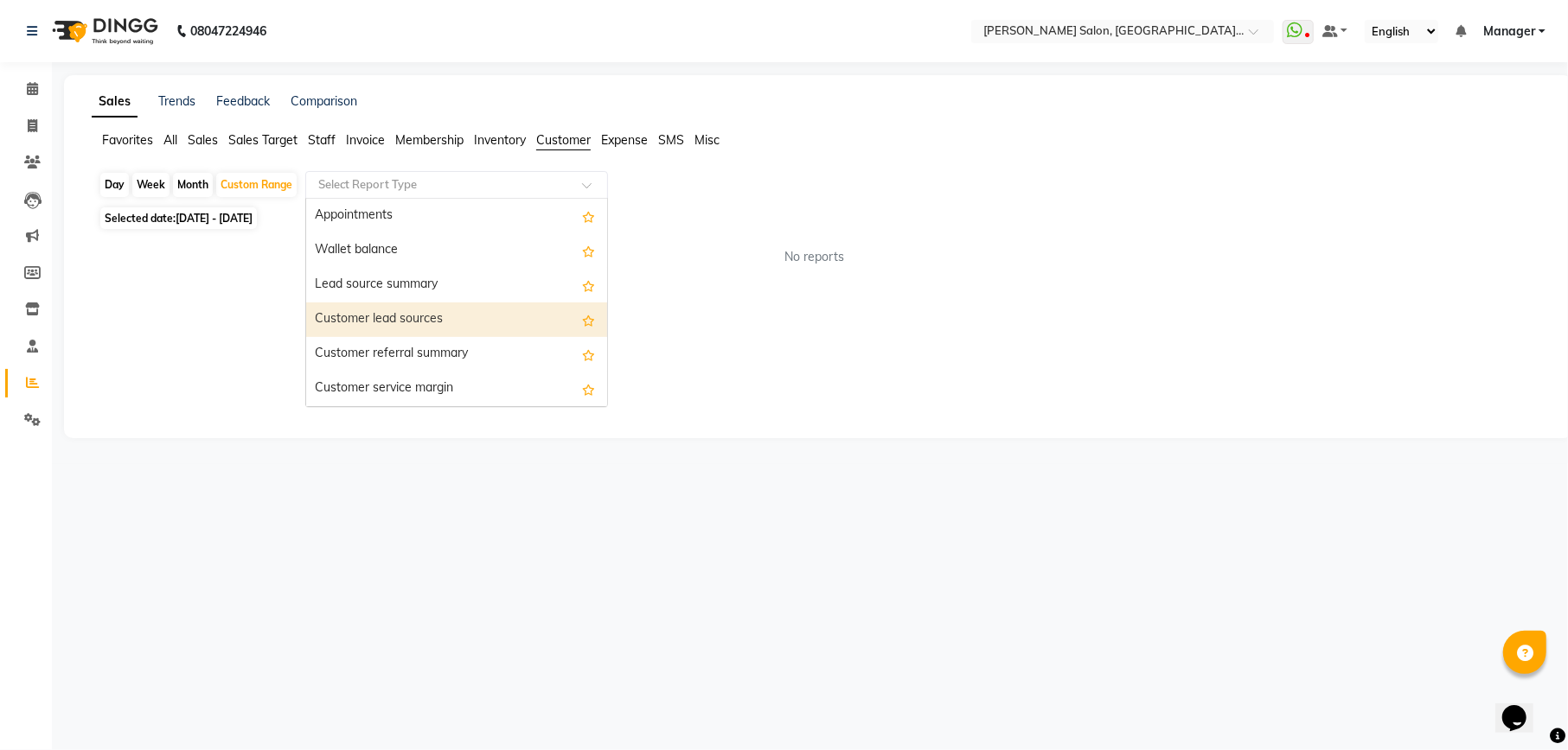
click at [475, 307] on div "Customer lead sources" at bounding box center [456, 320] width 301 height 35
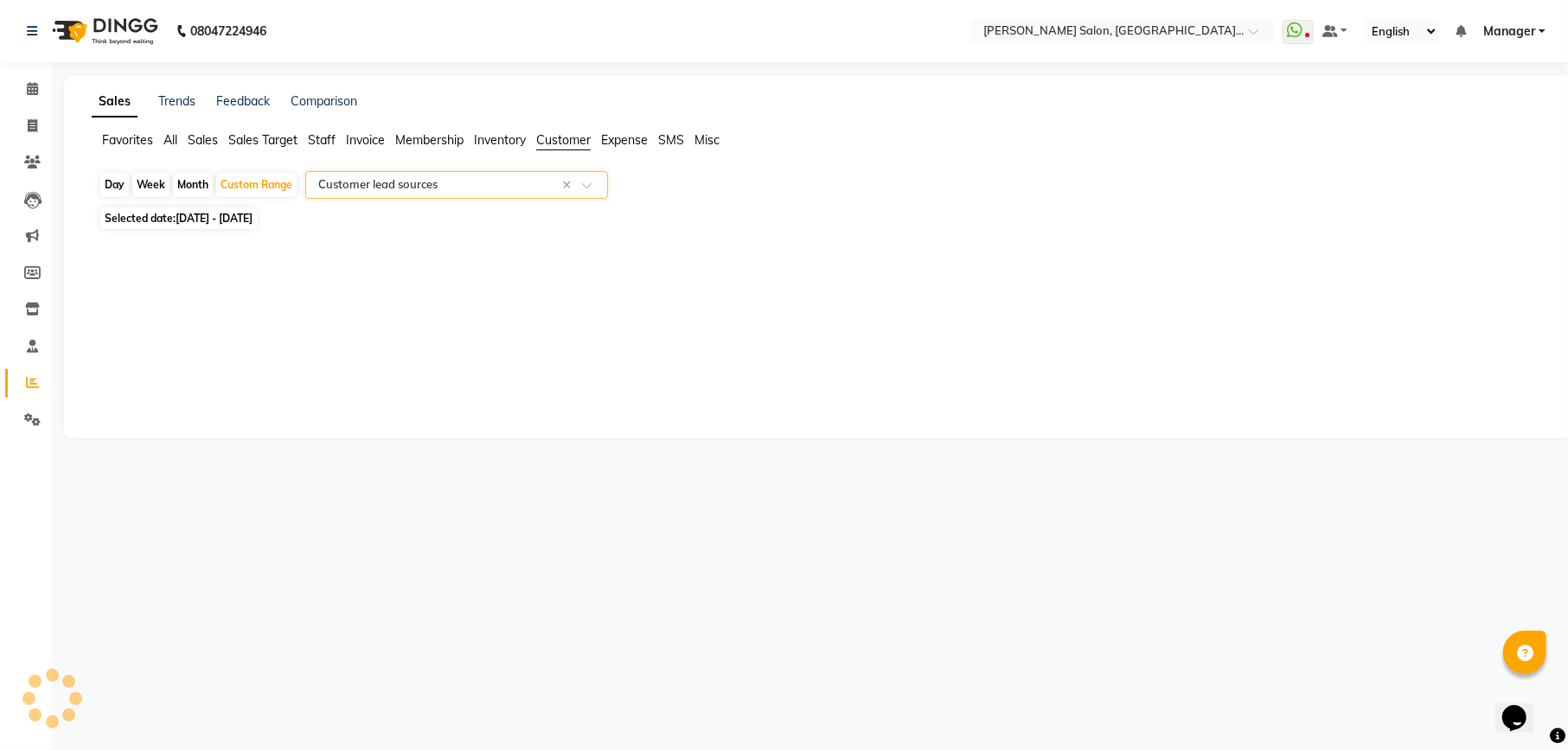
select select "csv"
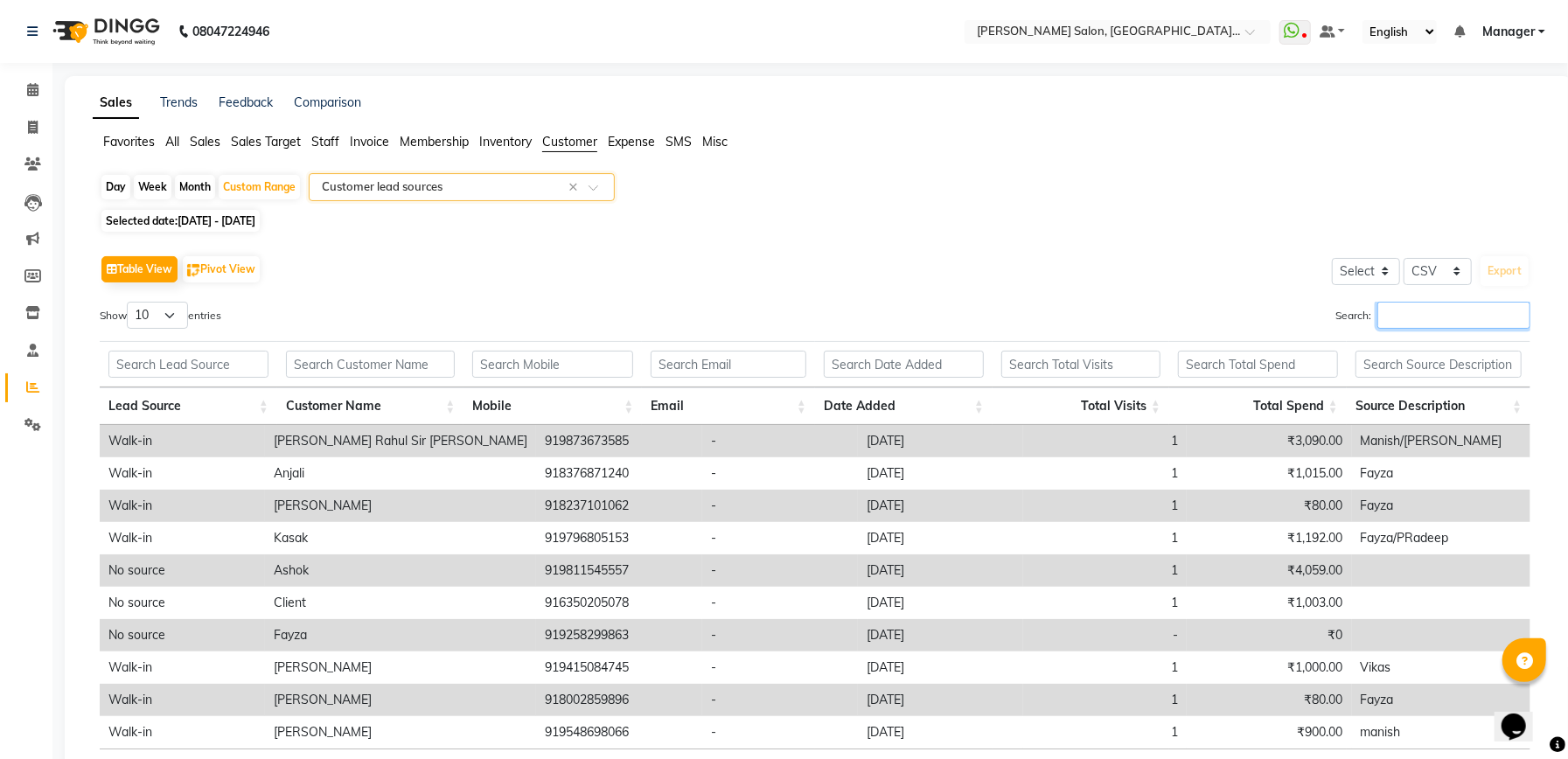
click at [1416, 308] on input "Search:" at bounding box center [1453, 315] width 153 height 27
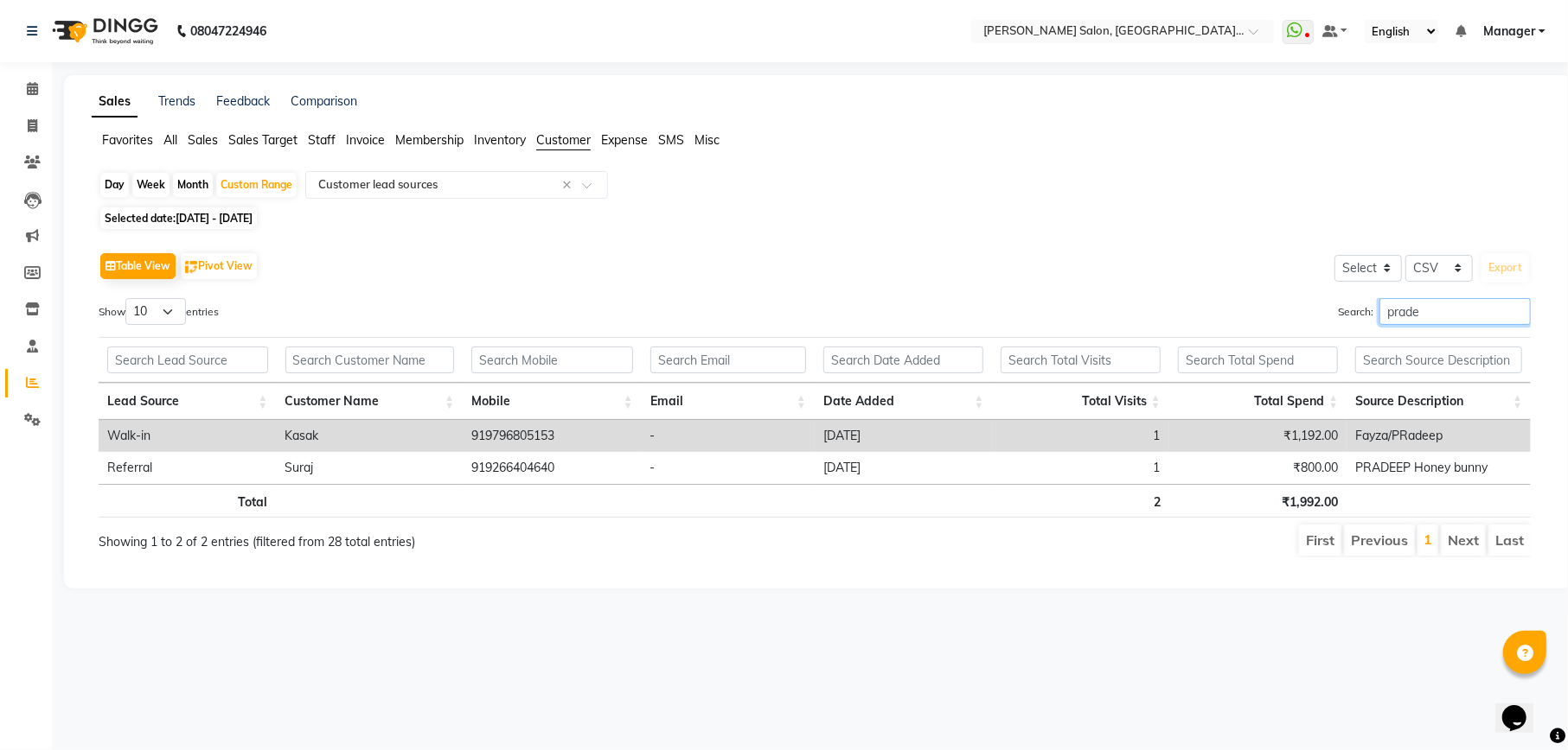
type input "prade"
click at [189, 360] on input "text" at bounding box center [187, 360] width 161 height 27
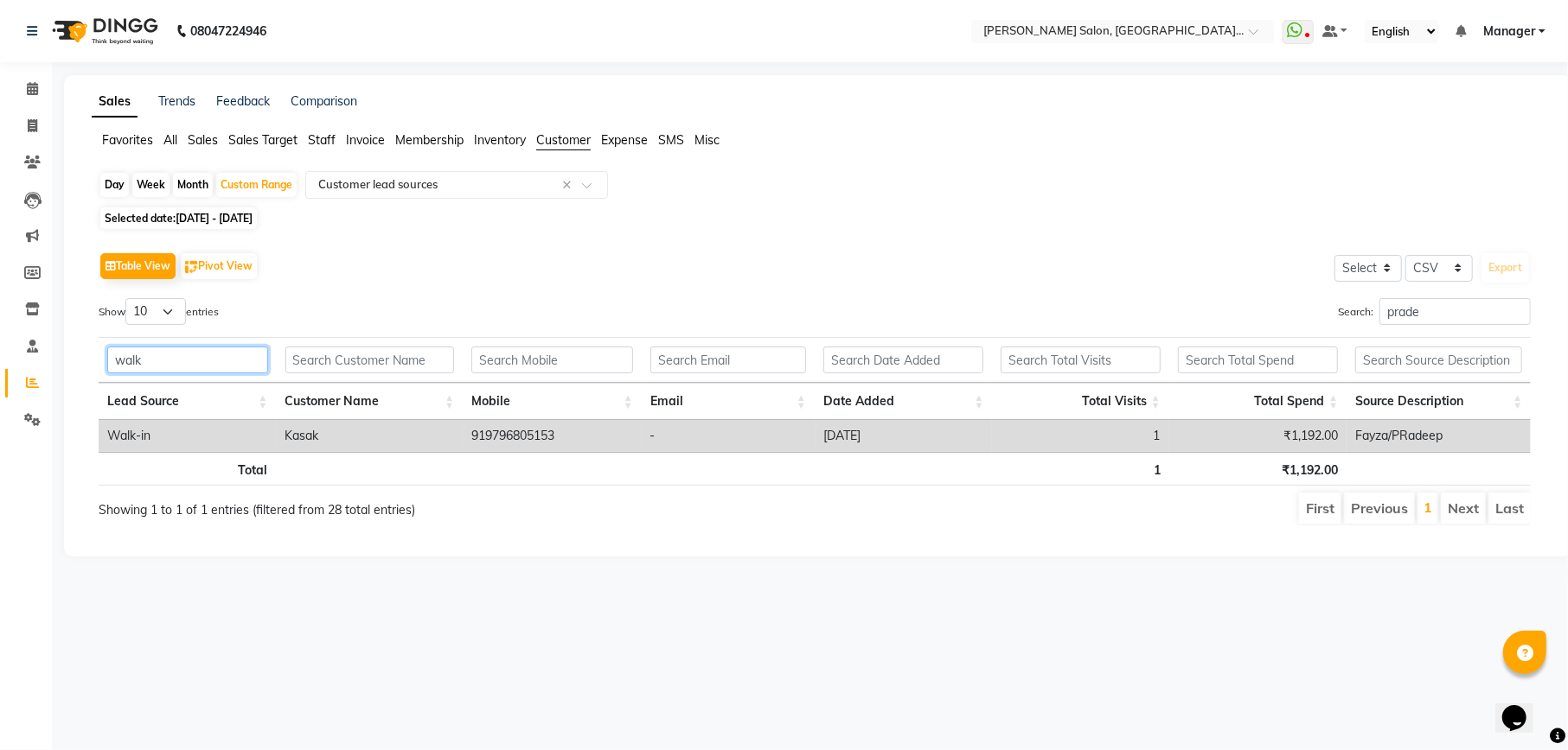
type input "walk"
click at [527, 433] on td "919796805153" at bounding box center [551, 435] width 178 height 32
copy td "919796805153"
click at [1425, 316] on input "prade" at bounding box center [1455, 311] width 151 height 27
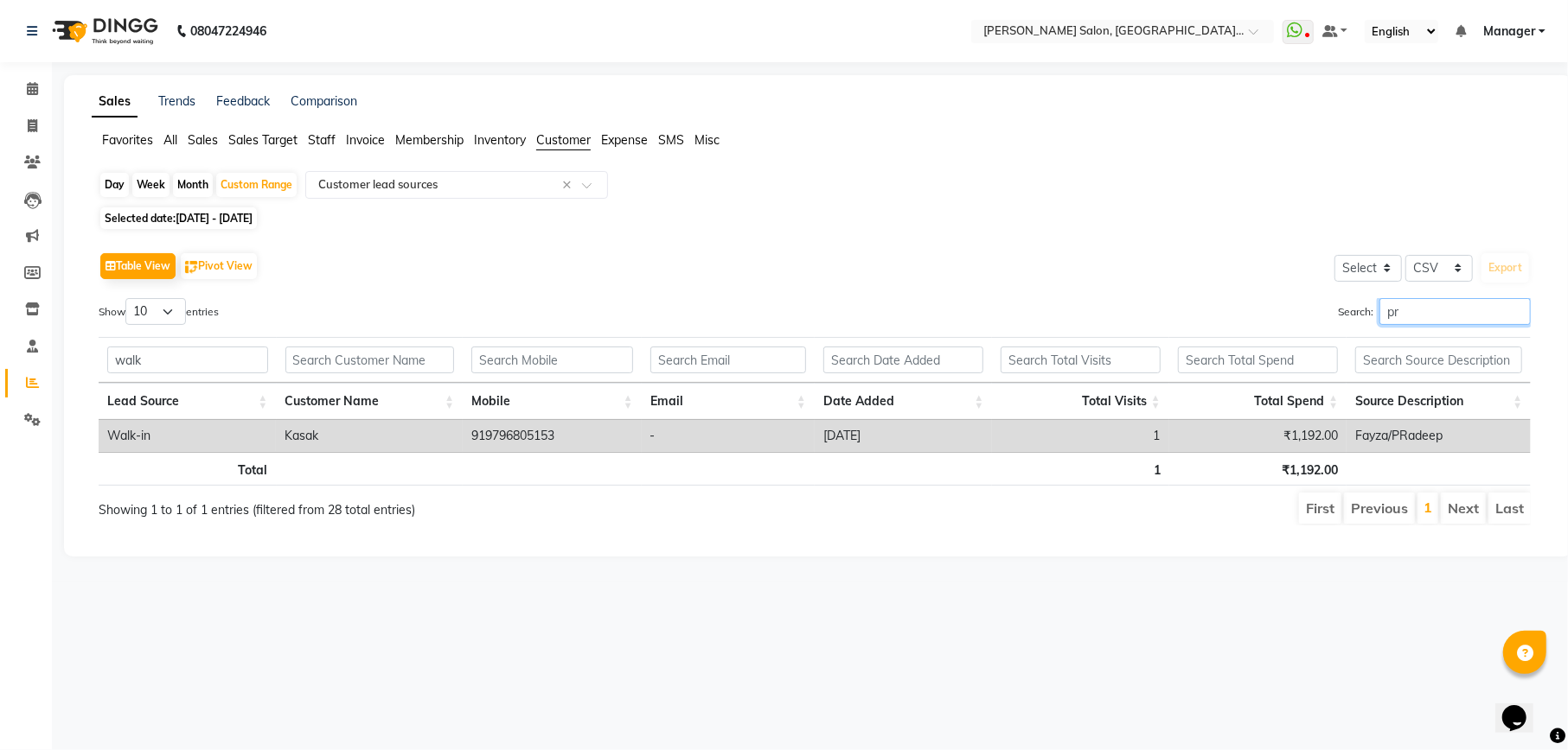
type input "p"
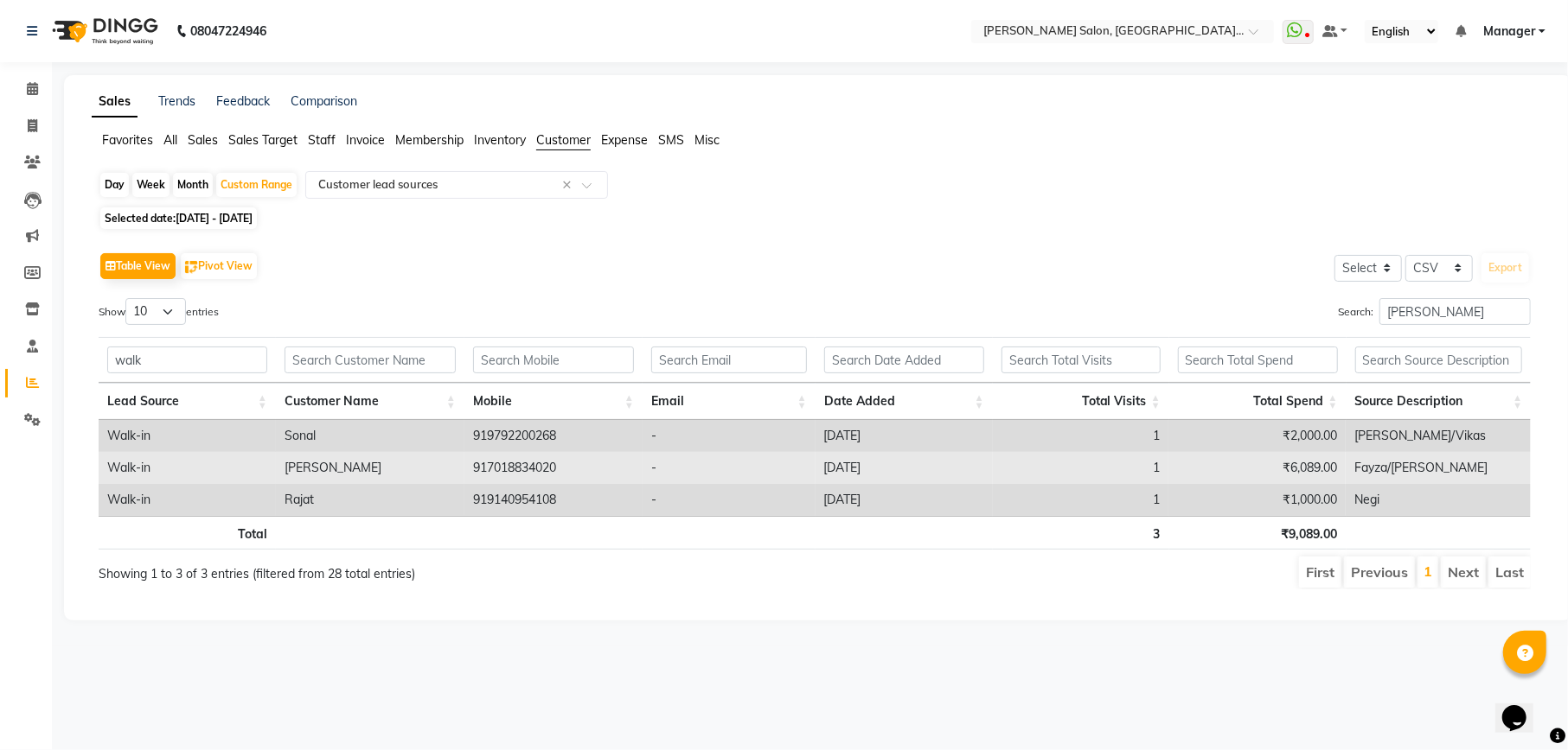
click at [531, 471] on td "917018834020" at bounding box center [552, 467] width 178 height 32
copy td "917018834020"
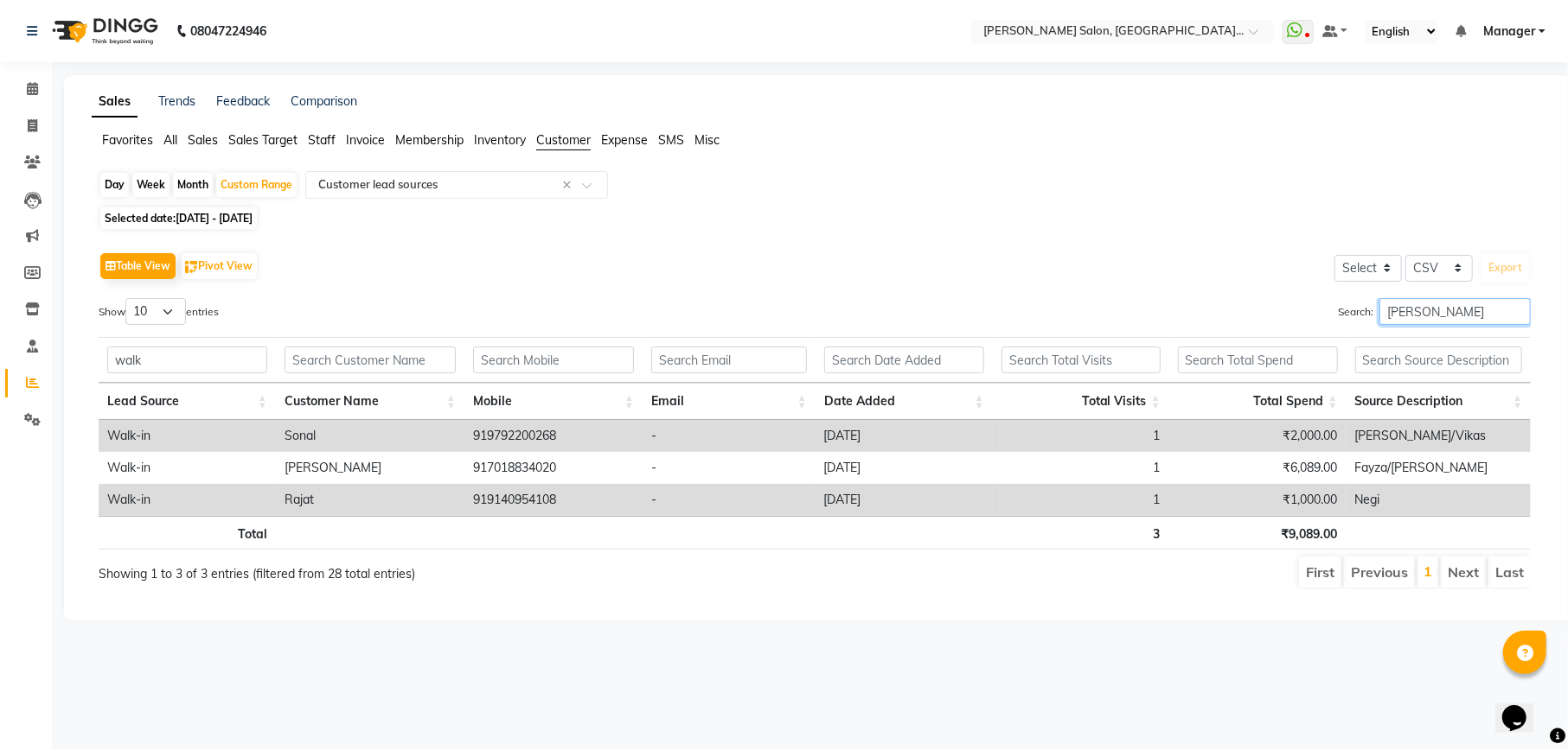
click at [1430, 312] on input "negi" at bounding box center [1455, 311] width 151 height 27
type input "n"
type input "v"
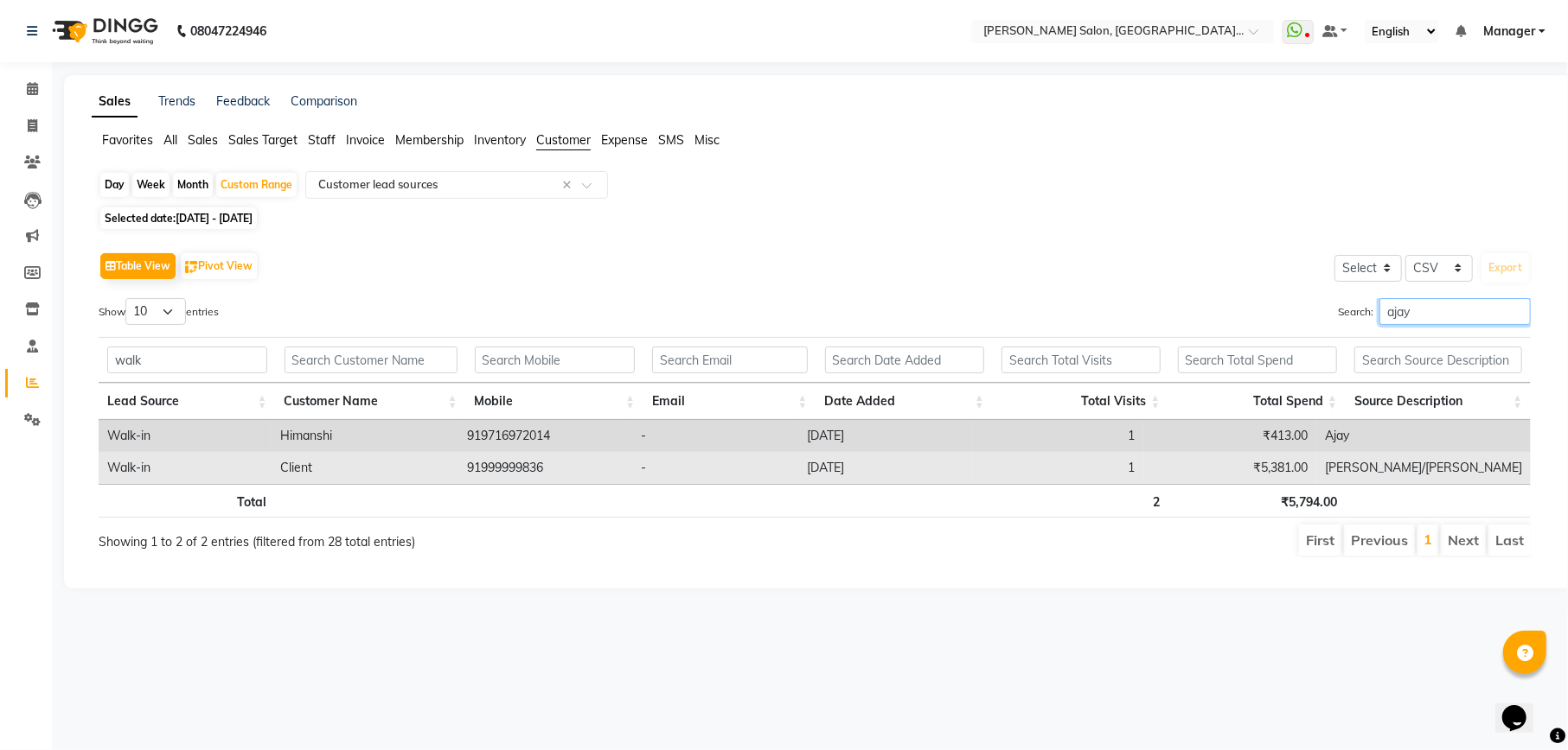
type input "ajay"
drag, startPoint x: 575, startPoint y: 475, endPoint x: 491, endPoint y: 475, distance: 84.0
click at [491, 475] on td "91999999836" at bounding box center [545, 467] width 174 height 32
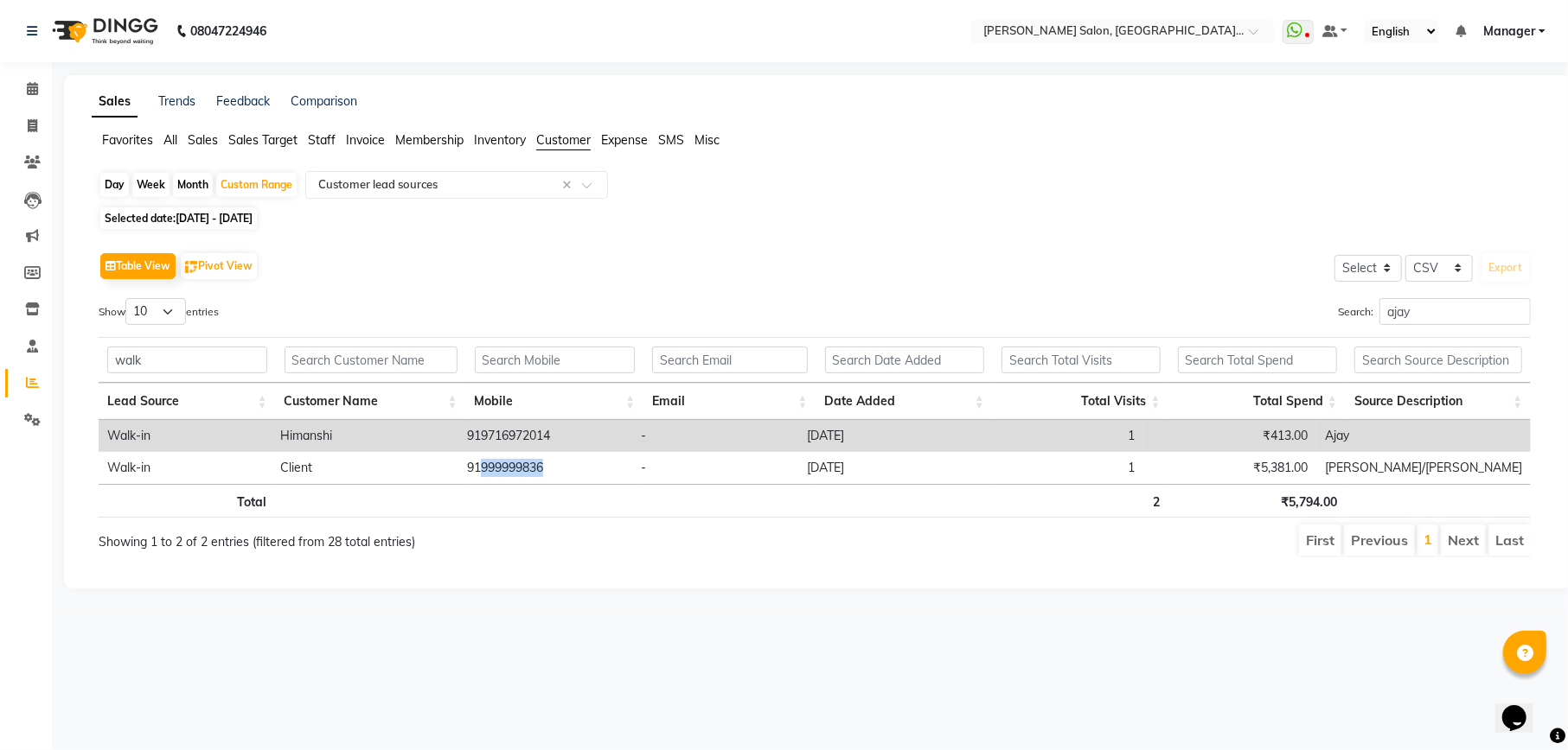
copy td "999999836"
click at [1513, 313] on input "ajay" at bounding box center [1455, 311] width 151 height 27
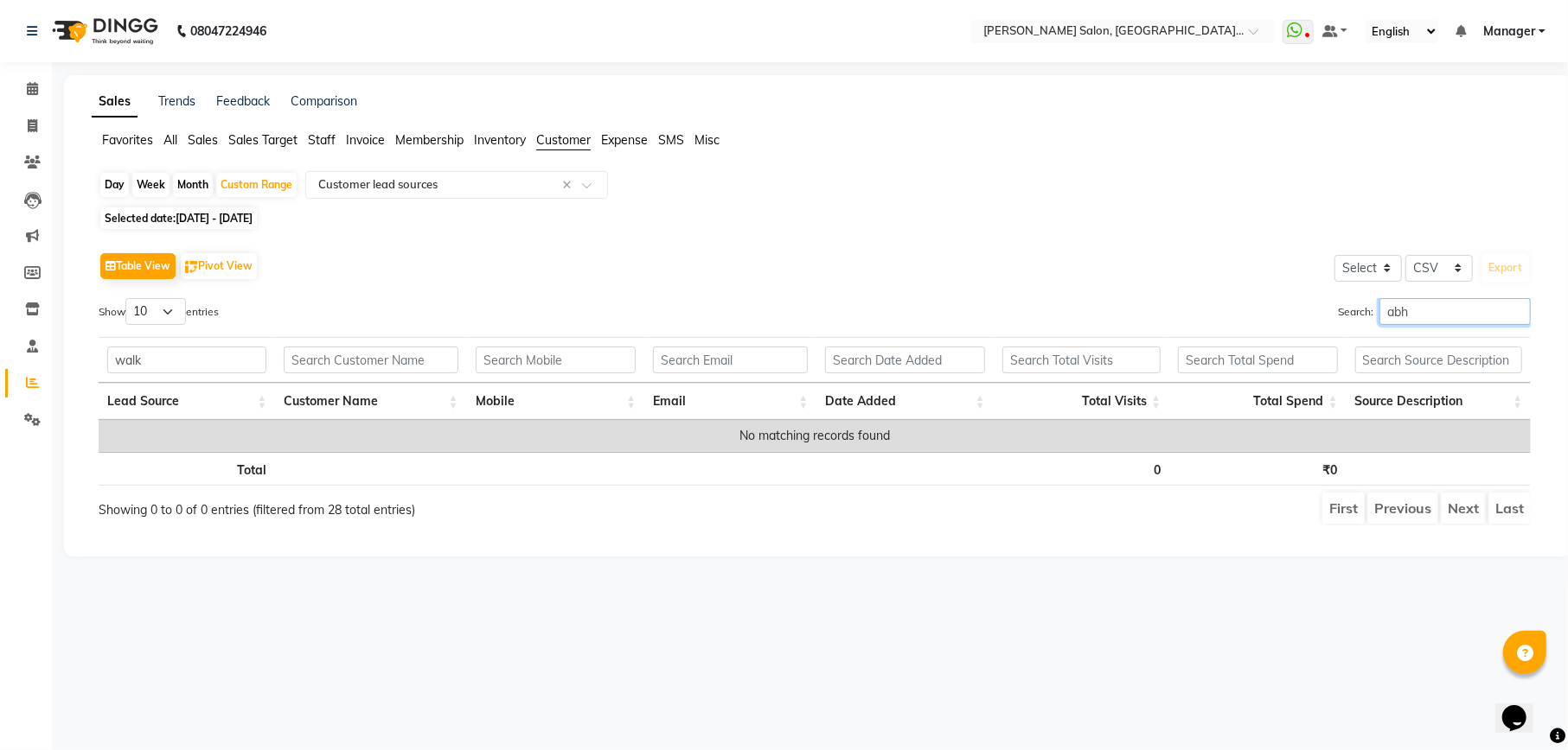
type input "abhi"
click at [1512, 316] on input "abhi" at bounding box center [1455, 311] width 151 height 27
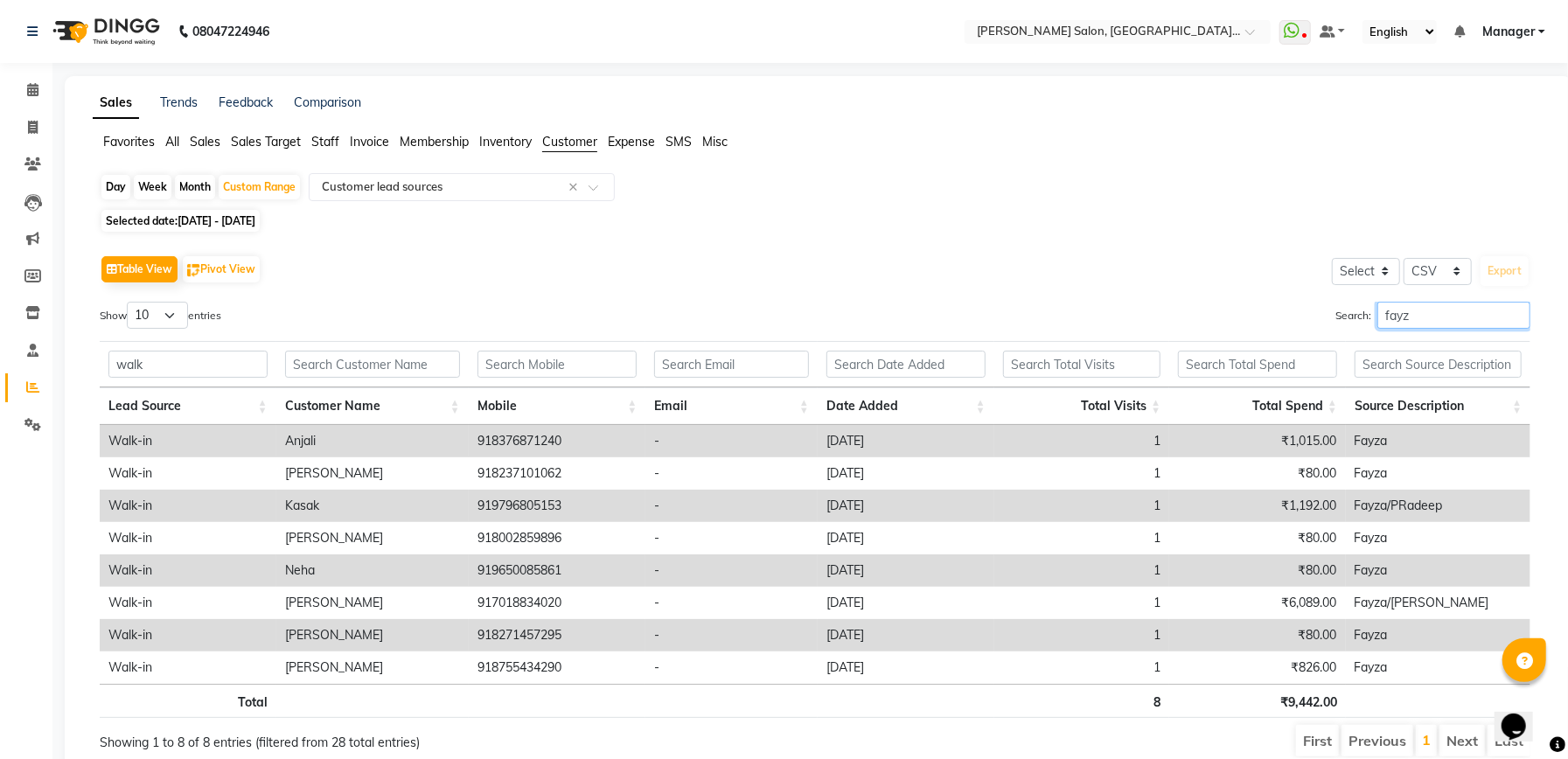
scroll to position [79, 0]
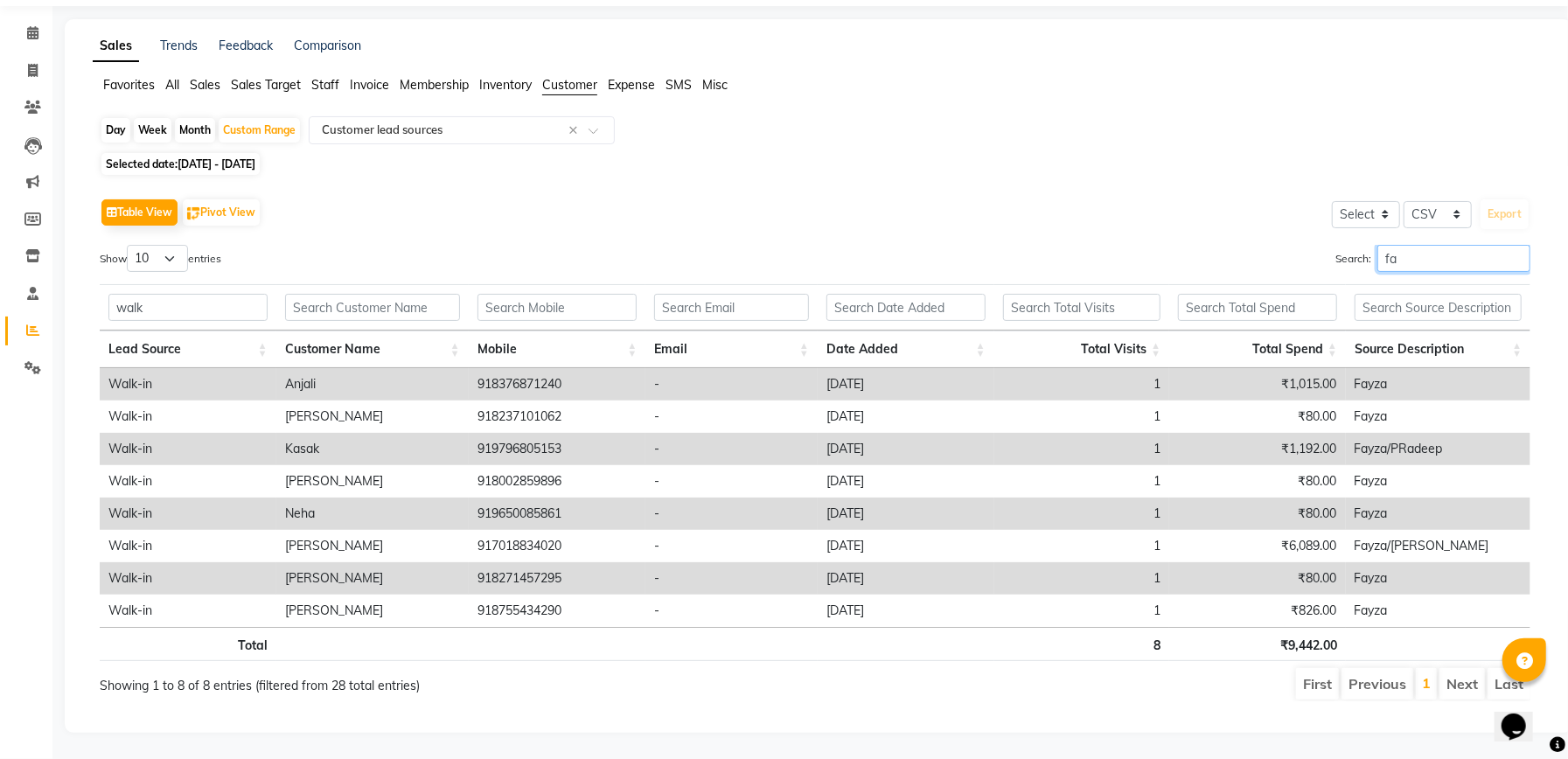
type input "f"
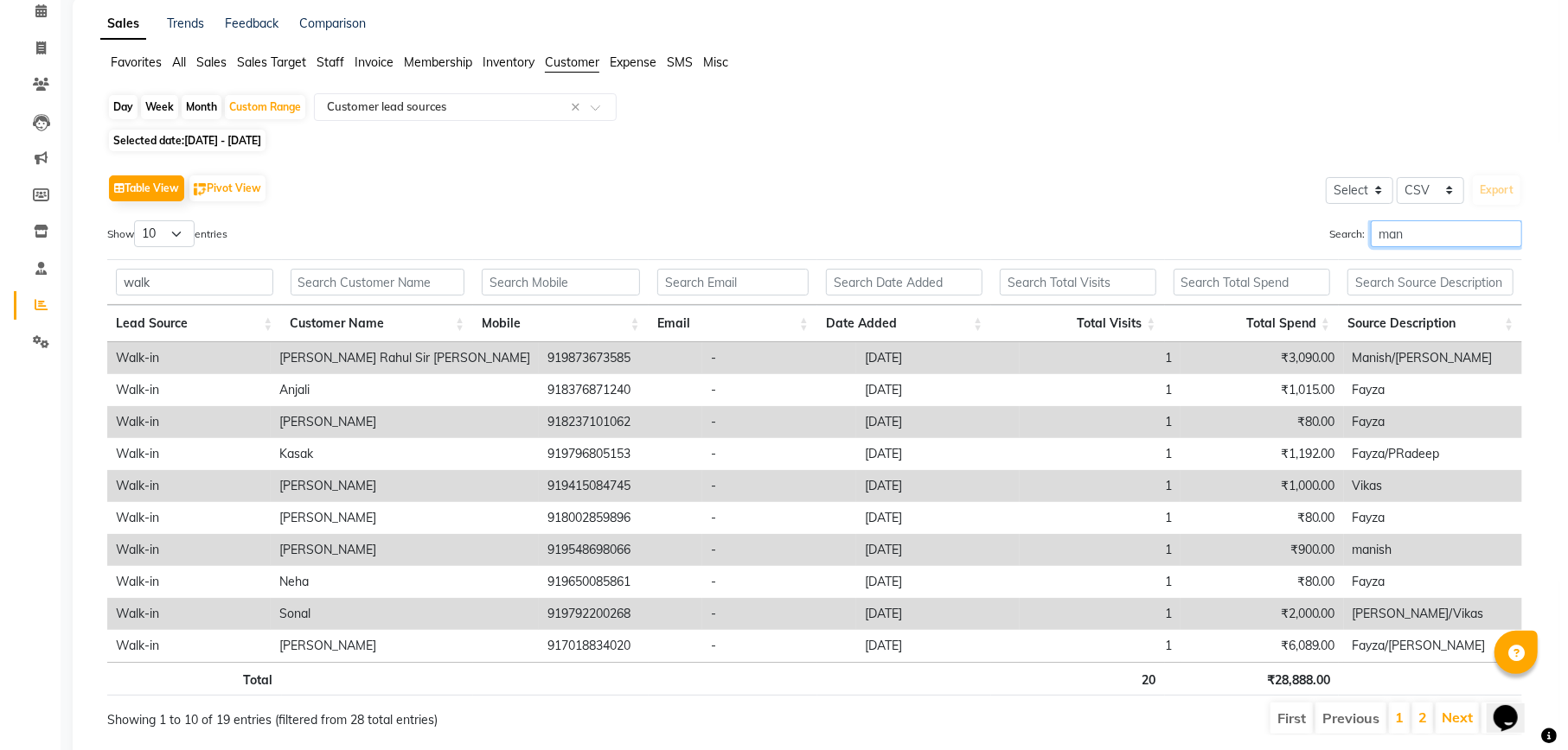
scroll to position [0, 0]
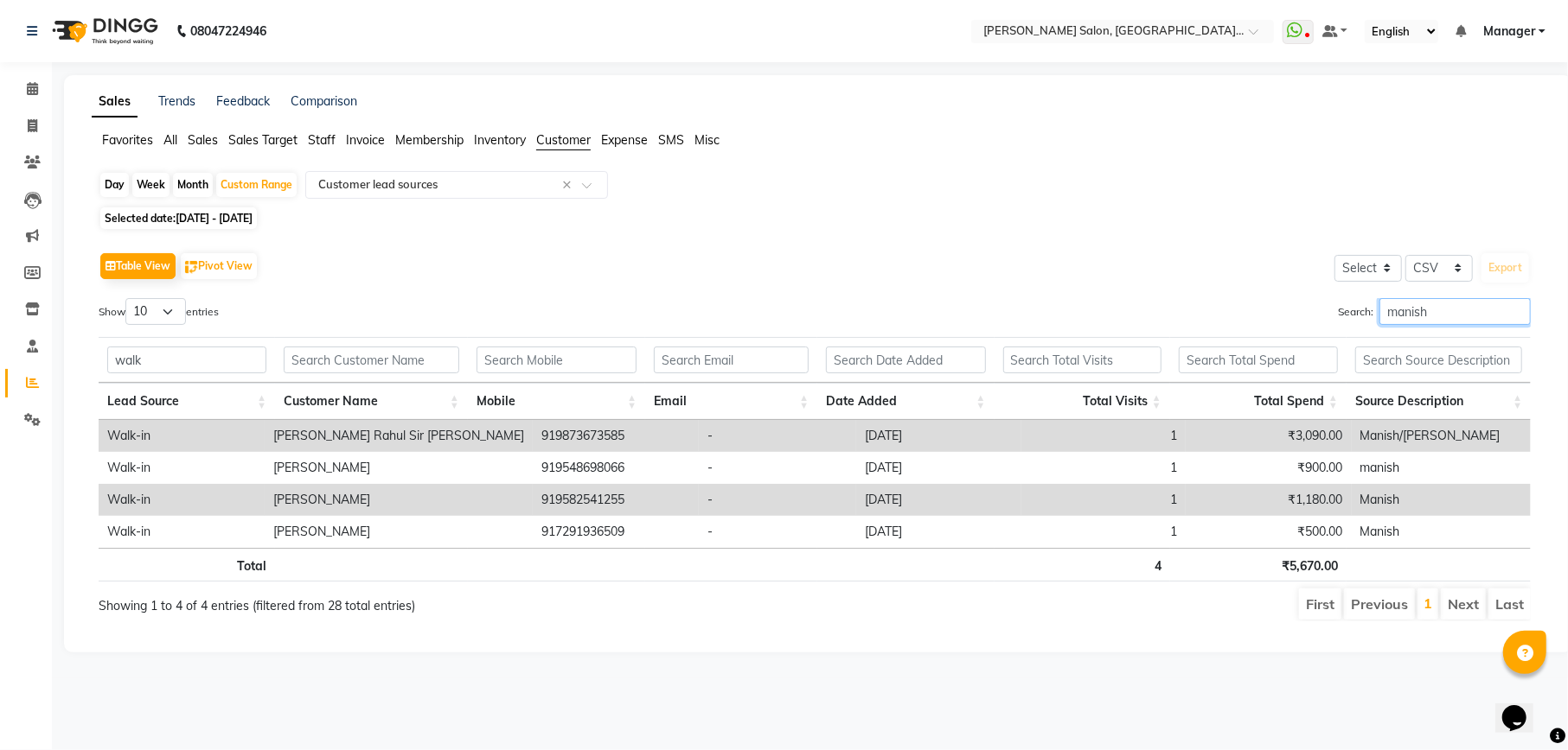
type input "manish"
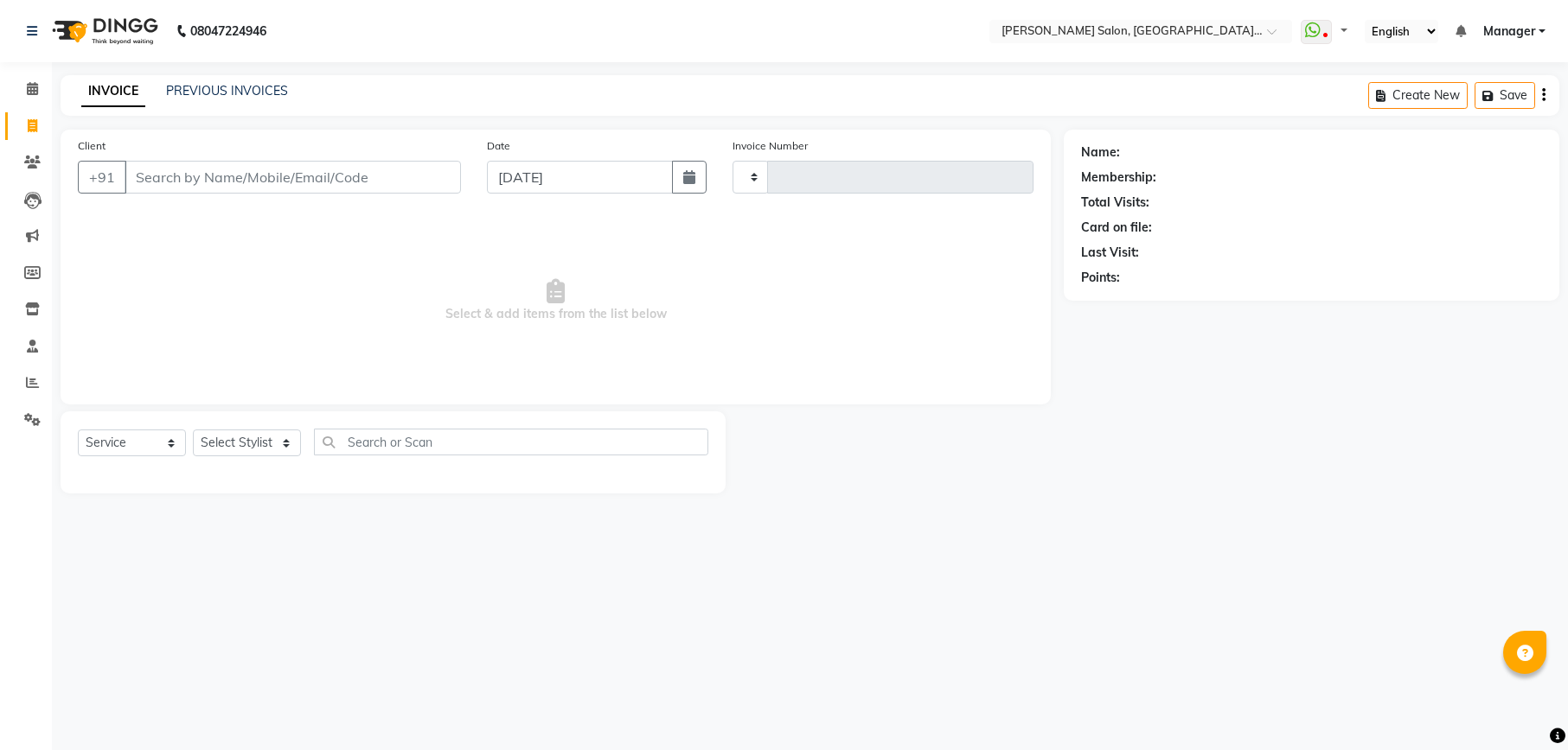
select select "service"
type input "1997"
select select "6961"
click at [267, 187] on input "Client" at bounding box center [292, 178] width 336 height 33
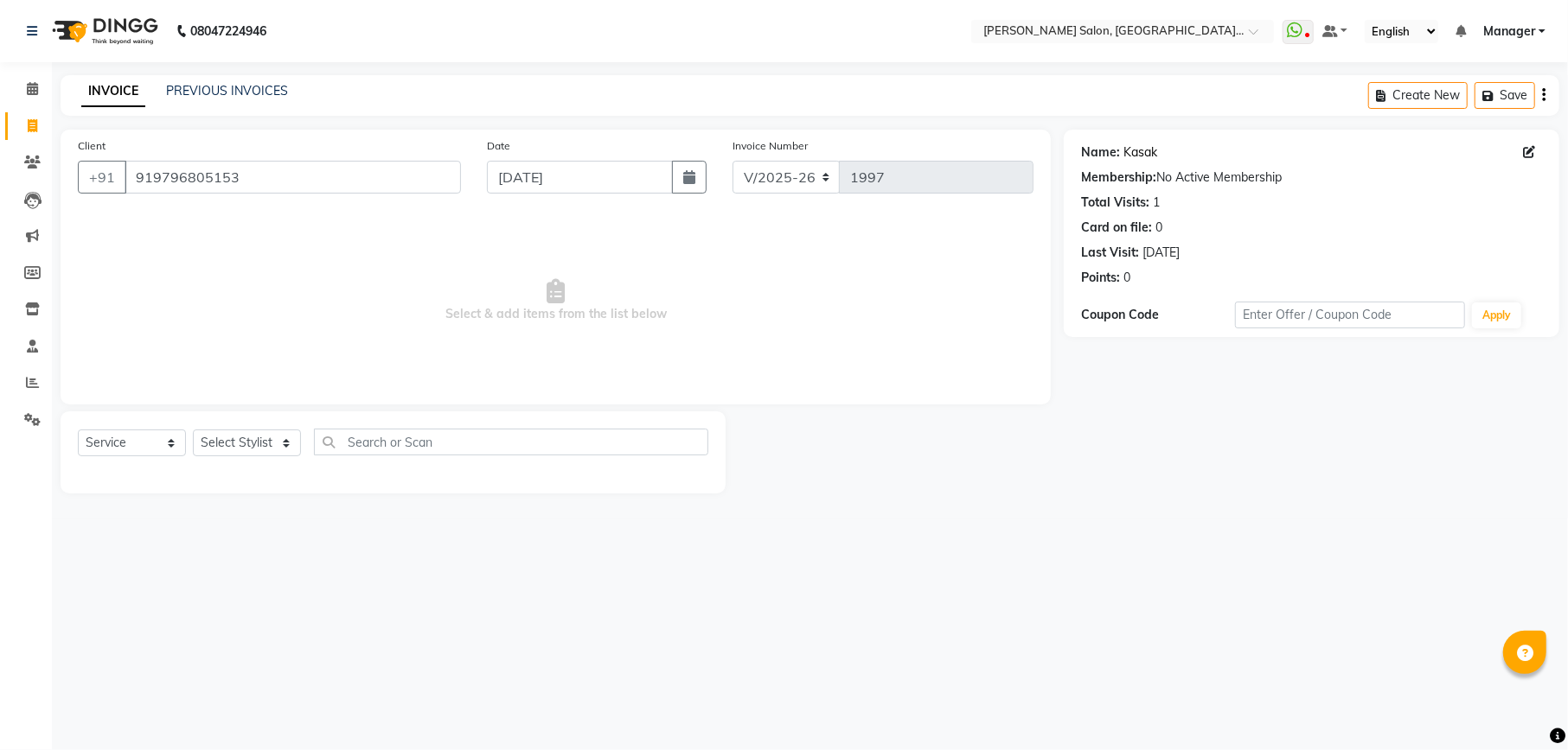
click at [1146, 154] on link "Kasak" at bounding box center [1140, 153] width 34 height 18
click at [299, 183] on input "919796805153" at bounding box center [292, 178] width 336 height 33
paste input "7018834020"
click at [1156, 153] on link "Chakshu" at bounding box center [1171, 153] width 97 height 18
click at [427, 164] on input "917018834020" at bounding box center [292, 178] width 336 height 33
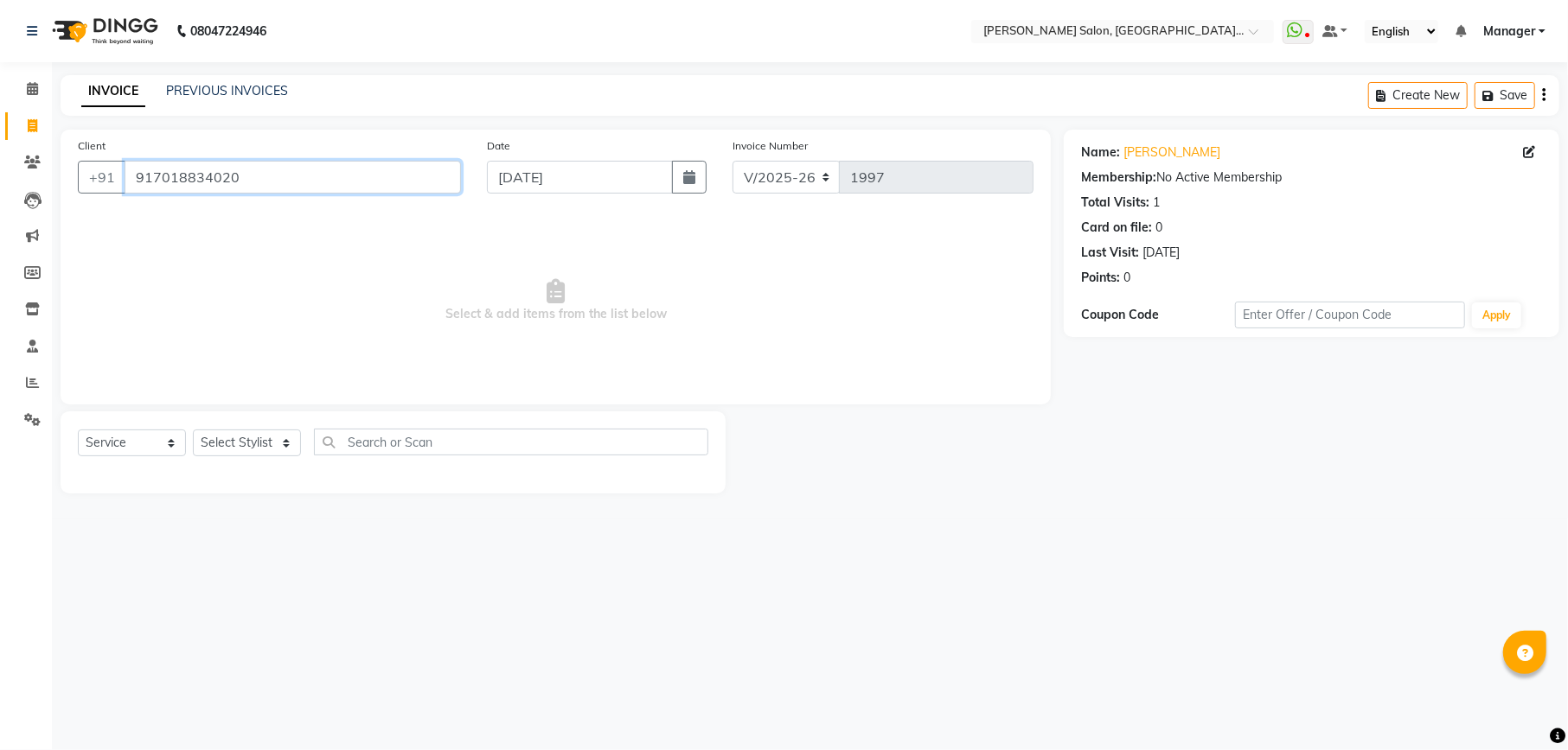
paste input "99999836"
type input "999999836"
click at [1135, 156] on link "Client" at bounding box center [1139, 153] width 32 height 18
click at [258, 175] on input "999999836" at bounding box center [292, 178] width 336 height 33
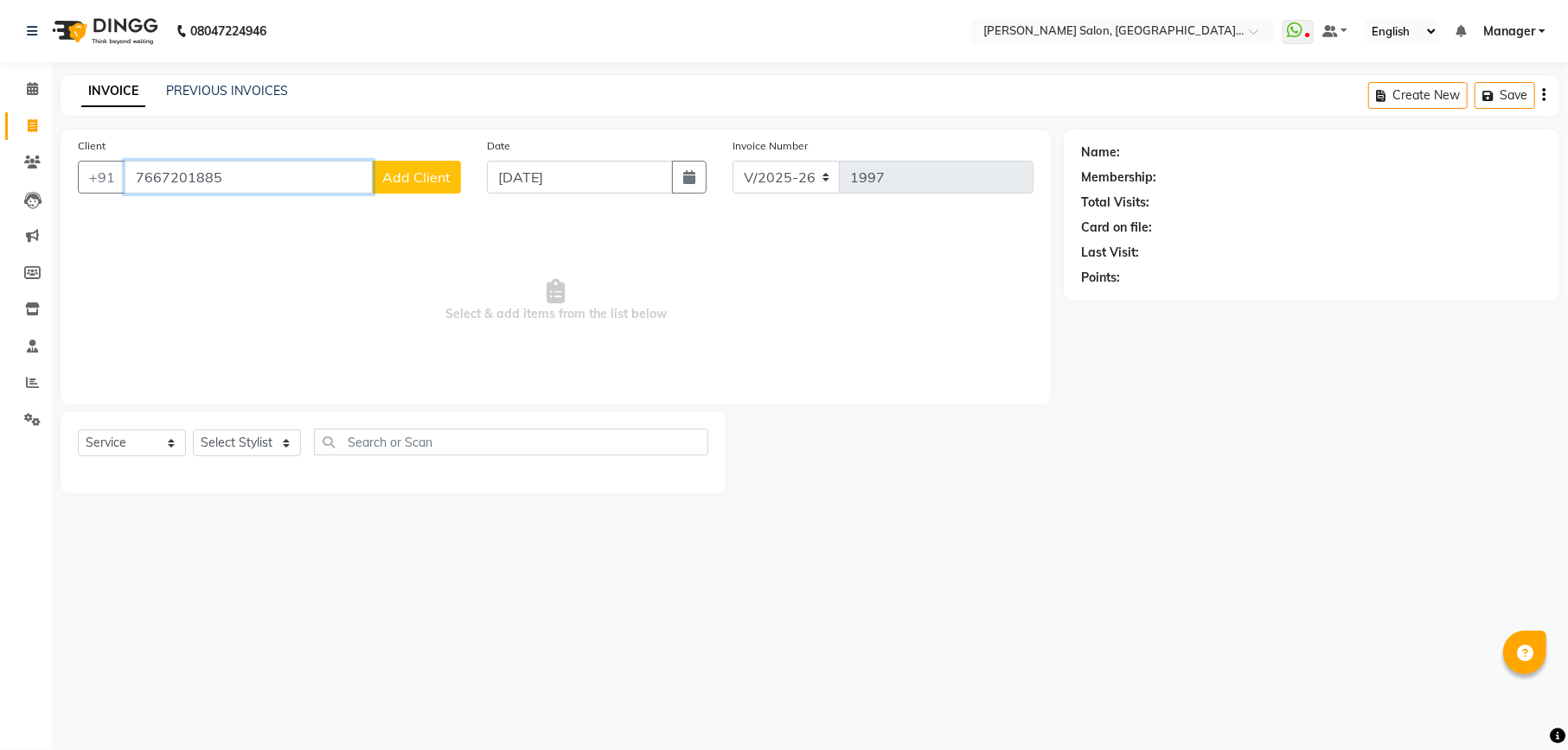
type input "7667201885"
click at [427, 180] on span "Add Client" at bounding box center [416, 177] width 68 height 17
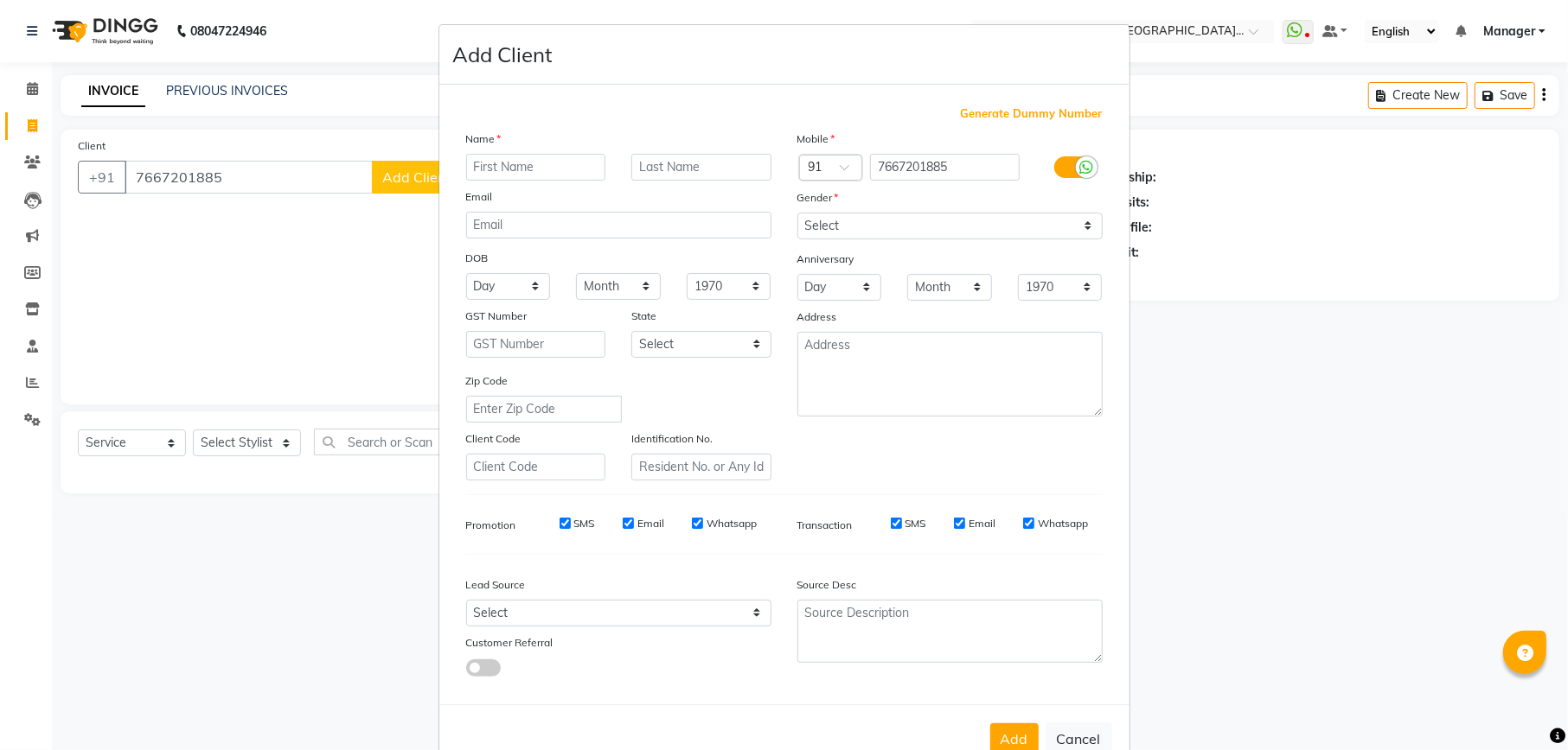
click at [518, 164] on input "text" at bounding box center [536, 167] width 140 height 27
type input "V"
type input "Bushra"
click at [868, 220] on select "Select Male Female Other Prefer Not To Say" at bounding box center [949, 225] width 305 height 27
select select "female"
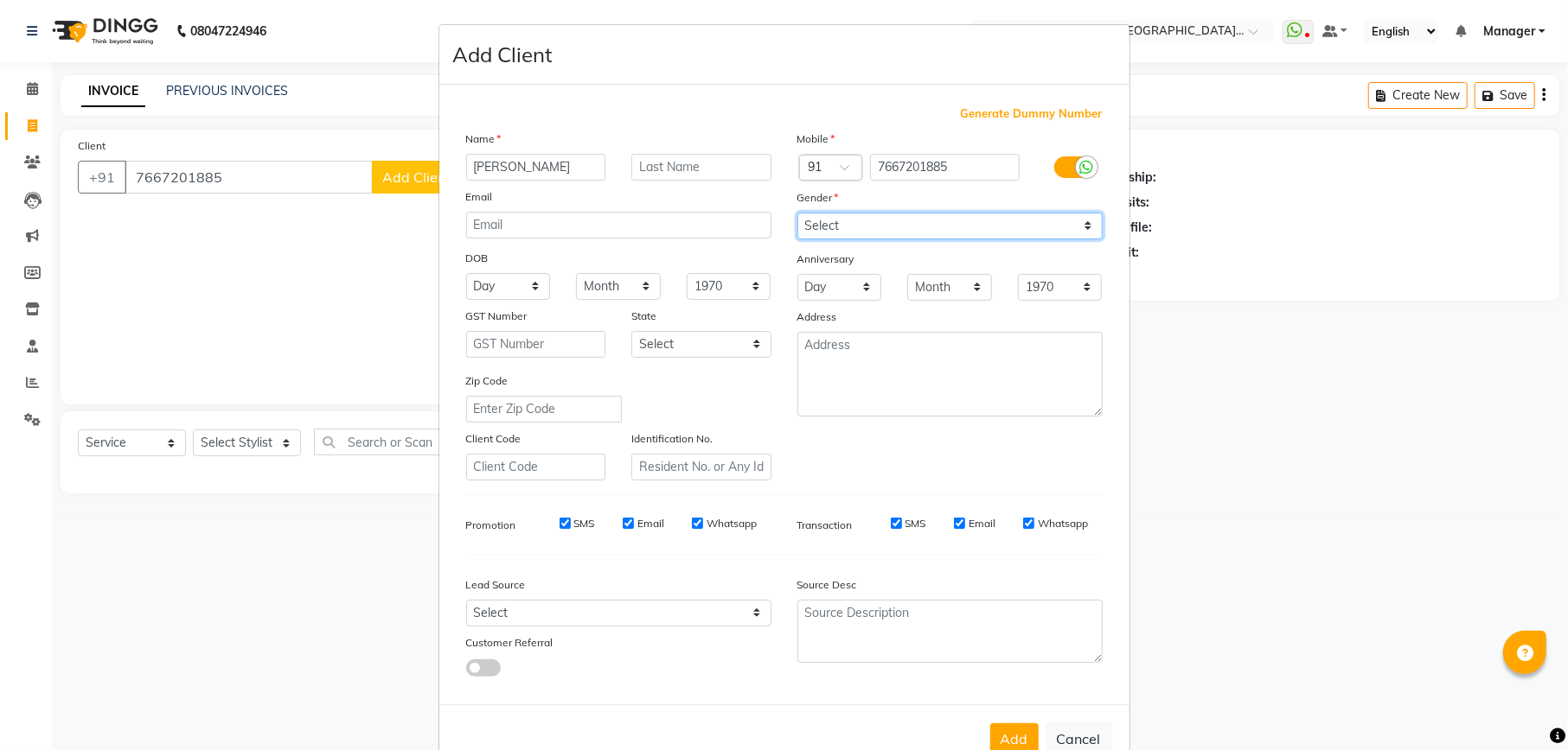
click at [797, 213] on select "Select Male Female Other Prefer Not To Say" at bounding box center [949, 225] width 305 height 27
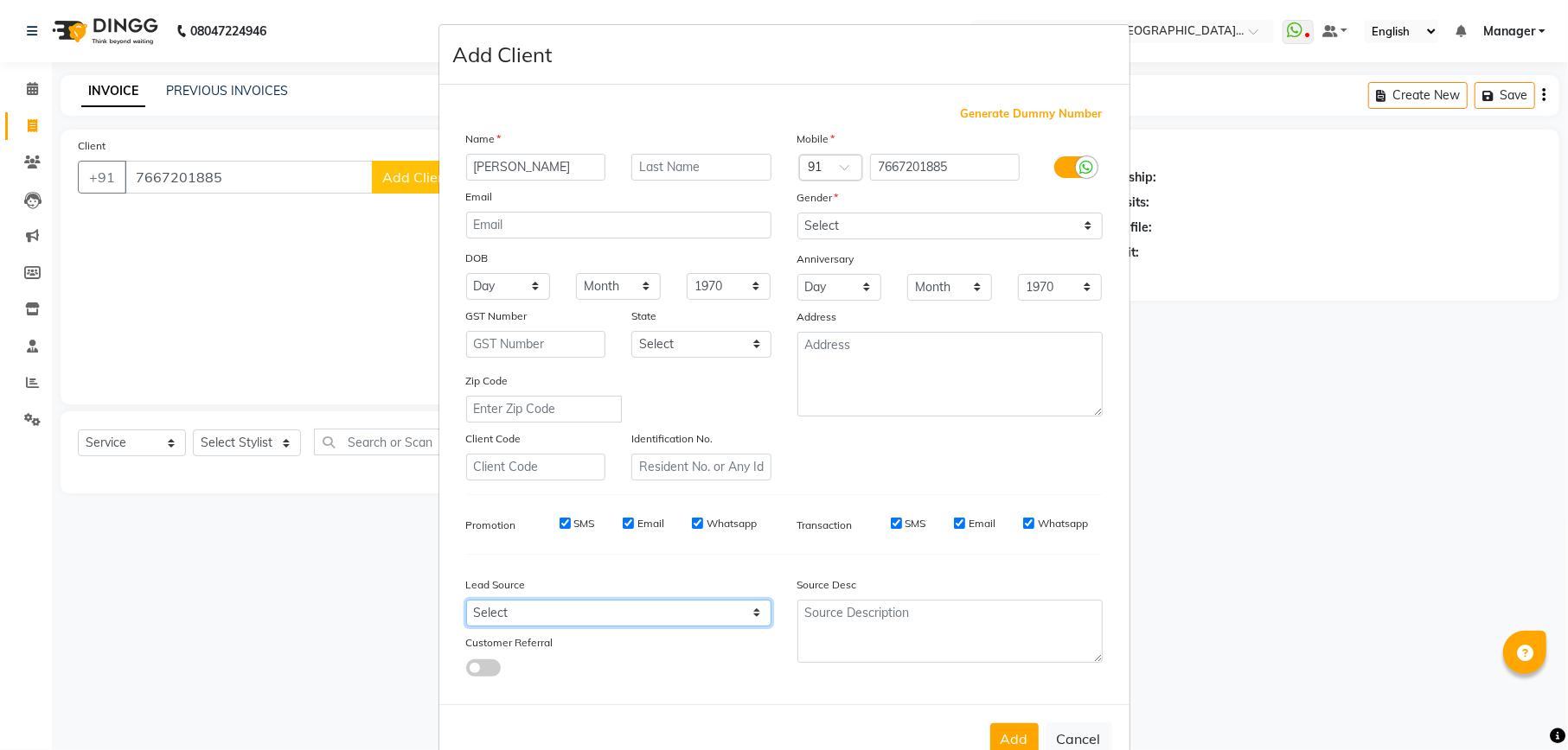
click at [600, 602] on select "Select Walk-in Referral Internet Friend Word of Mouth Advertisement Facebook Ju…" at bounding box center [618, 613] width 305 height 27
select select "48482"
click at [466, 600] on select "Select Walk-in Referral Internet Friend Word of Mouth Advertisement Facebook Ju…" at bounding box center [618, 613] width 305 height 27
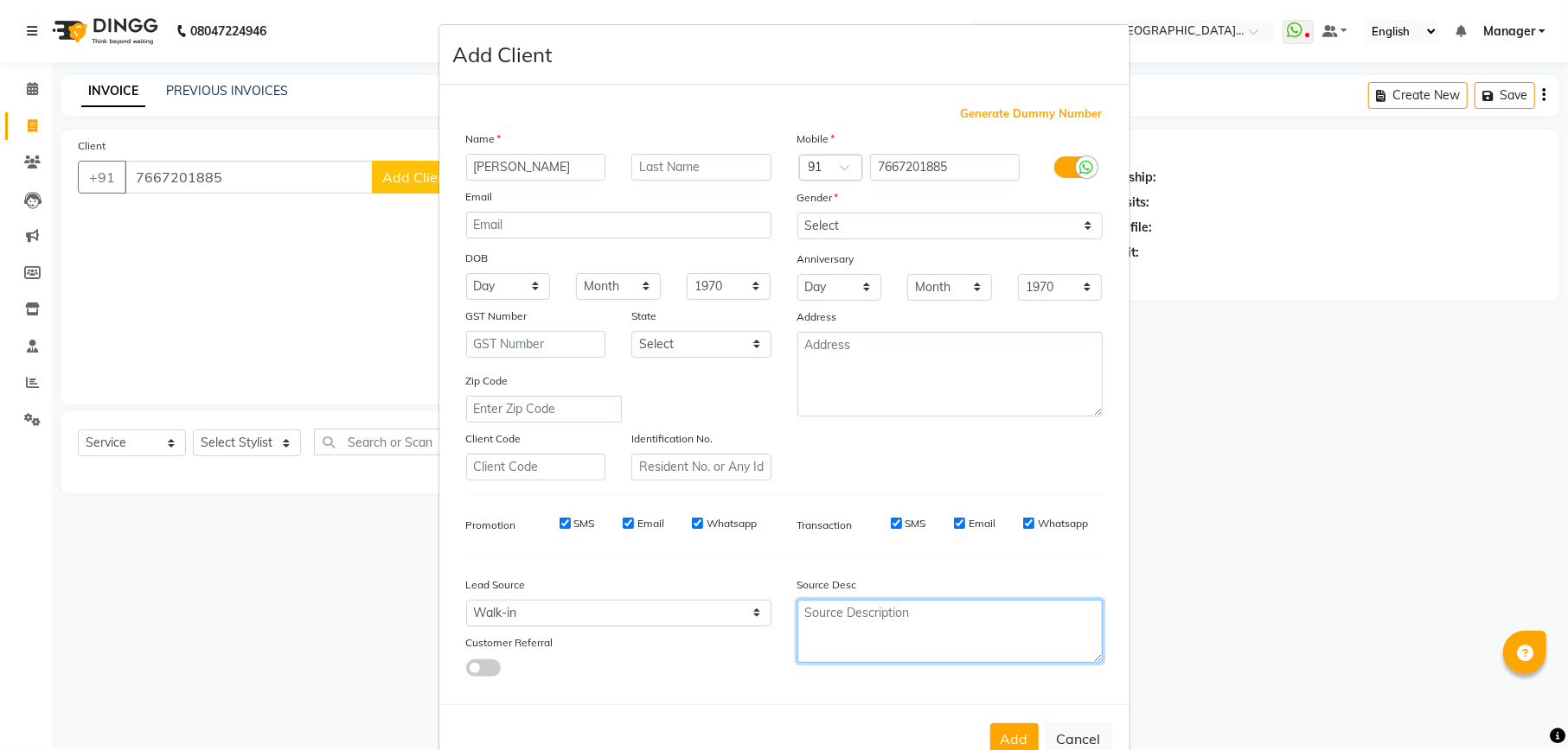
click at [878, 632] on textarea at bounding box center [949, 631] width 305 height 63
type textarea "Fayza"
click at [993, 726] on button "Add" at bounding box center [1014, 739] width 49 height 31
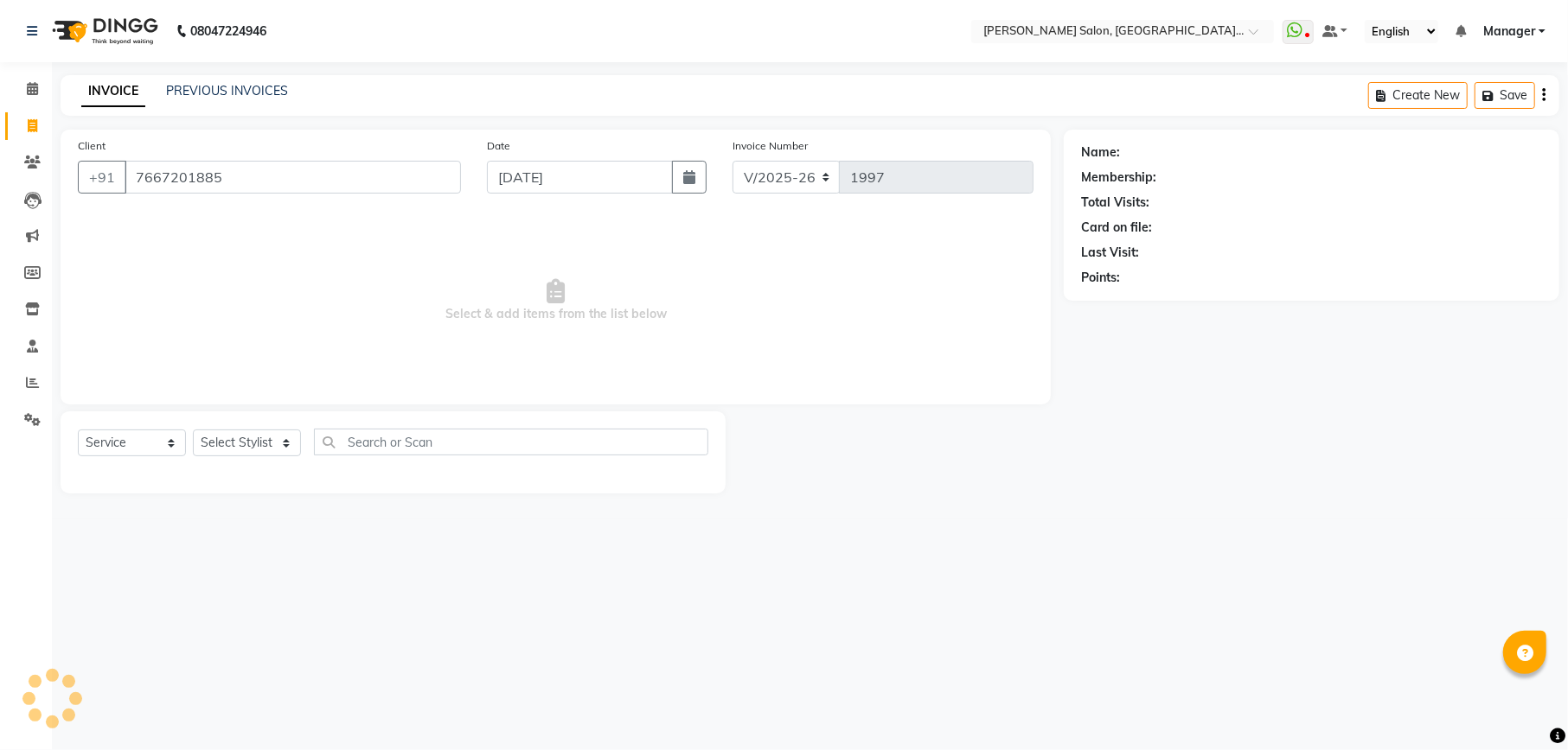
select select
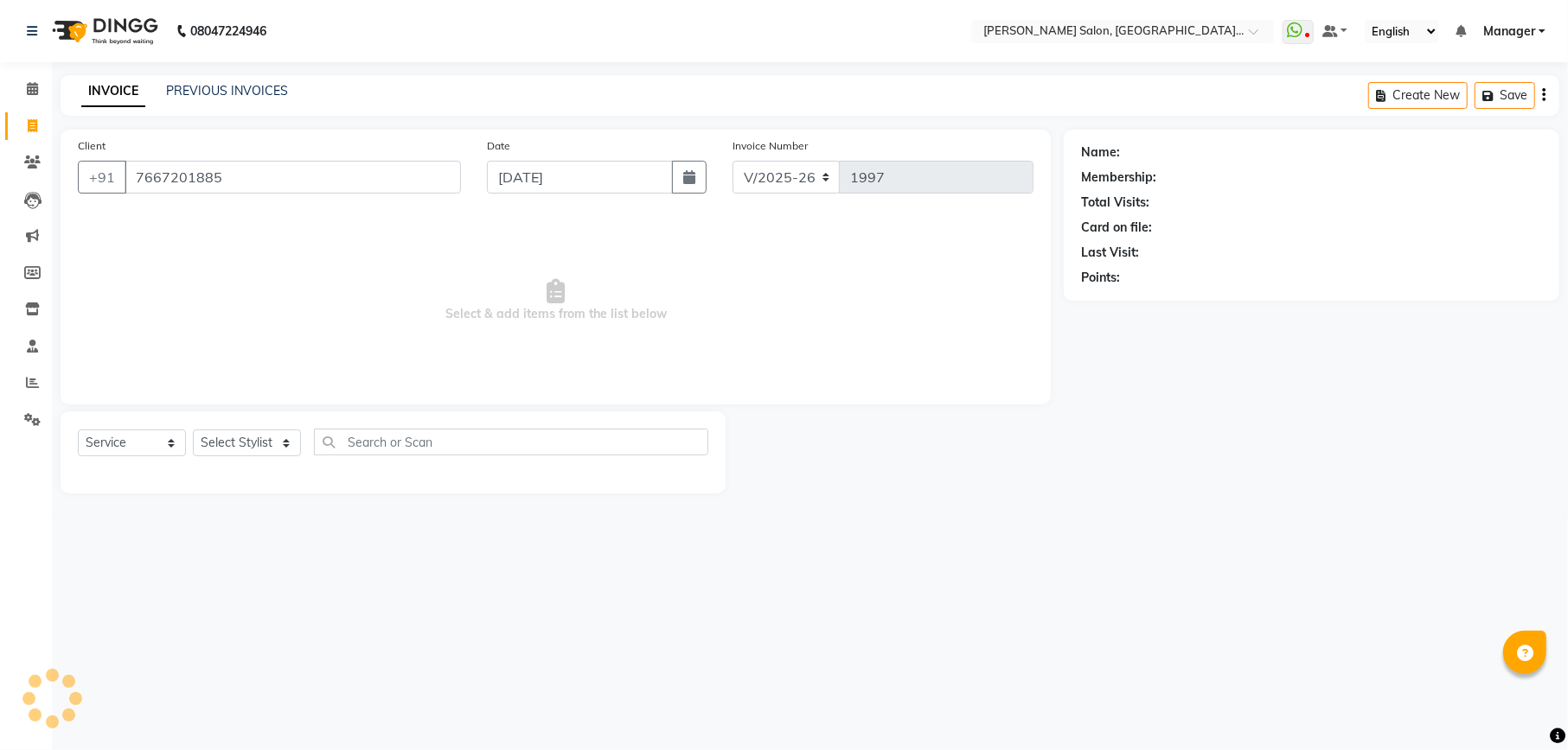
select select
checkbox input "false"
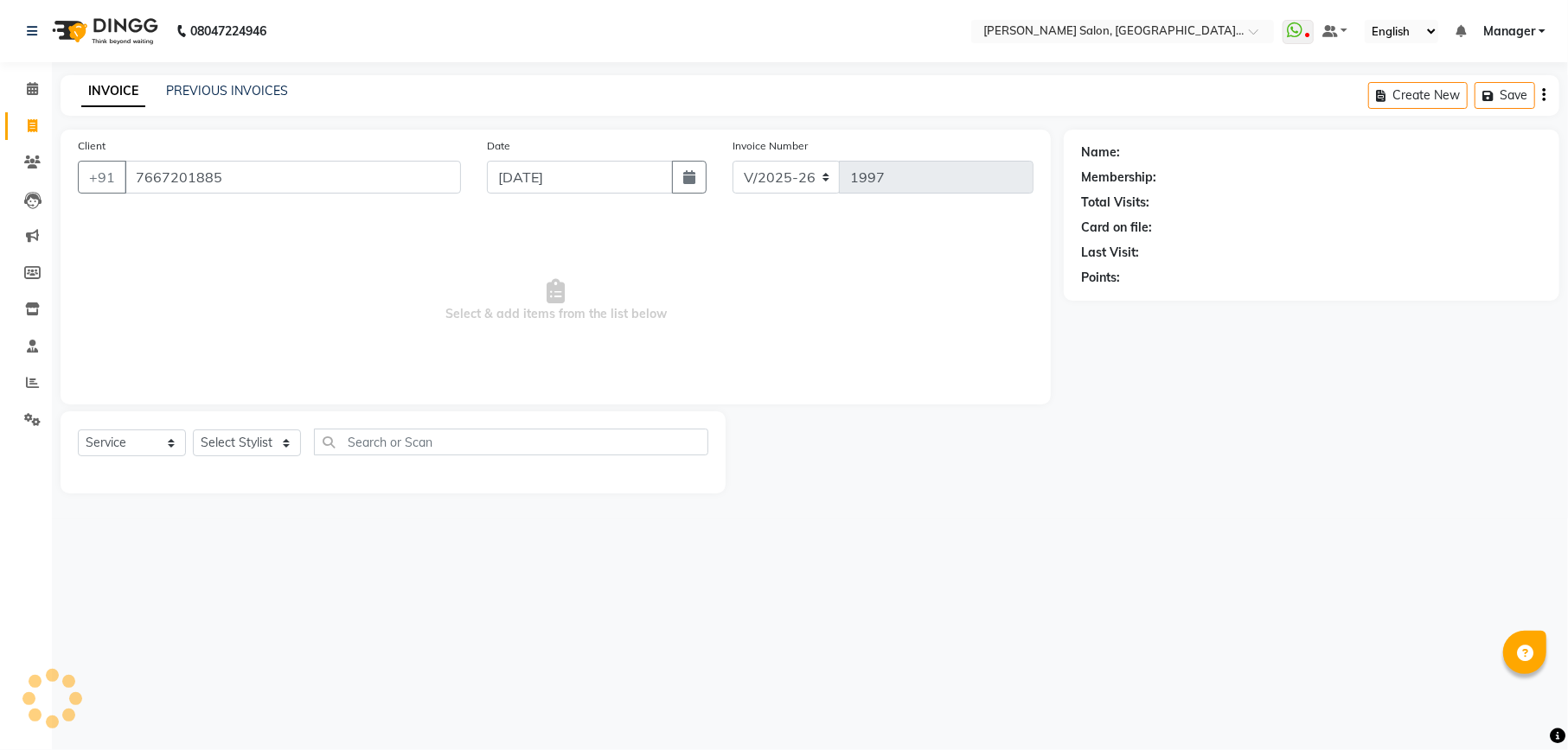
checkbox input "false"
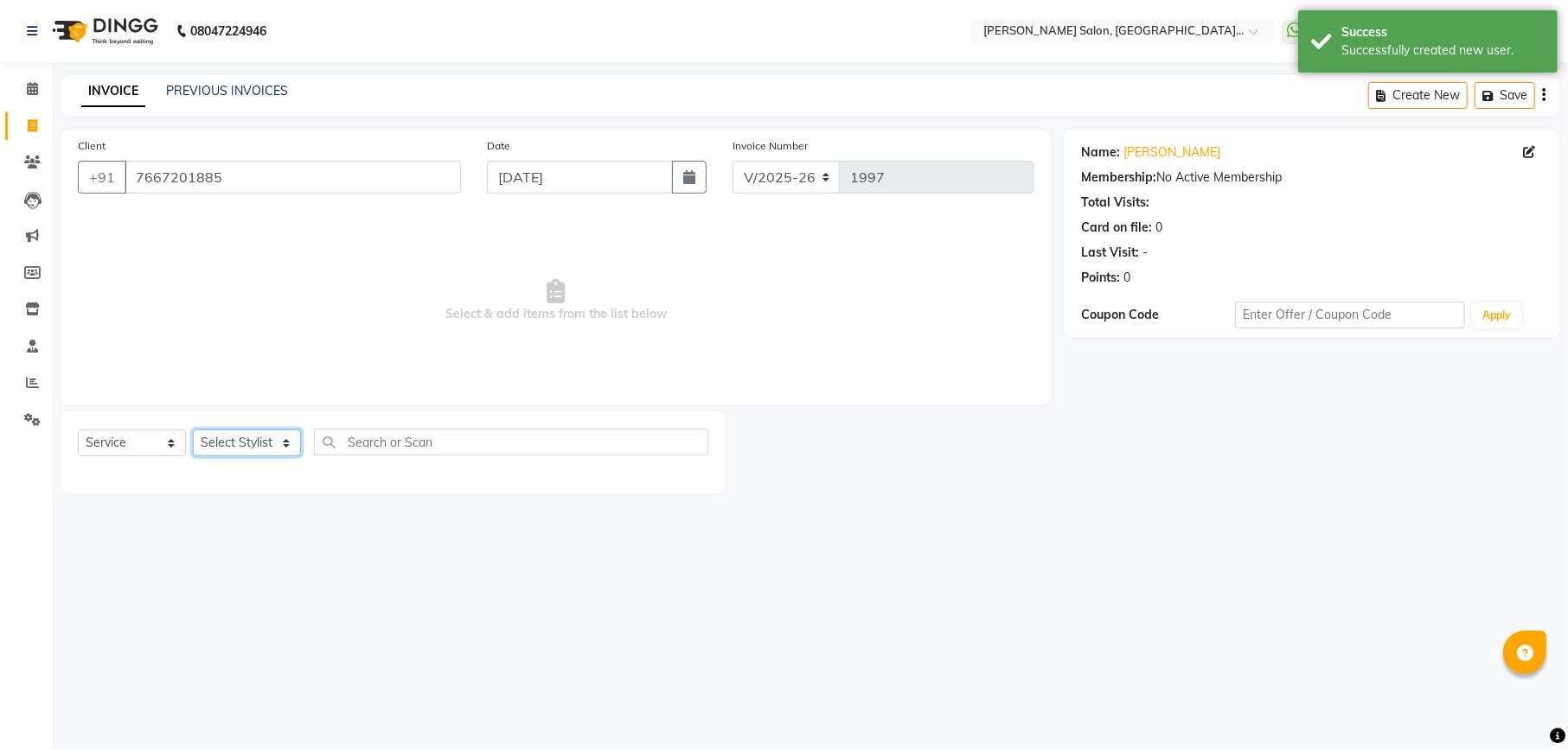
click at [261, 447] on select "Select Stylist Abhishek Ajay Akash Ashish Fayza Krishna Manager Manish NEGI Poo…" at bounding box center [246, 443] width 108 height 27
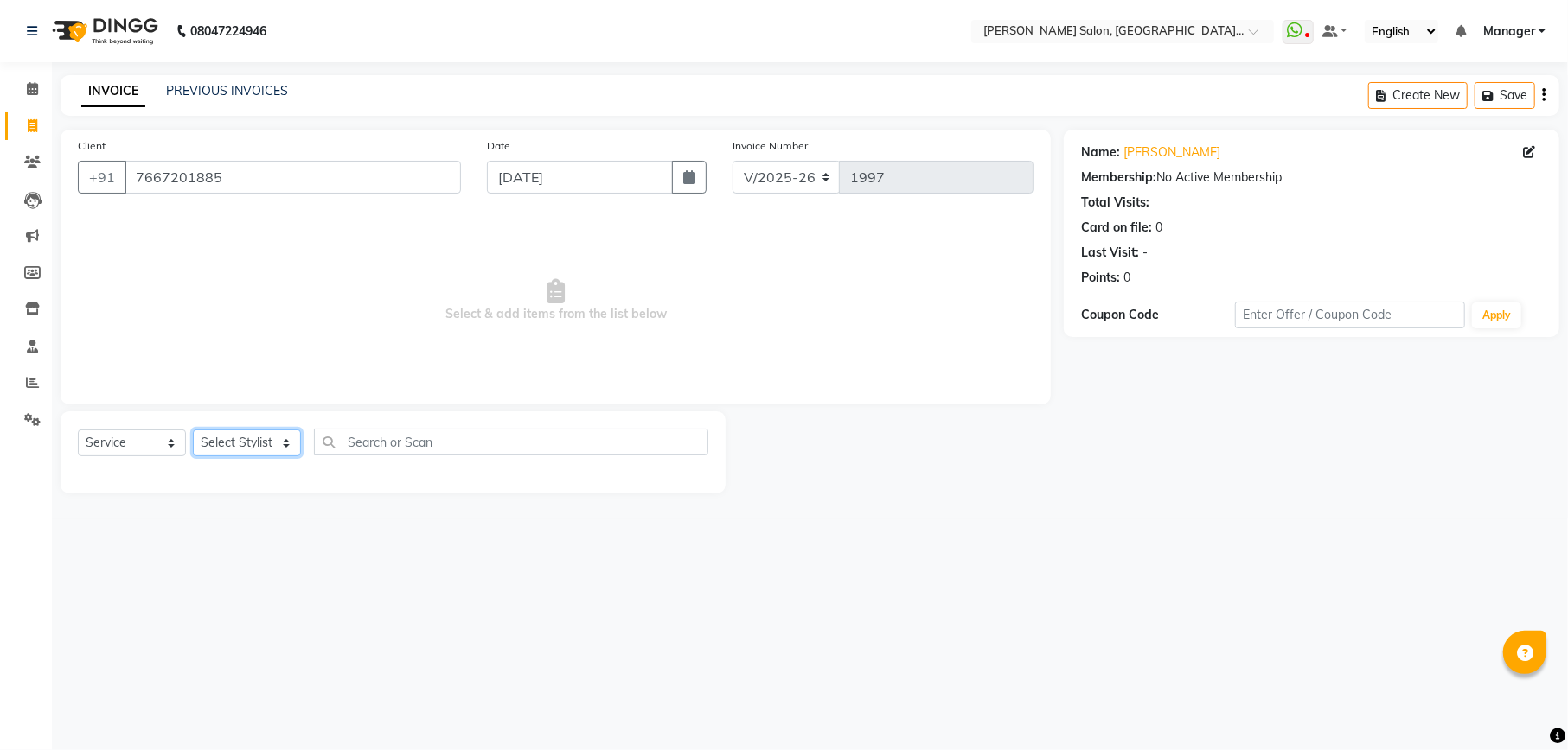
select select "87864"
click at [192, 430] on select "Select Stylist Abhishek Ajay Akash Ashish Fayza Krishna Manager Manish NEGI Poo…" at bounding box center [246, 443] width 108 height 27
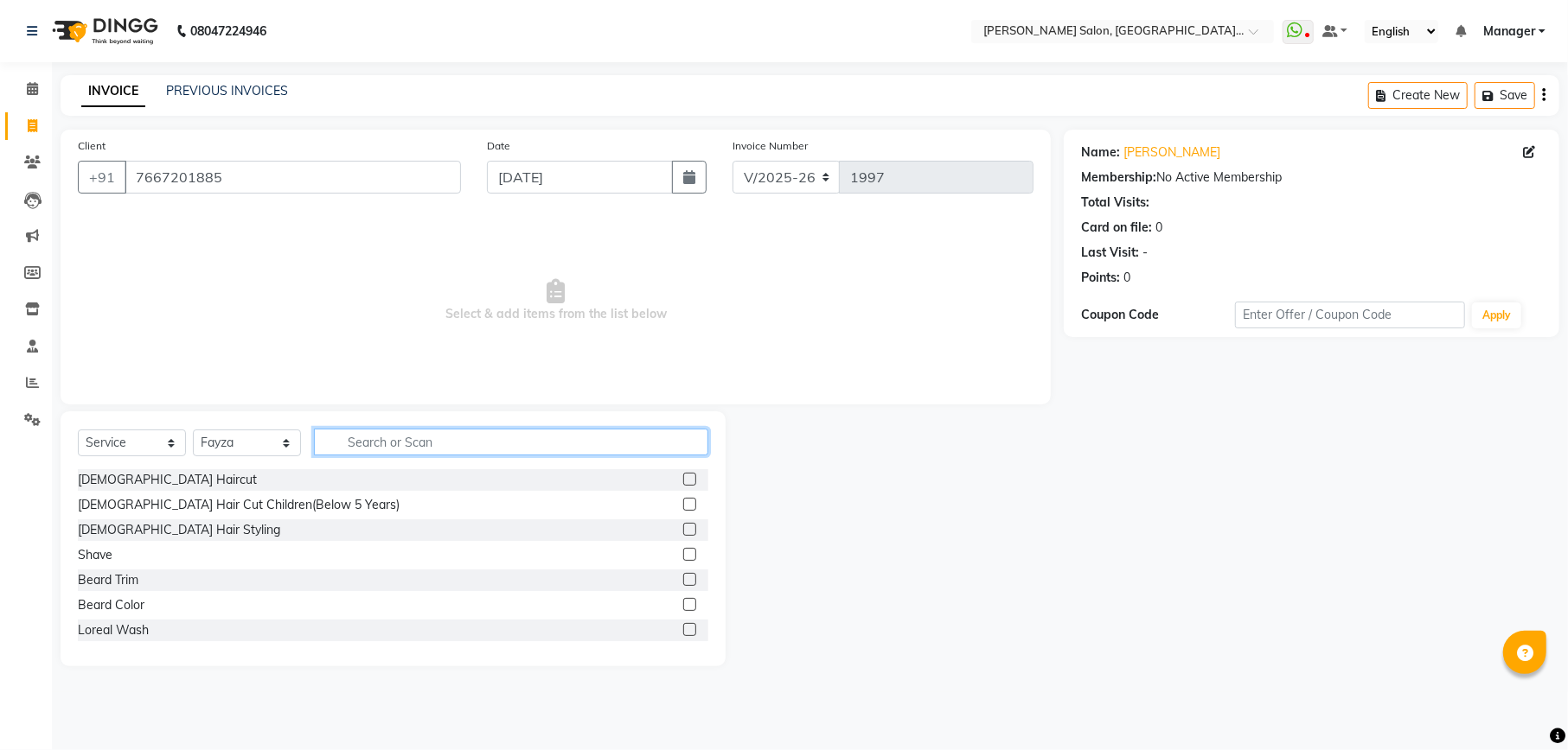
click at [586, 433] on input "text" at bounding box center [511, 442] width 394 height 27
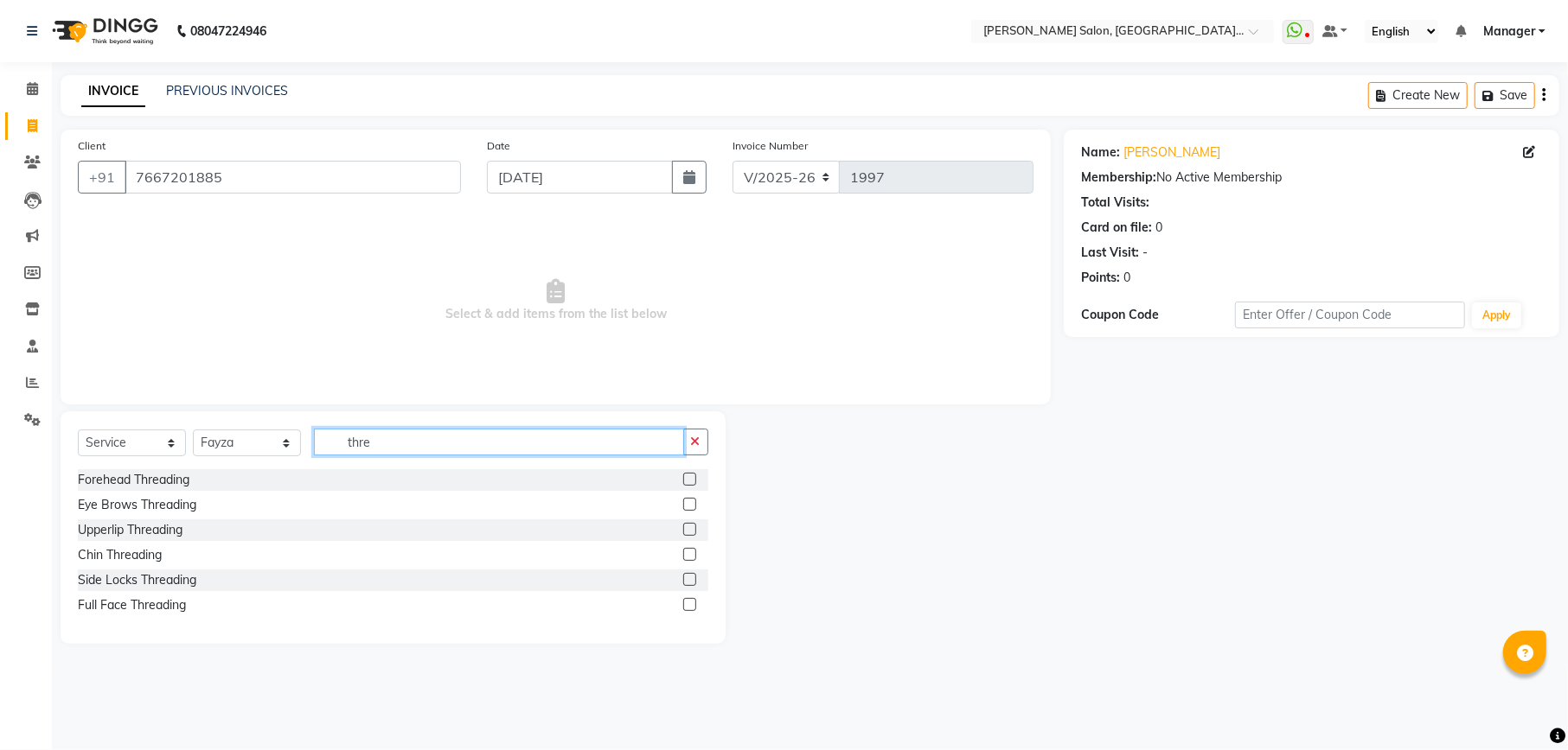
type input "thre"
click at [689, 499] on label at bounding box center [690, 504] width 13 height 13
click at [689, 500] on input "checkbox" at bounding box center [689, 505] width 11 height 11
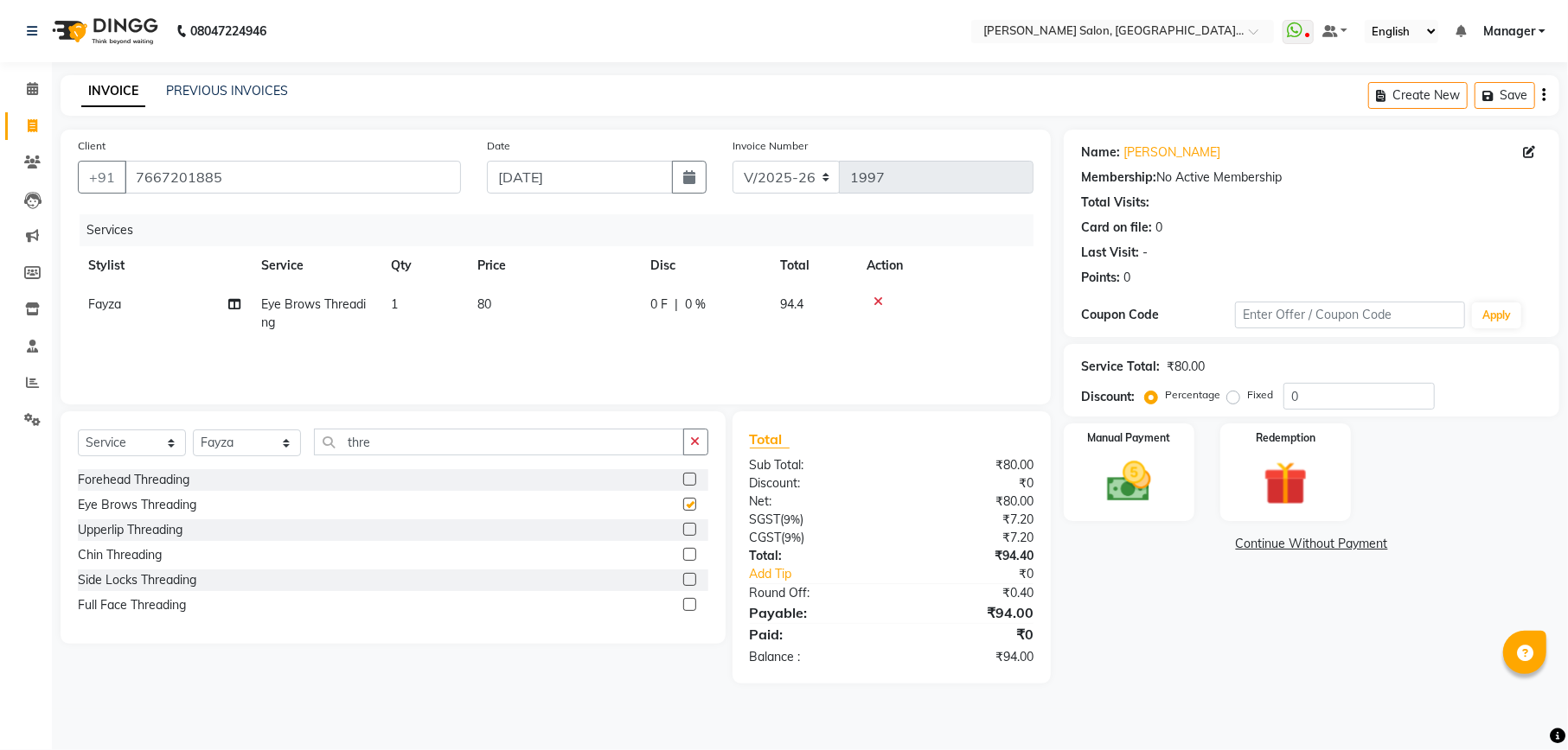
checkbox input "false"
click at [1356, 398] on input "0" at bounding box center [1359, 396] width 151 height 27
type input "15.25"
click at [1139, 482] on img at bounding box center [1128, 481] width 75 height 52
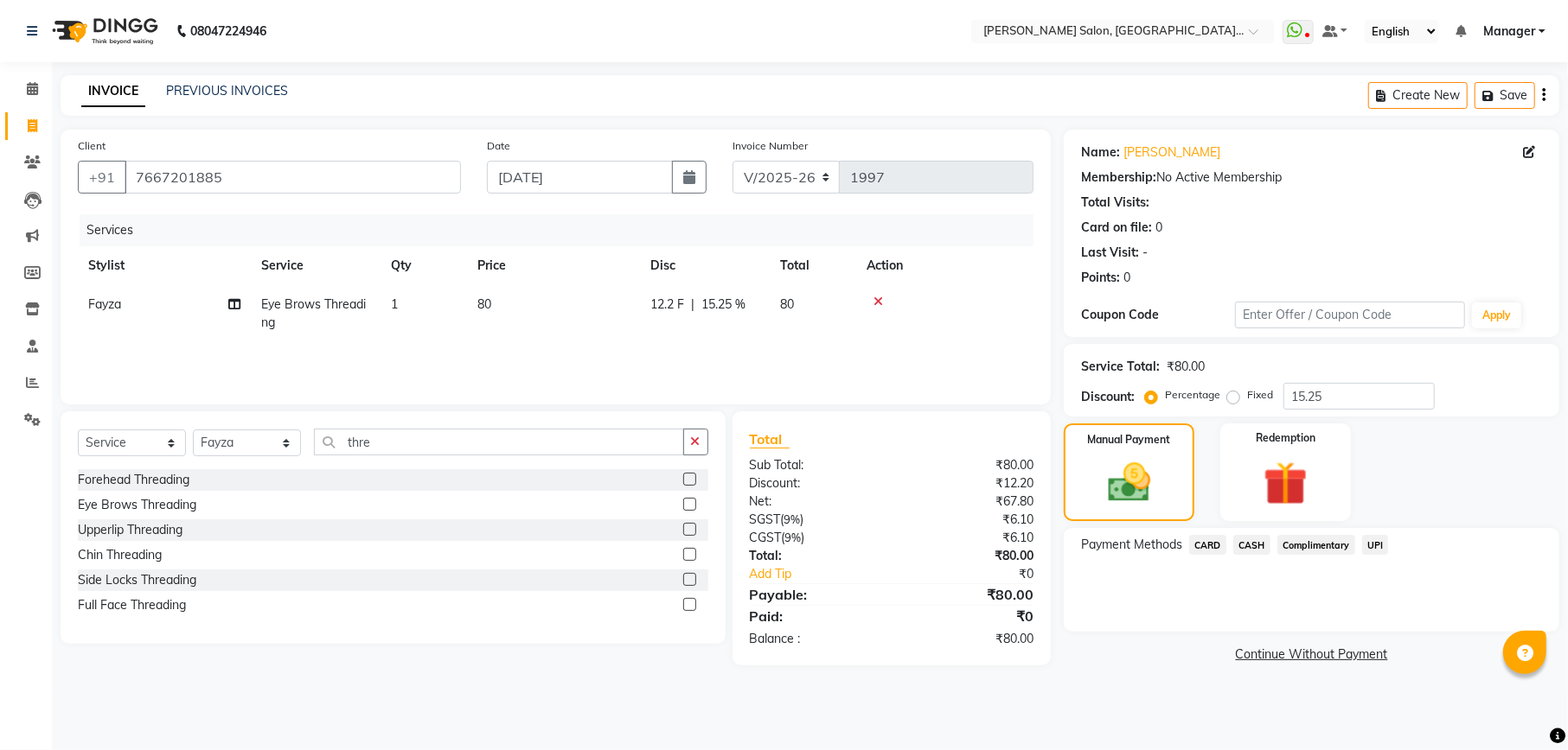
click at [1369, 540] on span "UPI" at bounding box center [1375, 545] width 27 height 20
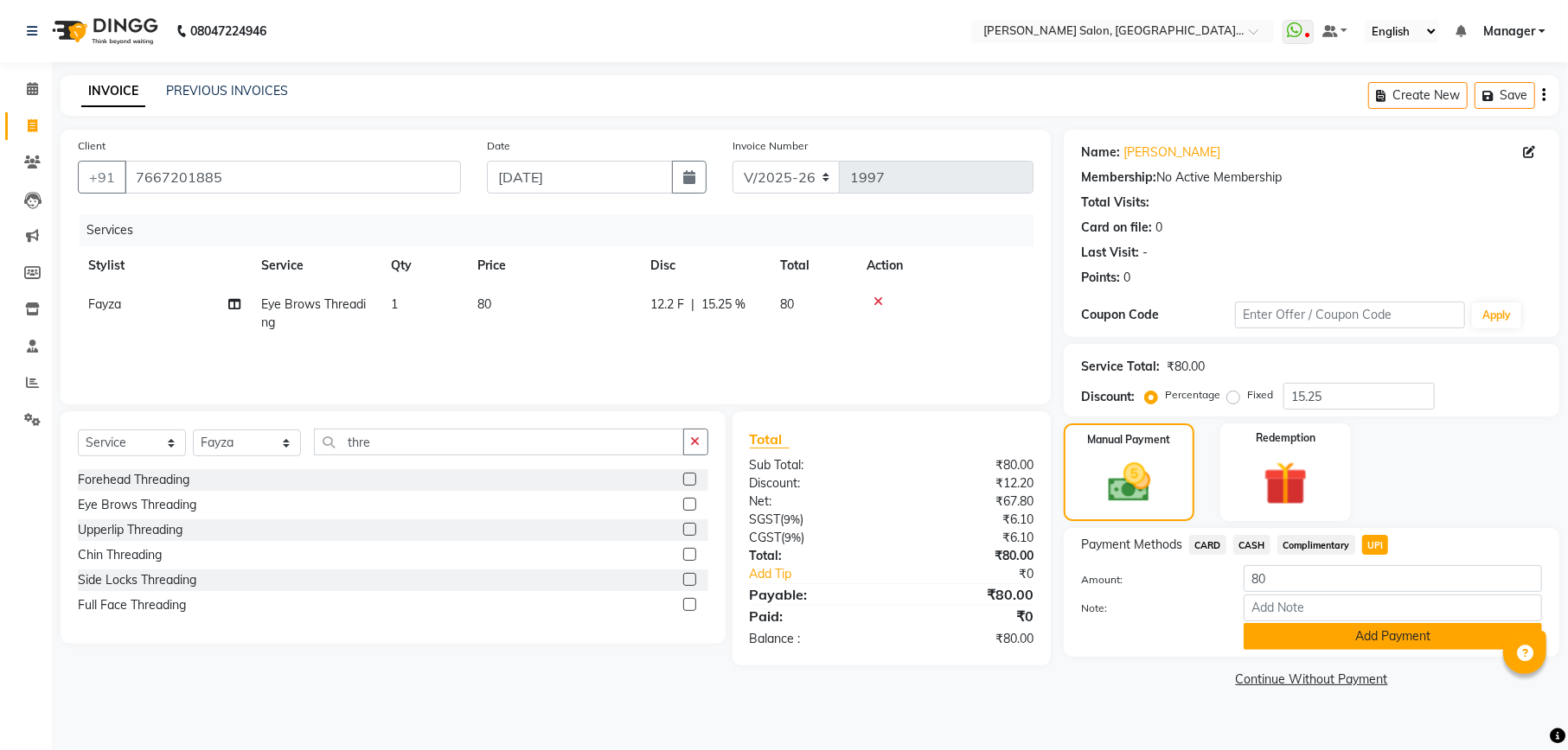
click at [1380, 641] on button "Add Payment" at bounding box center [1392, 636] width 298 height 27
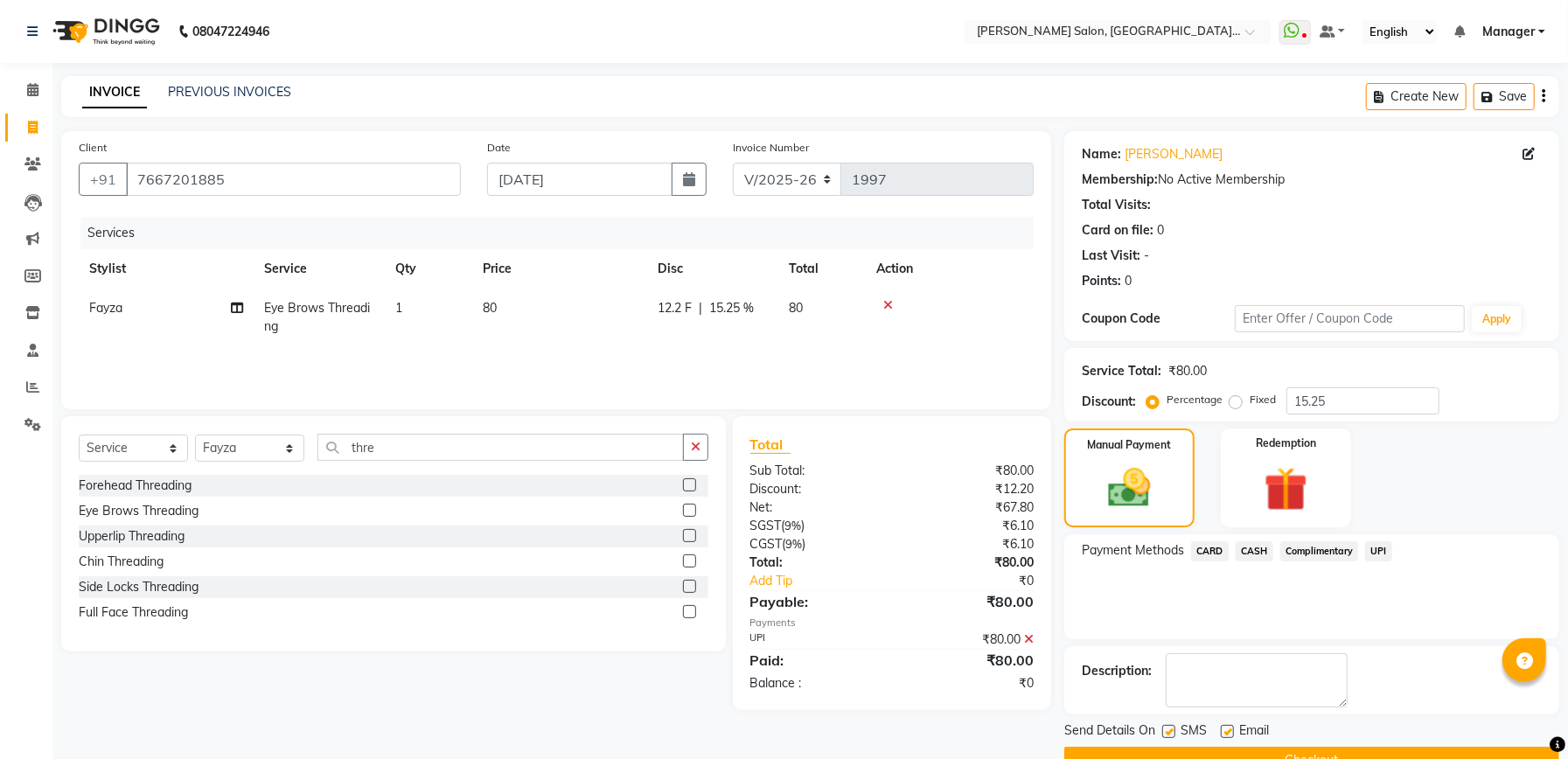
scroll to position [42, 0]
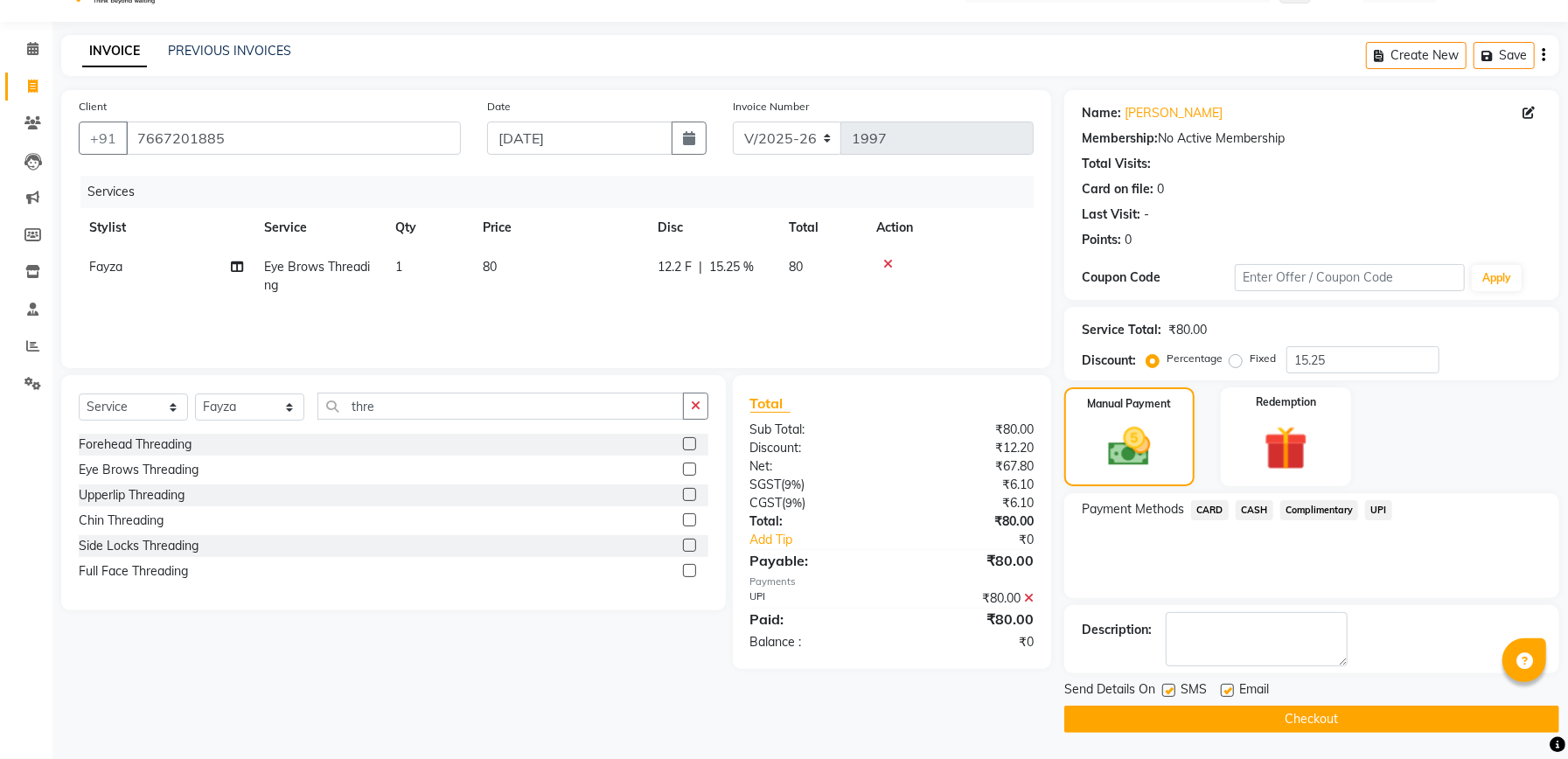
click at [1333, 718] on button "Checkout" at bounding box center [1312, 719] width 495 height 27
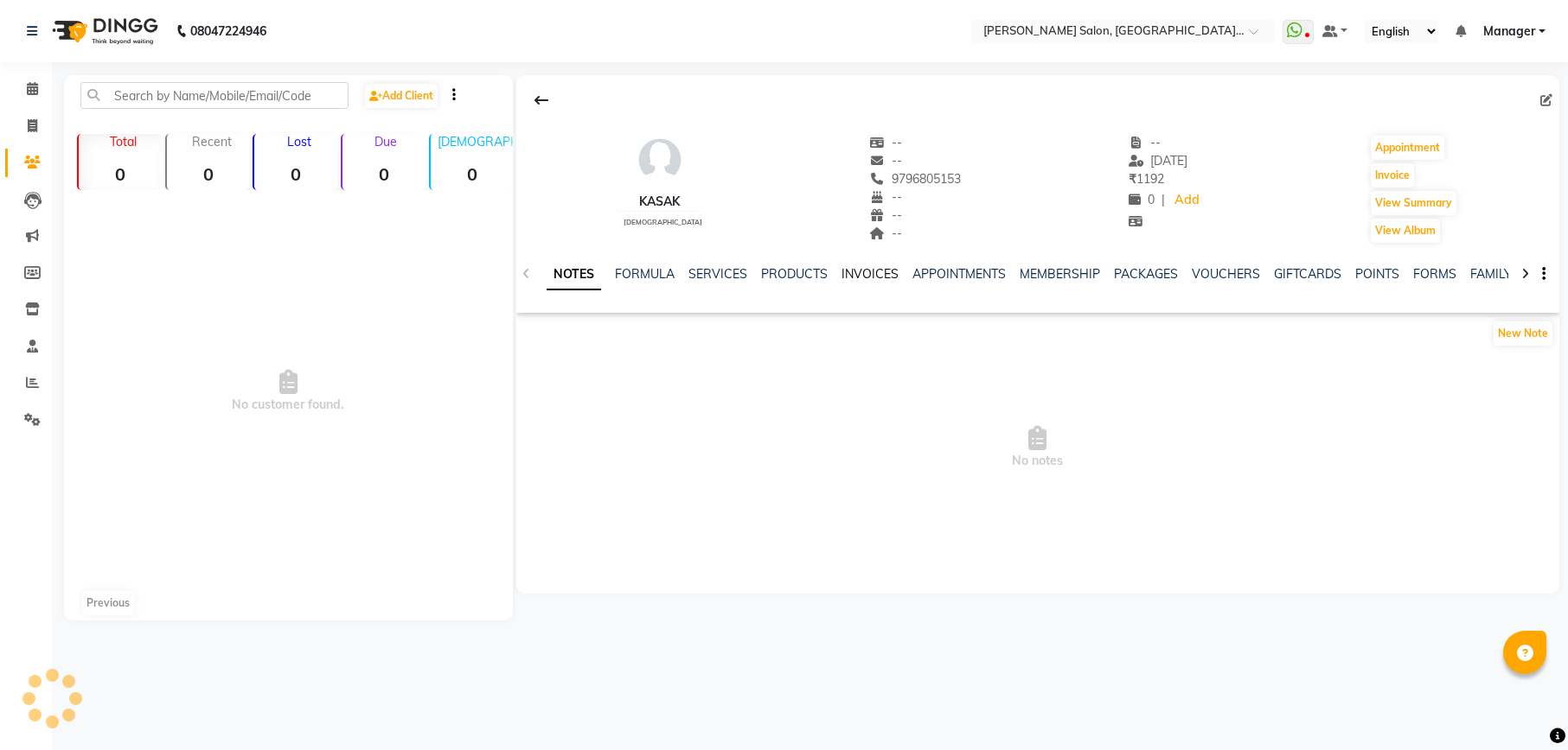
click at [865, 271] on link "INVOICES" at bounding box center [870, 273] width 57 height 16
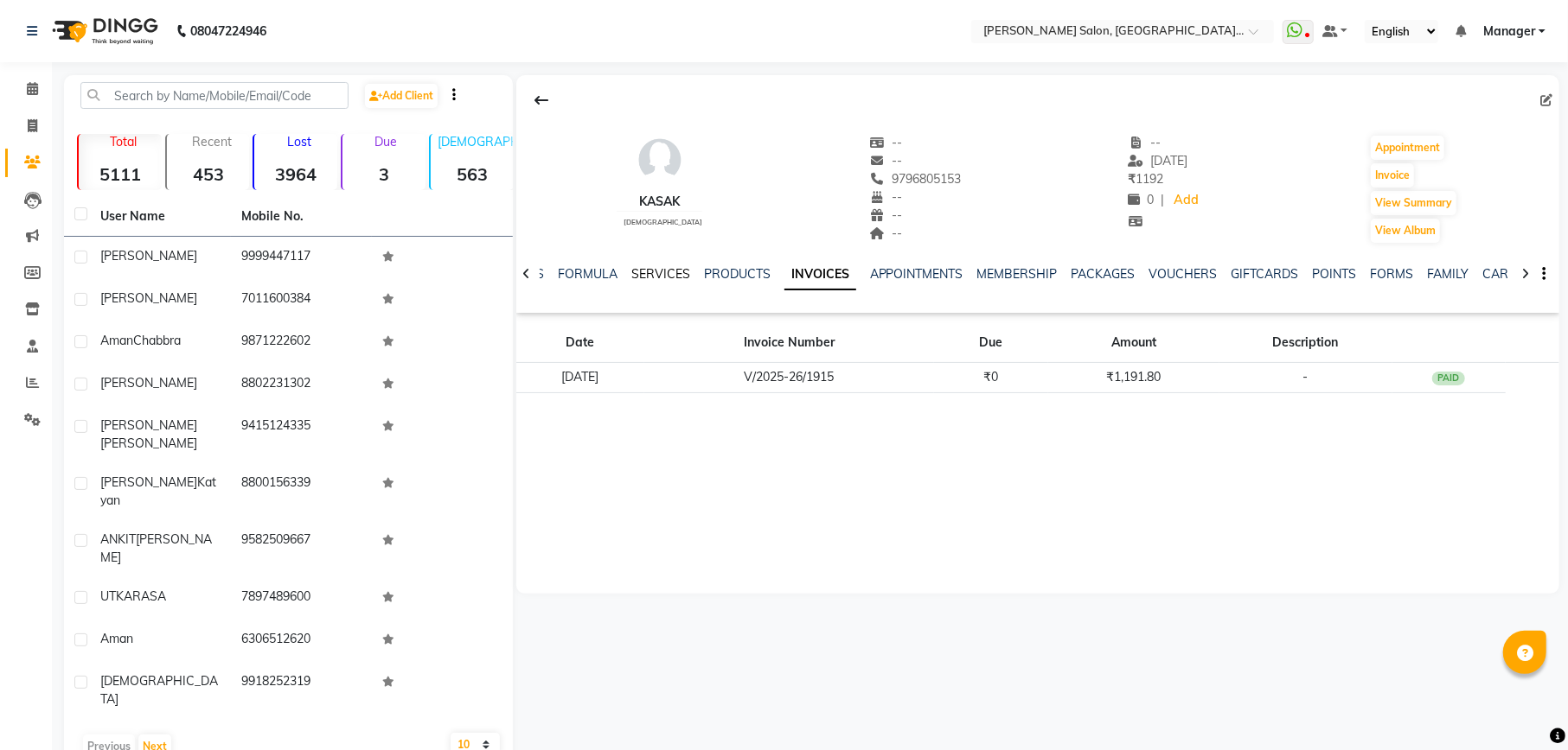
click at [661, 277] on link "SERVICES" at bounding box center [661, 273] width 59 height 16
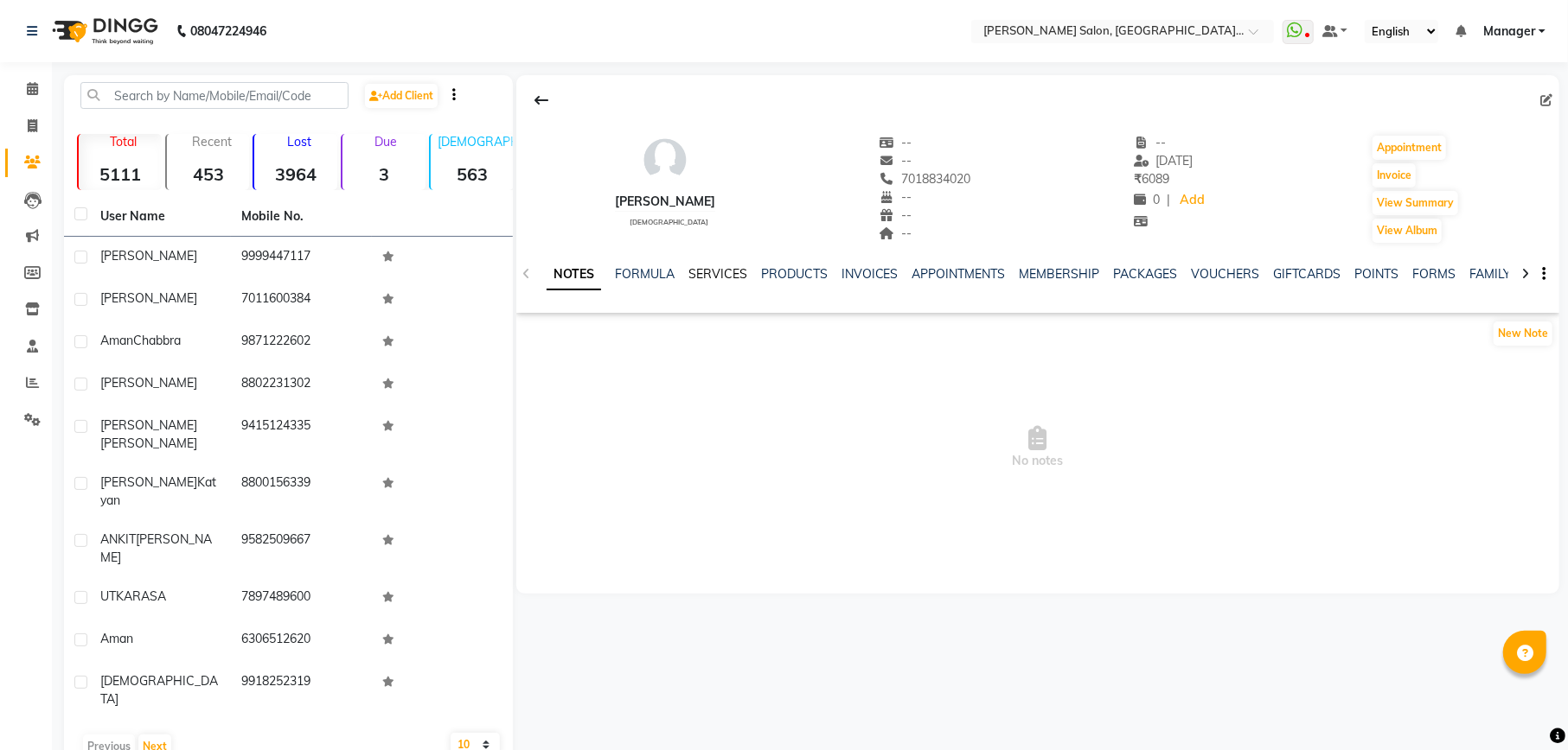
click at [714, 267] on link "SERVICES" at bounding box center [718, 273] width 59 height 16
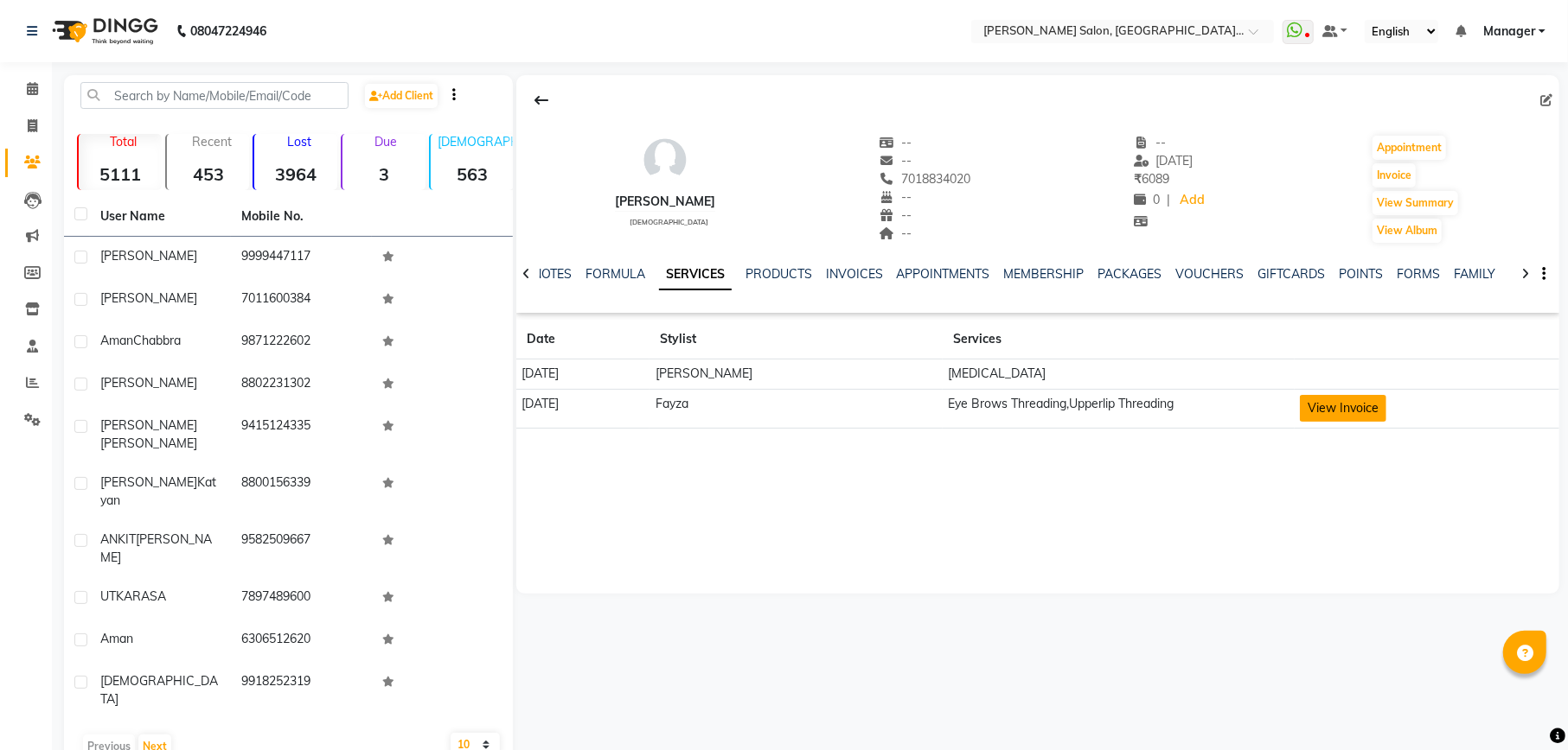
click at [1349, 411] on button "View Invoice" at bounding box center [1342, 408] width 87 height 27
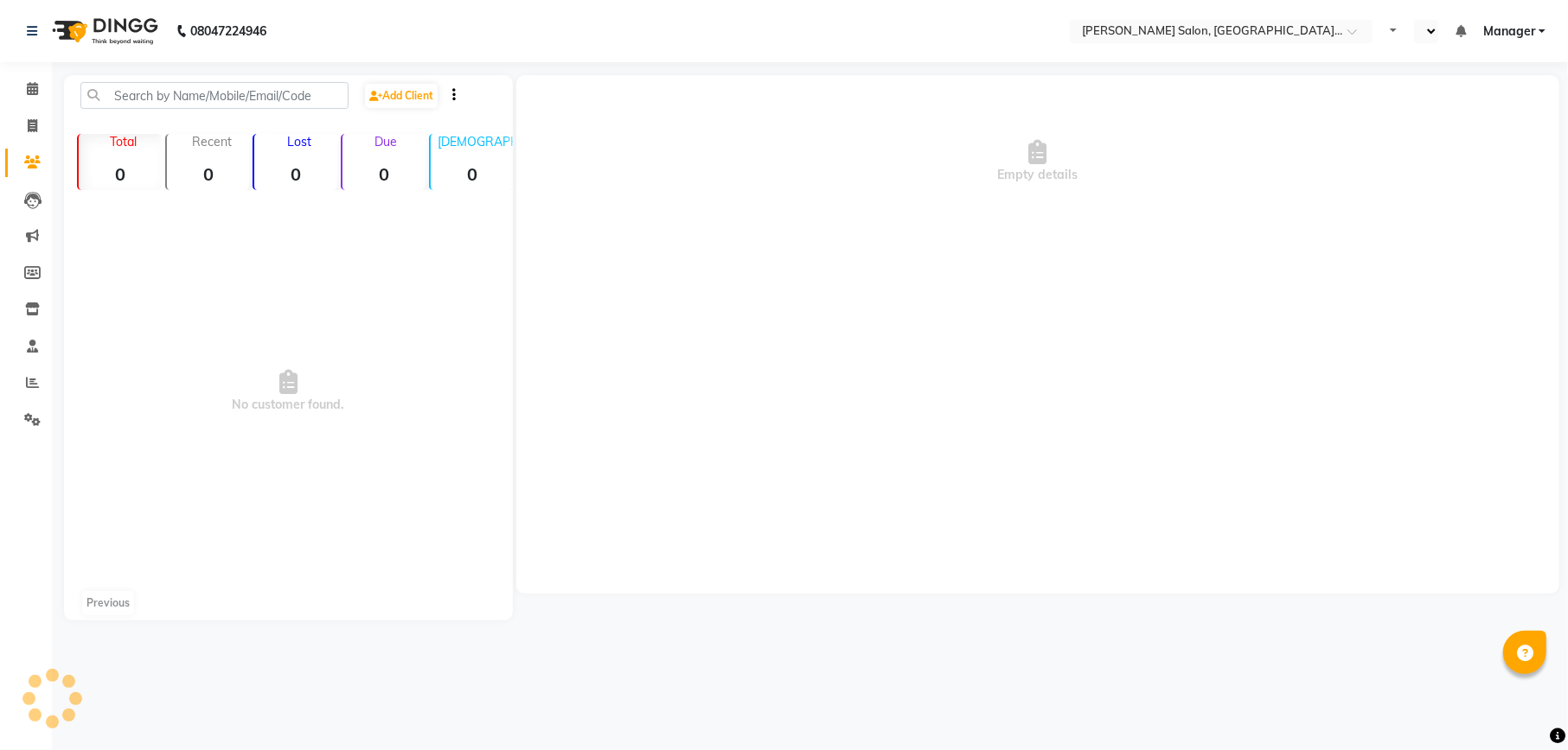
select select "en"
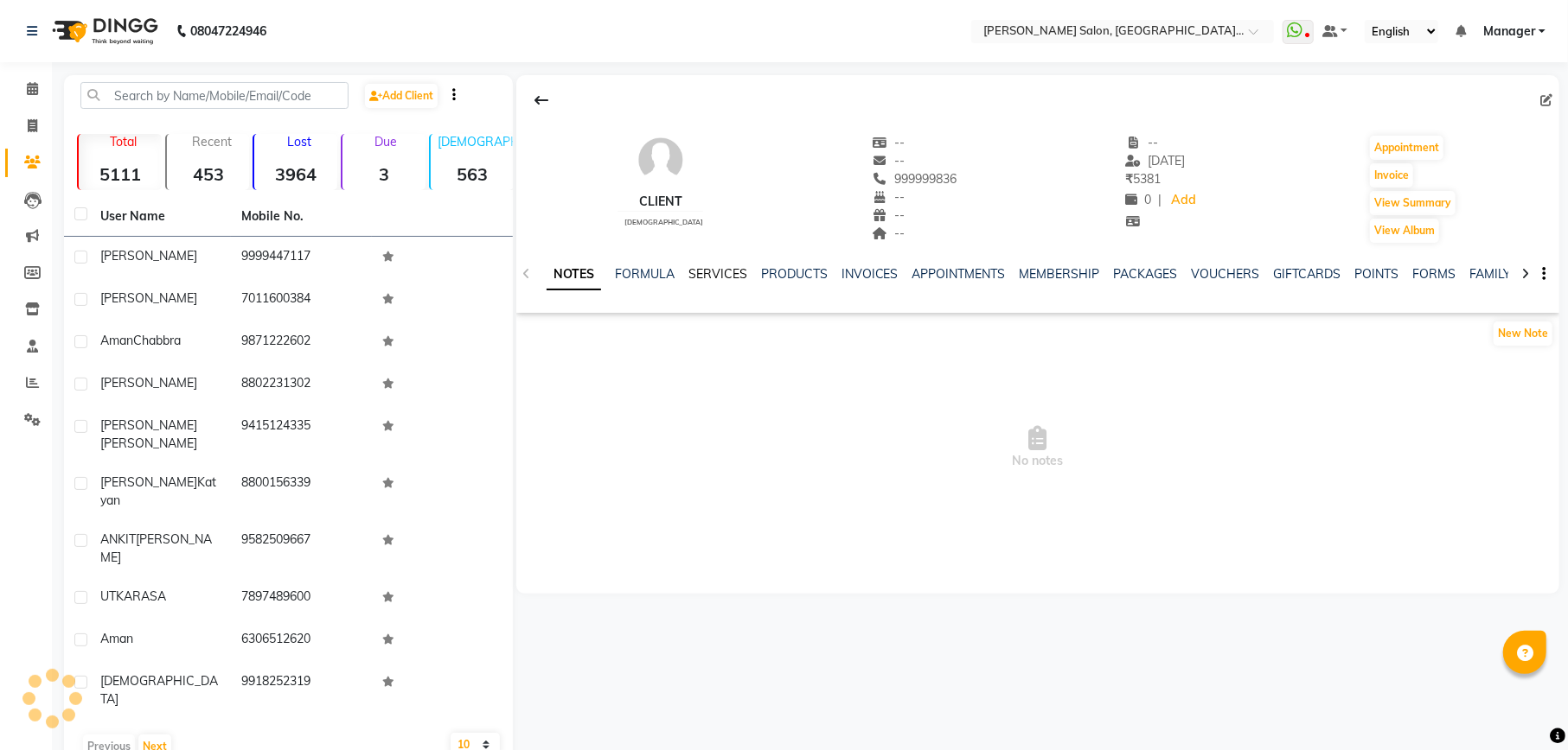
click at [707, 270] on link "SERVICES" at bounding box center [718, 273] width 59 height 16
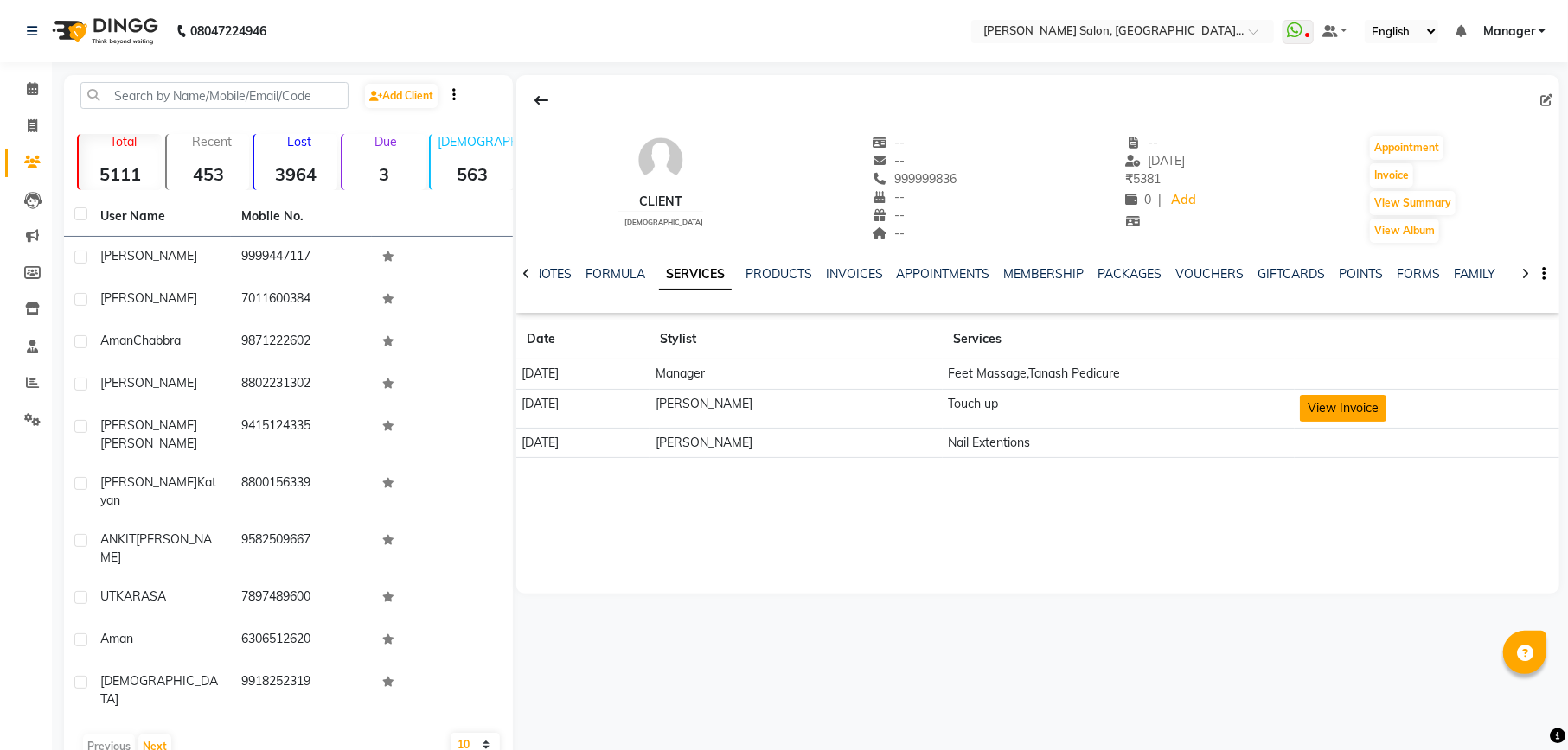
click at [1315, 399] on button "View Invoice" at bounding box center [1342, 408] width 87 height 27
